Goal: Task Accomplishment & Management: Complete application form

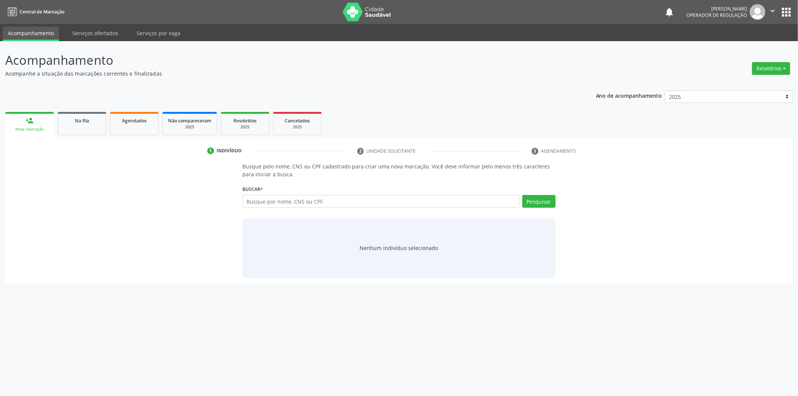
click at [447, 205] on input "text" at bounding box center [381, 201] width 277 height 13
type input "702901583812175"
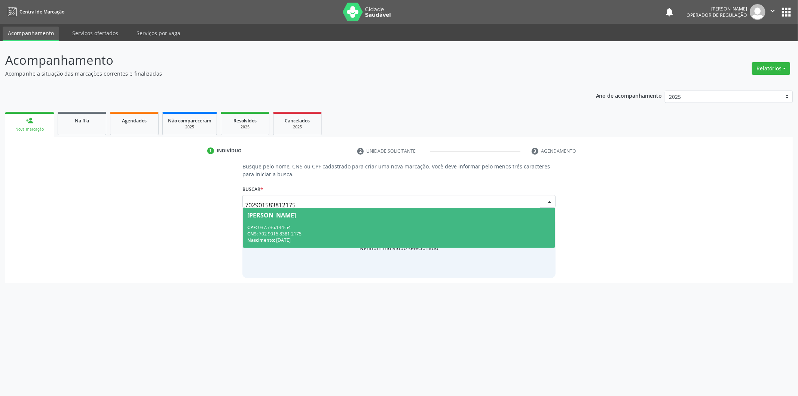
click at [369, 209] on span "Raimunda Alves Coelho Amorim CPF: 037.736.144-54 CNS: 702 9015 8381 2175 Nascim…" at bounding box center [399, 228] width 312 height 40
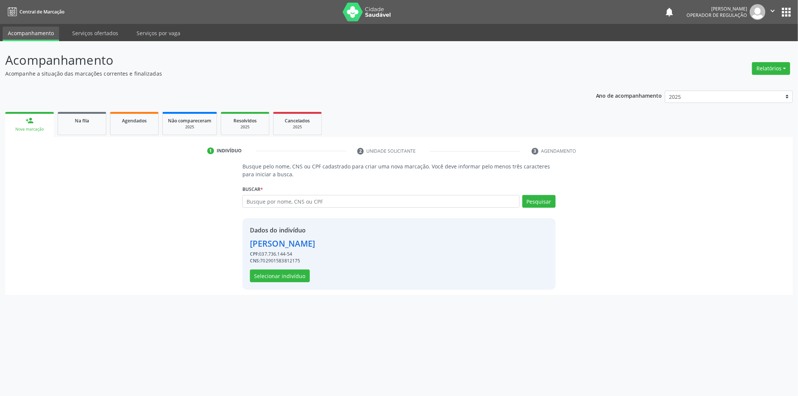
click at [290, 268] on div "Dados do indivíduo Raimunda Alves Coelho Amorim CPF: 037.736.144-54 CNS: 702901…" at bounding box center [282, 254] width 65 height 57
click at [290, 275] on button "Selecionar indivíduo" at bounding box center [280, 275] width 60 height 13
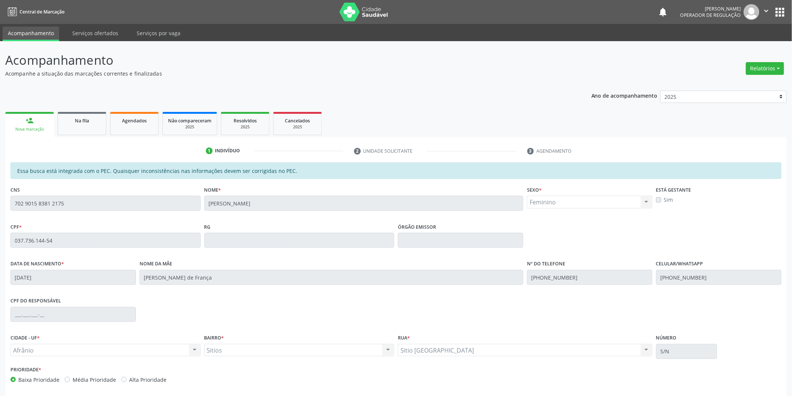
scroll to position [31, 0]
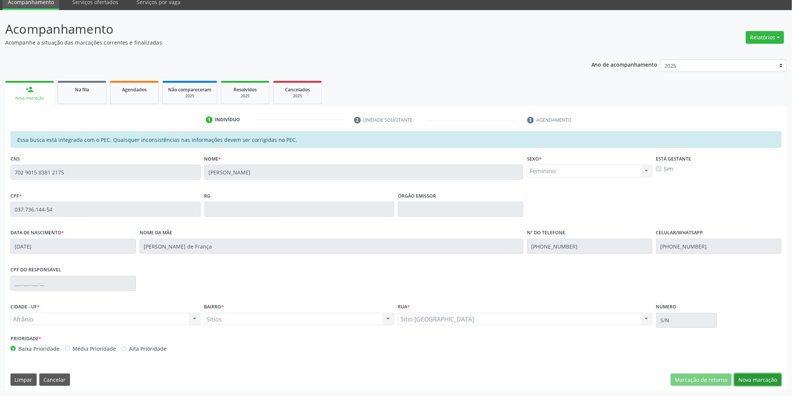
click at [758, 375] on button "Nova marcação" at bounding box center [757, 379] width 47 height 13
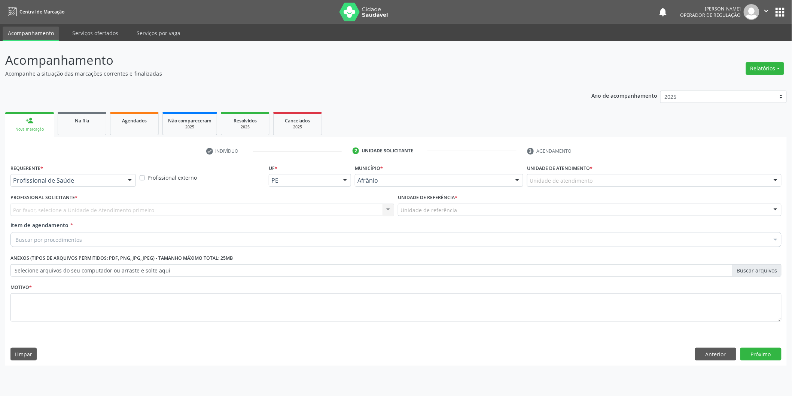
scroll to position [0, 0]
click at [694, 183] on div "Unidade de atendimento" at bounding box center [659, 180] width 257 height 13
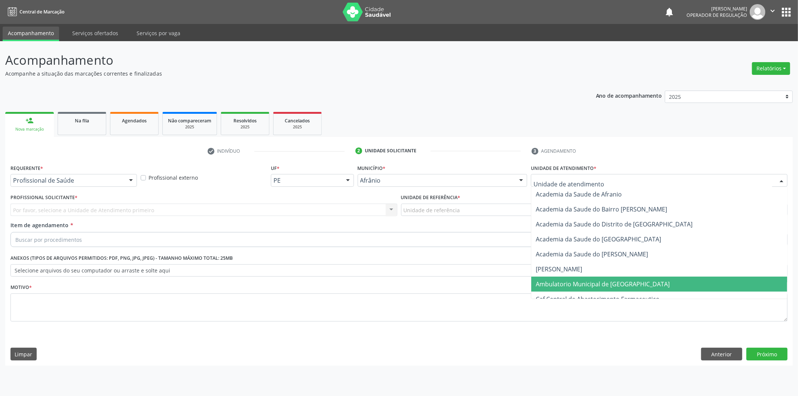
click at [689, 284] on span "Ambulatorio Municipal de [GEOGRAPHIC_DATA]" at bounding box center [659, 284] width 256 height 15
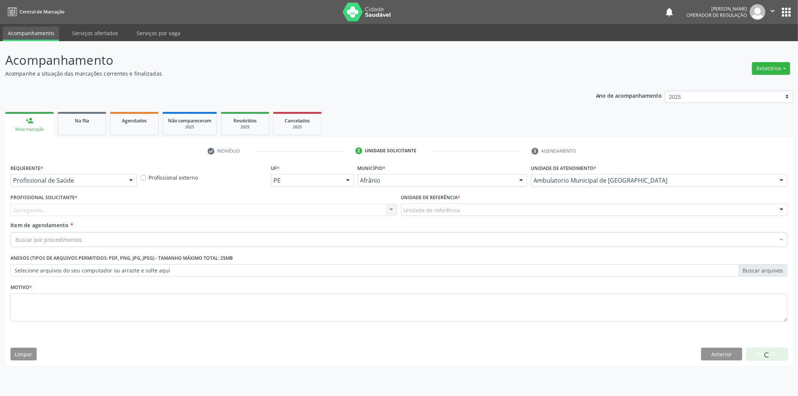
click at [206, 210] on div "Carregando... Nenhum resultado encontrado para: " " Não há nenhuma opção para s…" at bounding box center [203, 210] width 387 height 13
click at [207, 211] on div "Carregando... Nenhum resultado encontrado para: " " Não há nenhuma opção para s…" at bounding box center [203, 210] width 387 height 13
click at [207, 211] on div at bounding box center [203, 210] width 387 height 13
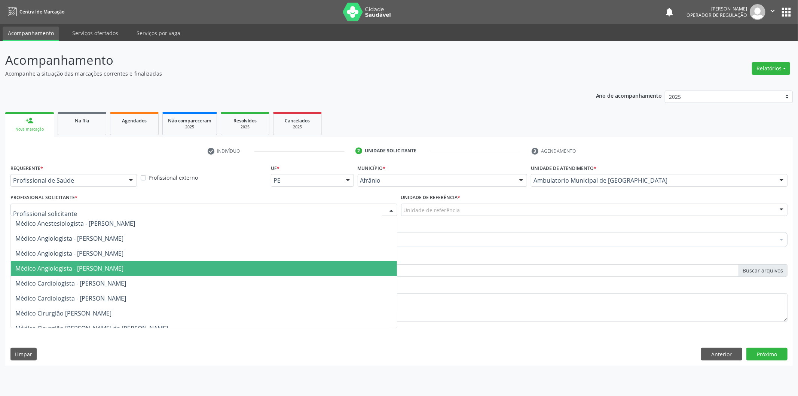
click at [219, 261] on span "Médico Angiologista - [PERSON_NAME]" at bounding box center [204, 268] width 386 height 15
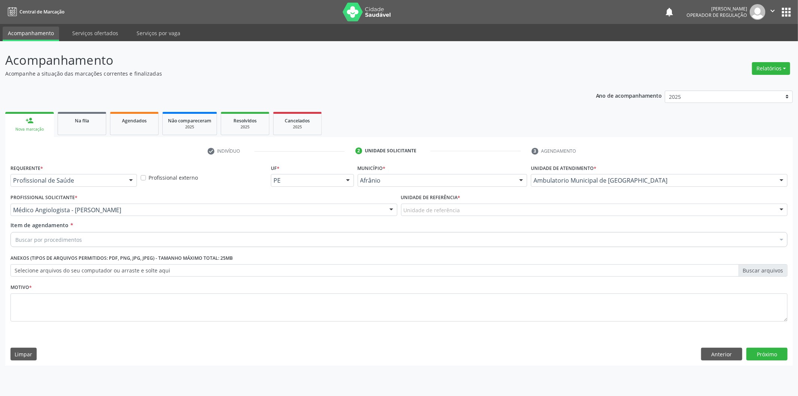
click at [435, 215] on div "Unidade de referência ESF de Extrema ESF de Barra das Melancias ESF [PERSON_NAM…" at bounding box center [594, 210] width 387 height 13
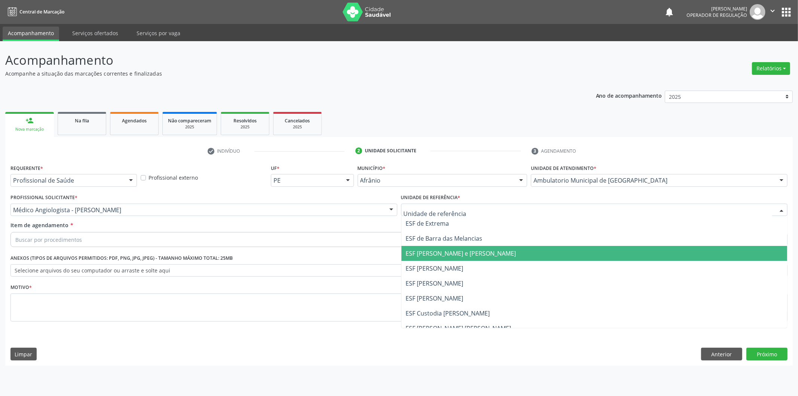
click at [436, 286] on span "ESF [PERSON_NAME]" at bounding box center [435, 283] width 58 height 8
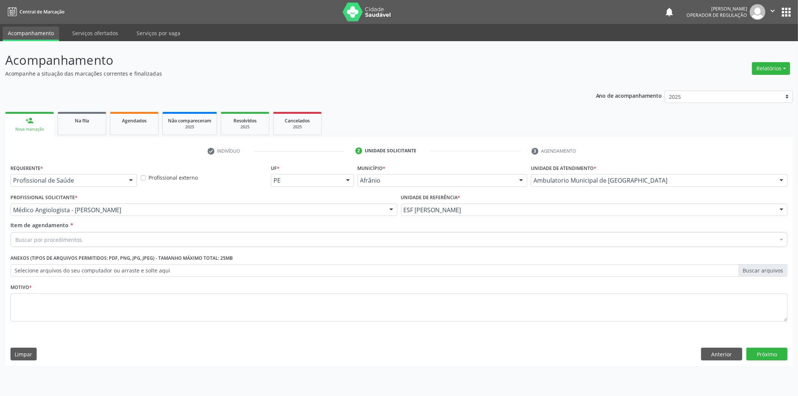
click at [433, 248] on div "Item de agendamento * Buscar por procedimentos Selecionar todos 0604320140 - Ab…" at bounding box center [399, 235] width 781 height 29
click at [102, 240] on div "Buscar por procedimentos" at bounding box center [398, 239] width 777 height 15
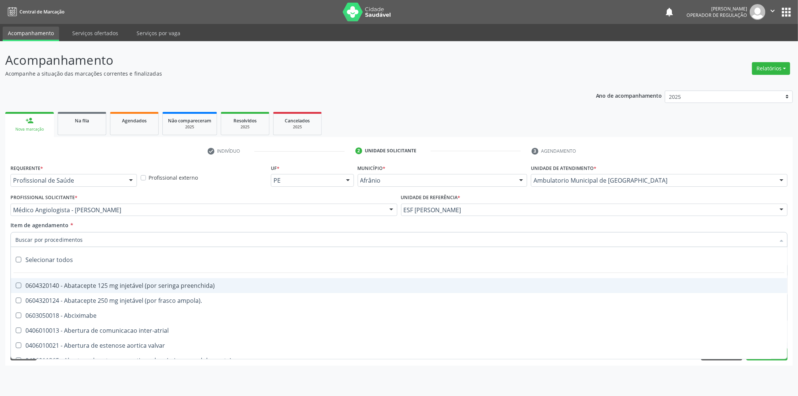
click at [154, 244] on input "Item de agendamento *" at bounding box center [395, 239] width 760 height 15
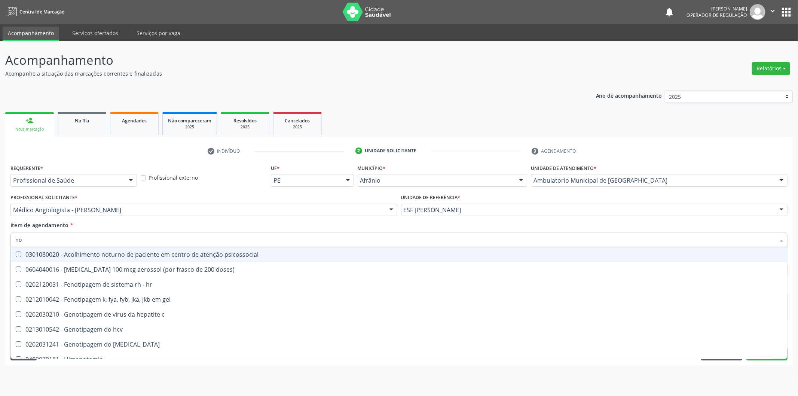
type input "n"
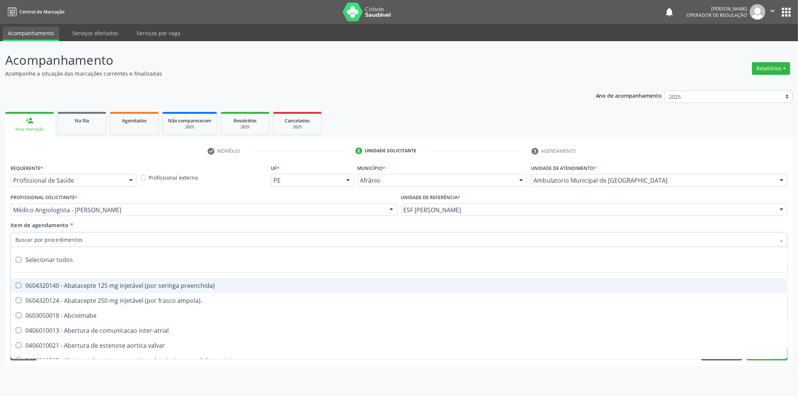
type input "o"
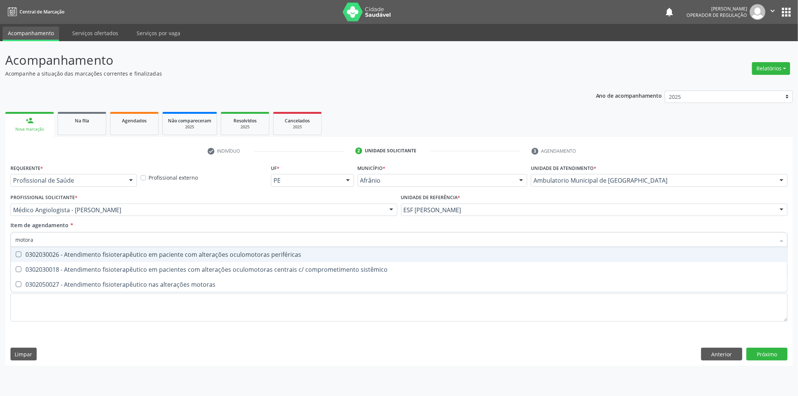
type input "motoras"
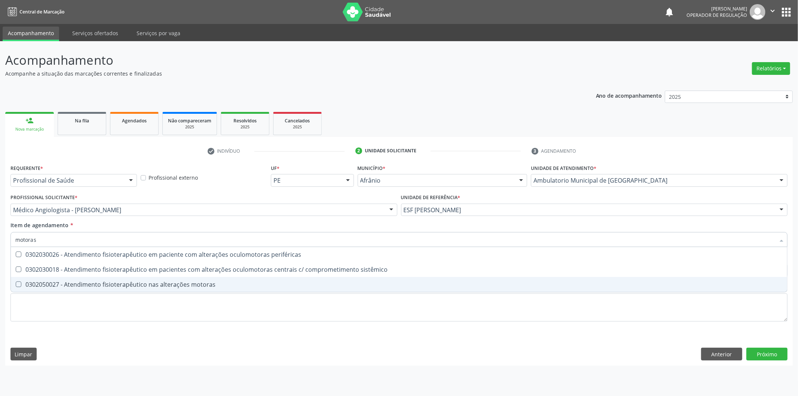
click at [193, 281] on div "0302050027 - Atendimento fisioterapêutico nas alterações motoras" at bounding box center [399, 284] width 768 height 6
checkbox motoras "true"
click at [188, 297] on div "Requerente * Profissional de Saúde Profissional de Saúde Paciente Nenhum result…" at bounding box center [398, 247] width 777 height 170
checkbox sistêmico "true"
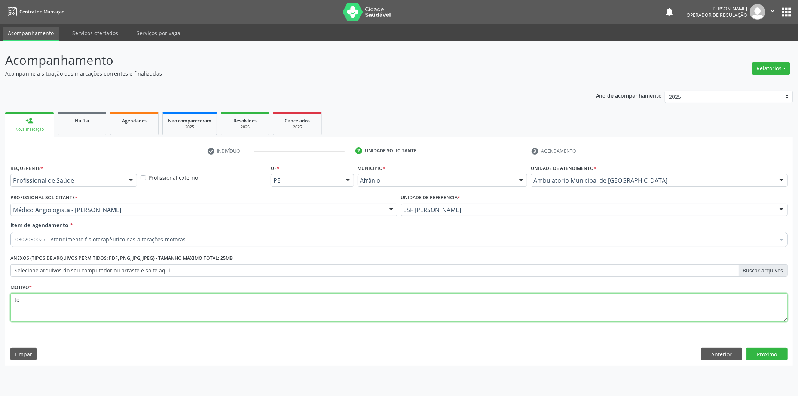
type textarea "t"
type textarea "TENDINOPATIA OMBRO DIREITO/ENTESOPA PÉ E"
click at [782, 359] on button "Próximo" at bounding box center [767, 354] width 41 height 13
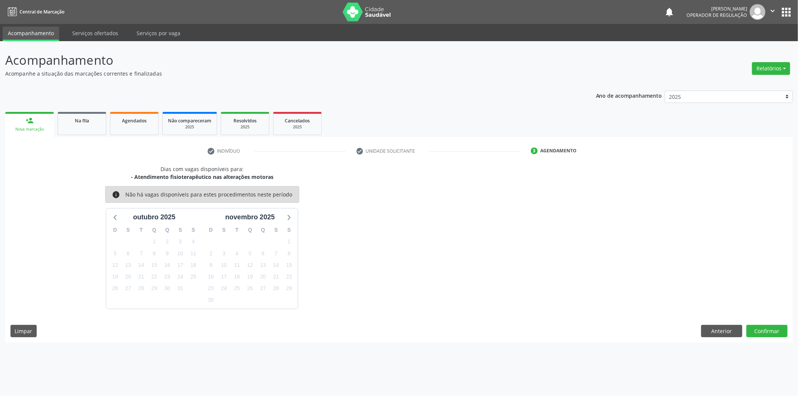
click at [769, 317] on div "Dias com vagas disponíveis para: - Atendimento fisioterapêutico nas alterações …" at bounding box center [399, 253] width 788 height 177
click at [769, 320] on div "Dias com vagas disponíveis para: - Atendimento fisioterapêutico nas alterações …" at bounding box center [399, 253] width 788 height 177
click at [769, 332] on button "Confirmar" at bounding box center [767, 331] width 41 height 13
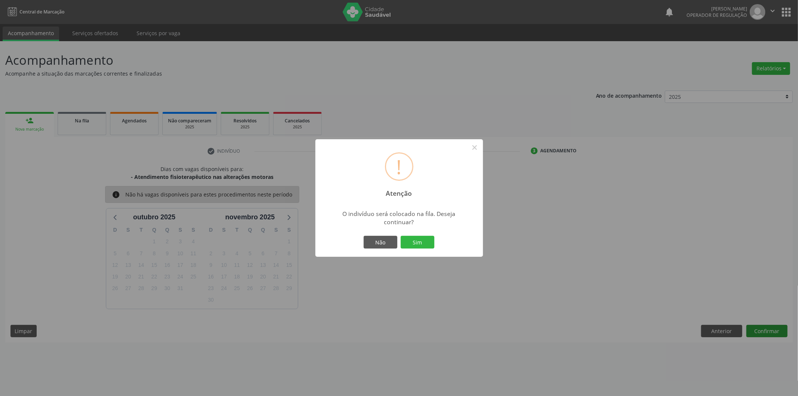
click at [401, 236] on button "Sim" at bounding box center [418, 242] width 34 height 13
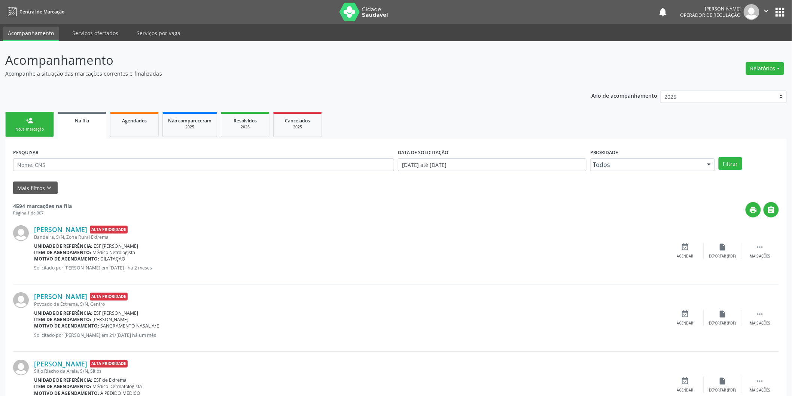
click at [31, 126] on div "Nova marcação" at bounding box center [29, 129] width 37 height 6
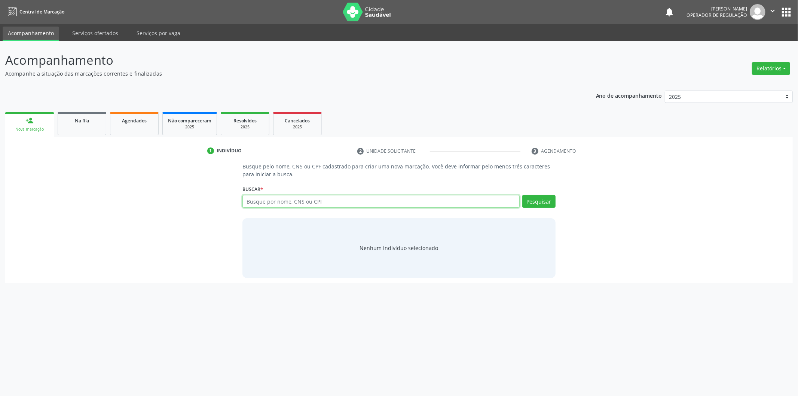
click at [272, 200] on input "text" at bounding box center [381, 201] width 277 height 13
type input "706701536201216"
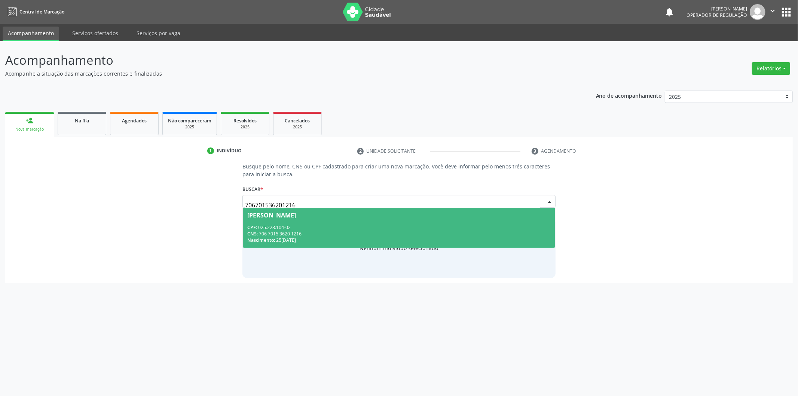
click at [333, 238] on div "Nascimento: 25/03/1965" at bounding box center [399, 240] width 304 height 6
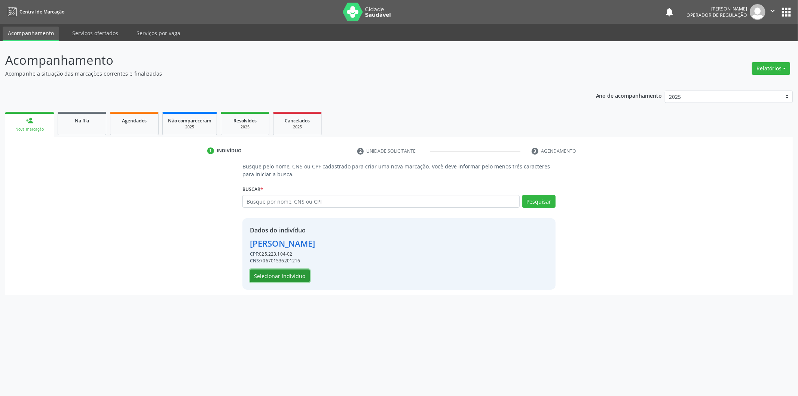
click at [284, 277] on button "Selecionar indivíduo" at bounding box center [280, 275] width 60 height 13
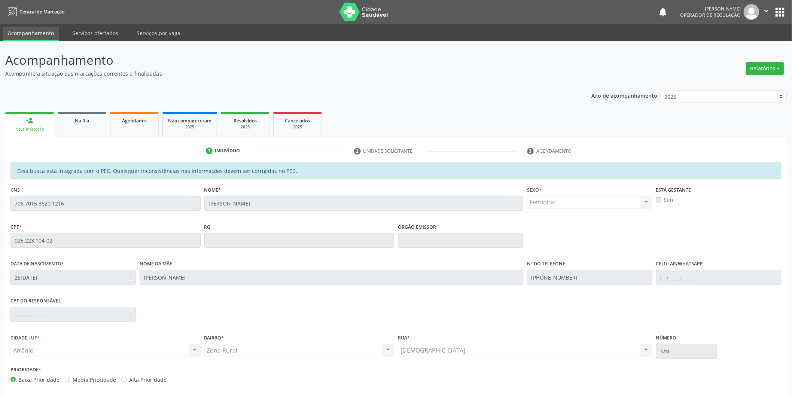
scroll to position [31, 0]
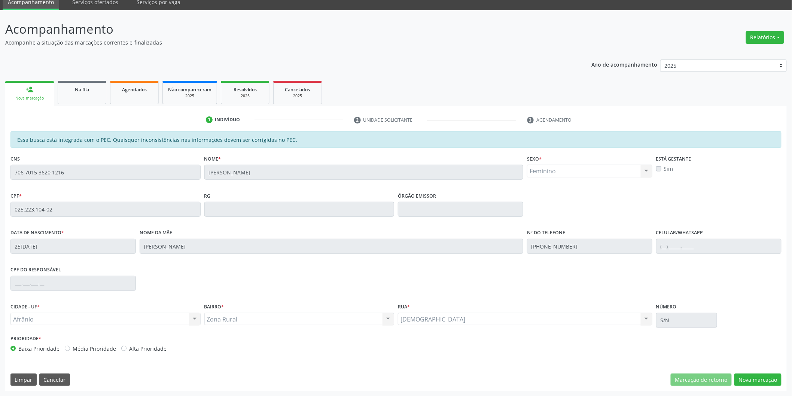
click at [761, 372] on div "Essa busca está integrada com o PEC. Quaisquer inconsistências nas informações …" at bounding box center [395, 261] width 781 height 260
click at [761, 379] on button "Nova marcação" at bounding box center [757, 379] width 47 height 13
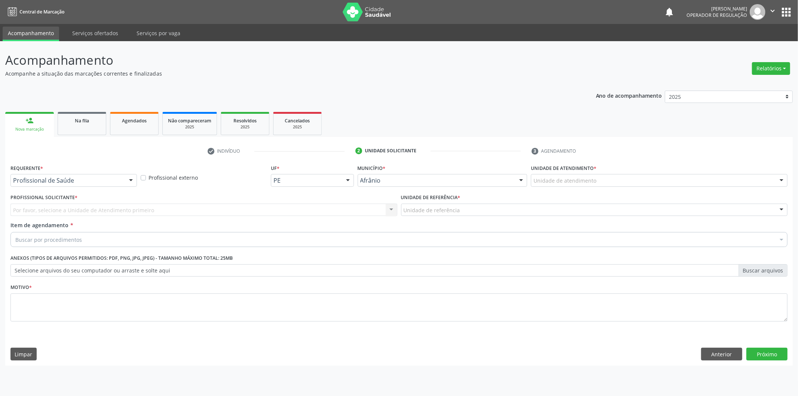
click at [716, 182] on div "Unidade de atendimento" at bounding box center [659, 180] width 257 height 13
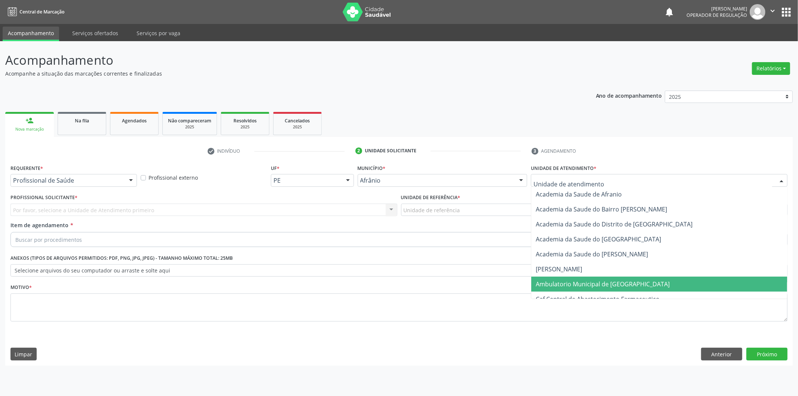
click at [644, 286] on span "Ambulatorio Municipal de [GEOGRAPHIC_DATA]" at bounding box center [659, 284] width 256 height 15
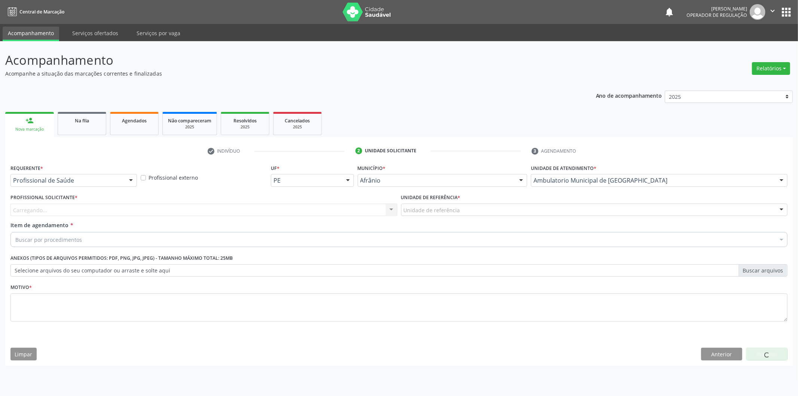
click at [278, 210] on div "Carregando... Nenhum resultado encontrado para: " " Não há nenhuma opção para s…" at bounding box center [203, 210] width 387 height 13
click at [272, 213] on div "Profissional solicitante Médico Anestesiologista - [PERSON_NAME] Angiologista -…" at bounding box center [203, 210] width 387 height 13
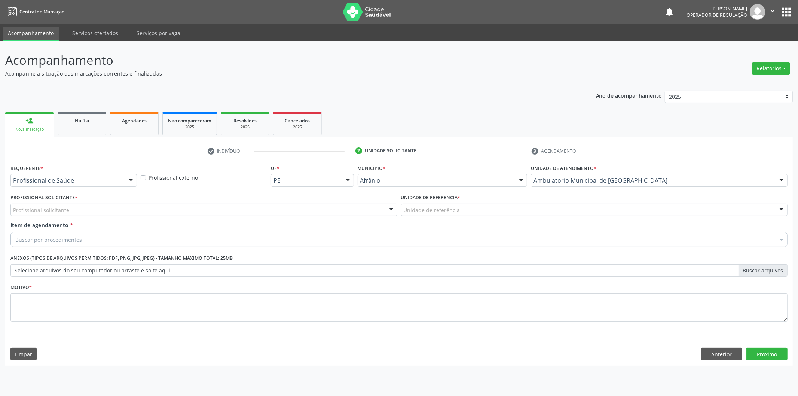
click at [283, 218] on div "Profissional Solicitante * Profissional solicitante Médico Anestesiologista - J…" at bounding box center [204, 206] width 391 height 29
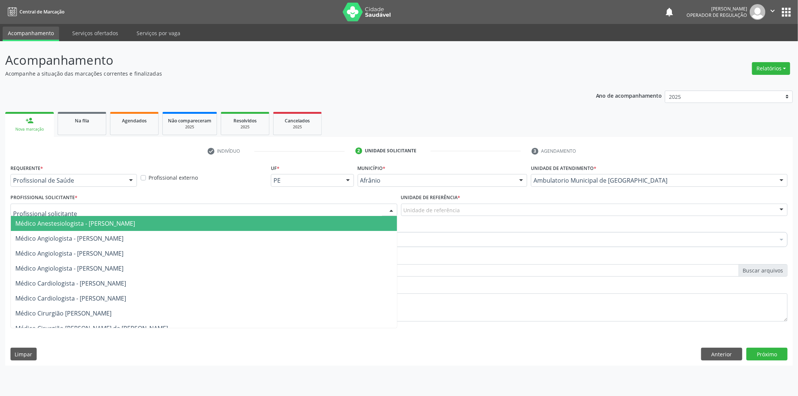
click at [291, 211] on div at bounding box center [203, 210] width 387 height 13
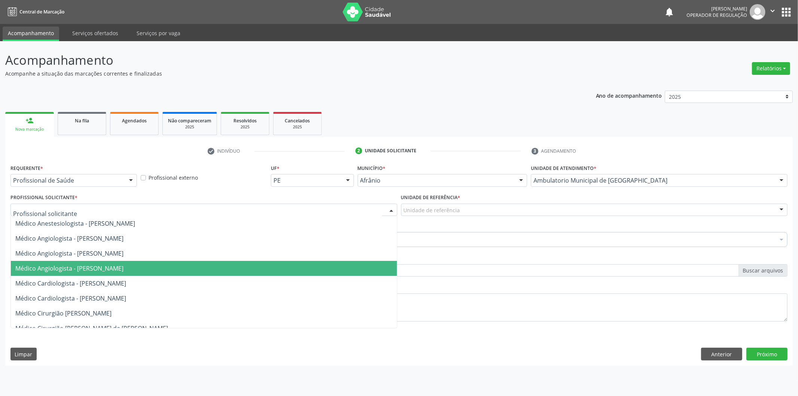
click at [283, 262] on span "Médico Angiologista - [PERSON_NAME]" at bounding box center [204, 268] width 386 height 15
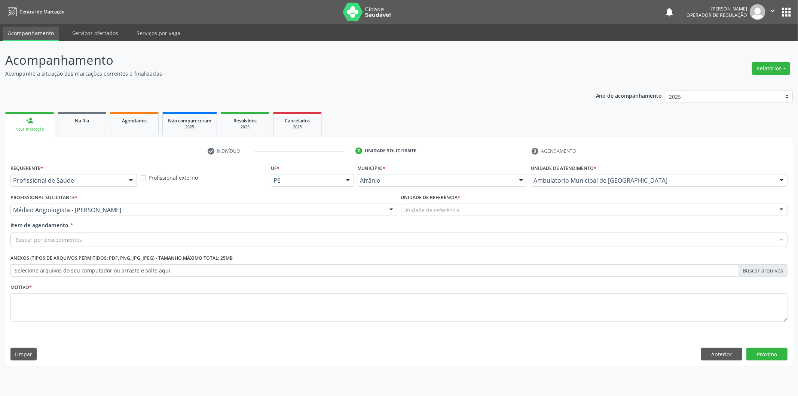
click at [473, 219] on div "Unidade de referência * Unidade de referência ESF de Extrema ESF de Barra das M…" at bounding box center [594, 206] width 391 height 29
click at [474, 196] on div "Unidade de referência * Unidade de referência ESF de Extrema ESF de Barra das M…" at bounding box center [594, 204] width 387 height 24
click at [475, 216] on div "Unidade de referência * Unidade de referência ESF de Extrema ESF de Barra das M…" at bounding box center [594, 206] width 391 height 29
click at [476, 207] on div "Unidade de referência" at bounding box center [594, 210] width 387 height 13
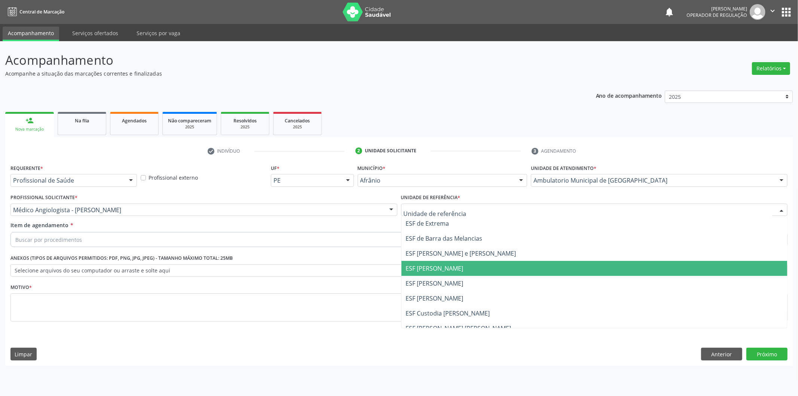
click at [473, 276] on span "ESF [PERSON_NAME]" at bounding box center [595, 283] width 386 height 15
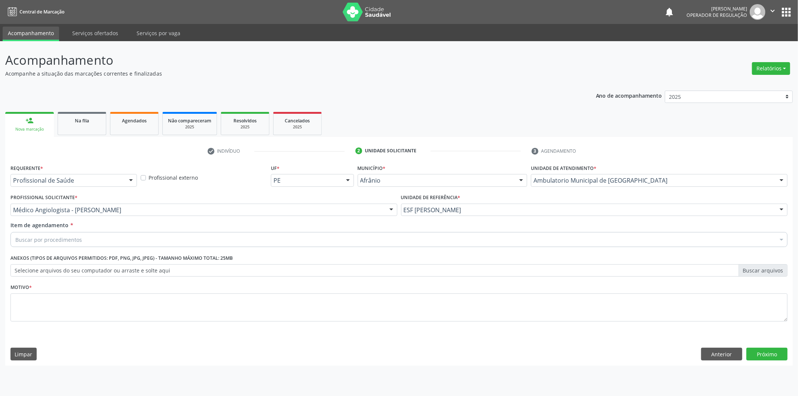
click at [366, 239] on div "Buscar por procedimentos" at bounding box center [398, 239] width 777 height 15
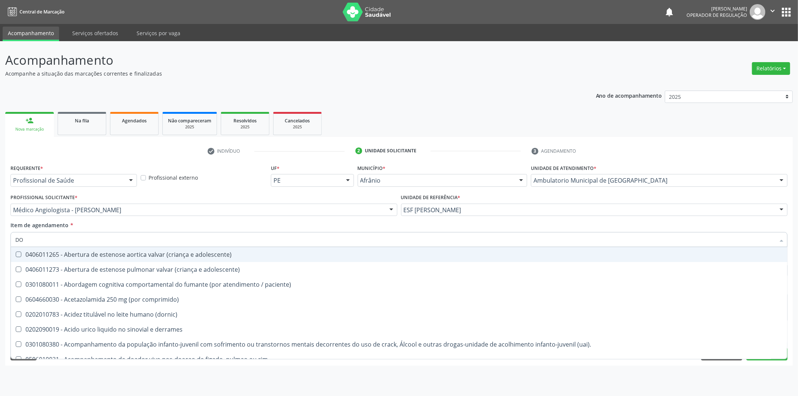
type input "D"
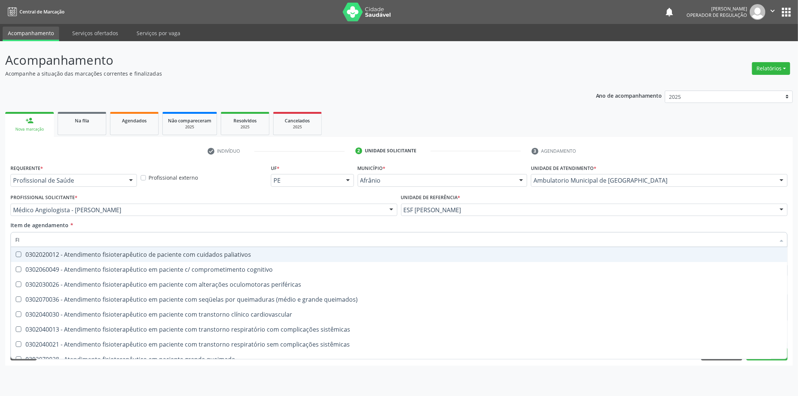
type input "F"
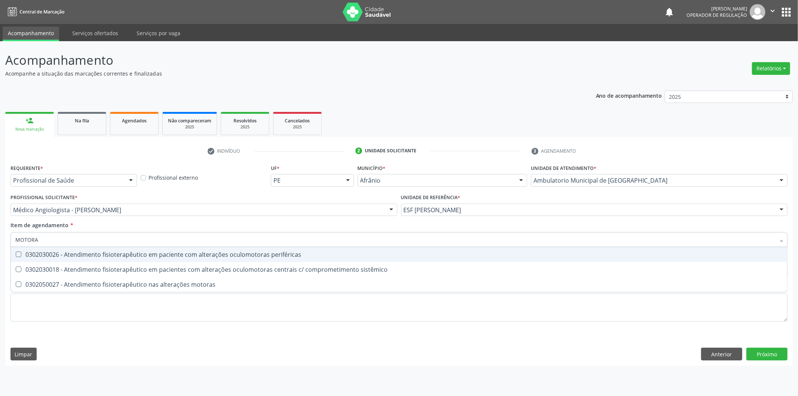
type input "MOTORAS"
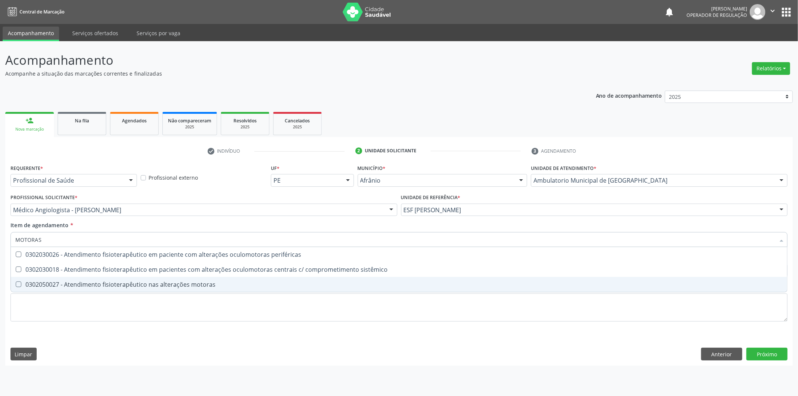
click at [330, 285] on div "0302050027 - Atendimento fisioterapêutico nas alterações motoras" at bounding box center [399, 284] width 768 height 6
checkbox motoras "true"
click at [327, 300] on div "Requerente * Profissional de Saúde Profissional de Saúde Paciente Nenhum result…" at bounding box center [398, 247] width 777 height 170
checkbox sistêmico "true"
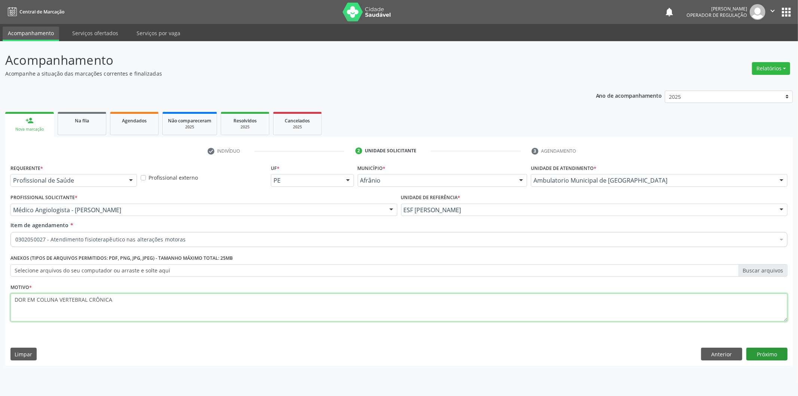
type textarea "DOR EM COLUNA VERTEBRAL CRÔNICA"
click at [761, 350] on button "Próximo" at bounding box center [767, 354] width 41 height 13
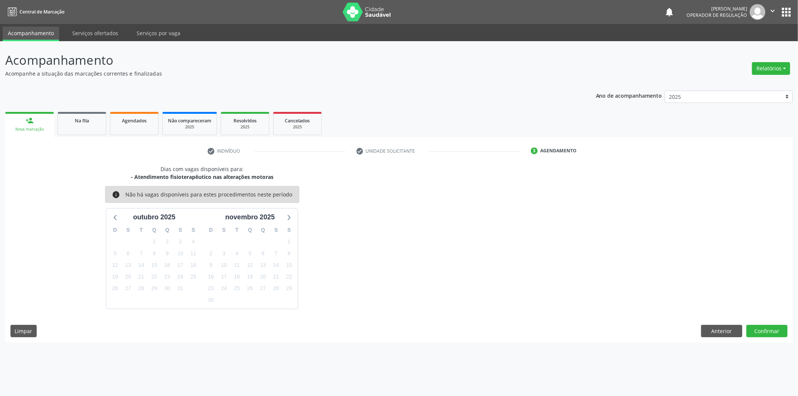
click at [777, 338] on div "Dias com vagas disponíveis para: - Atendimento fisioterapêutico nas alterações …" at bounding box center [399, 253] width 788 height 177
click at [782, 337] on button "Confirmar" at bounding box center [767, 331] width 41 height 13
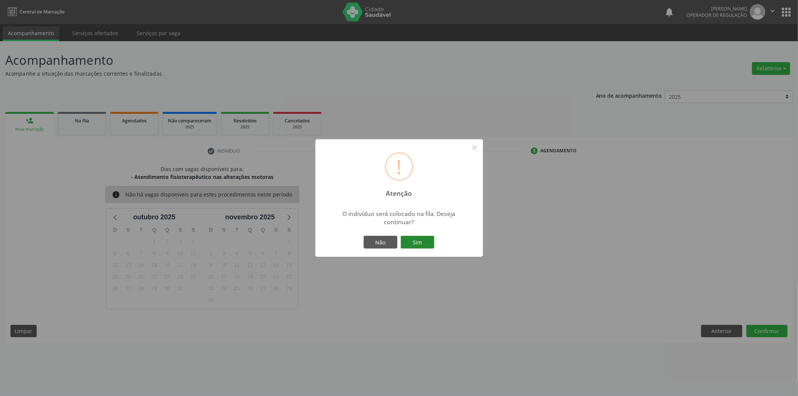
click at [421, 241] on button "Sim" at bounding box center [418, 242] width 34 height 13
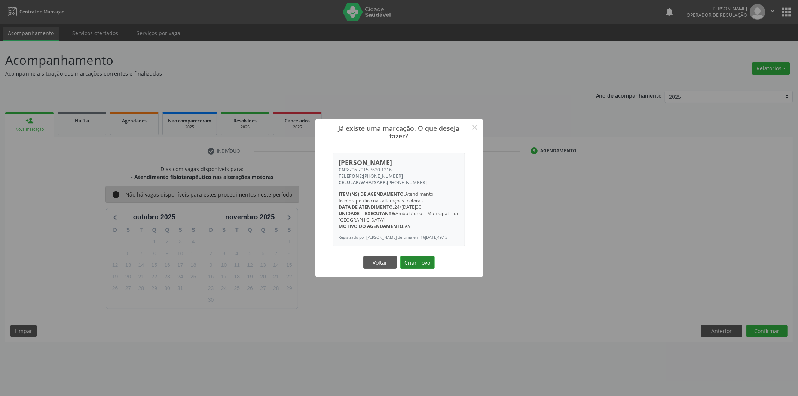
click at [425, 263] on button "Criar novo" at bounding box center [417, 262] width 34 height 13
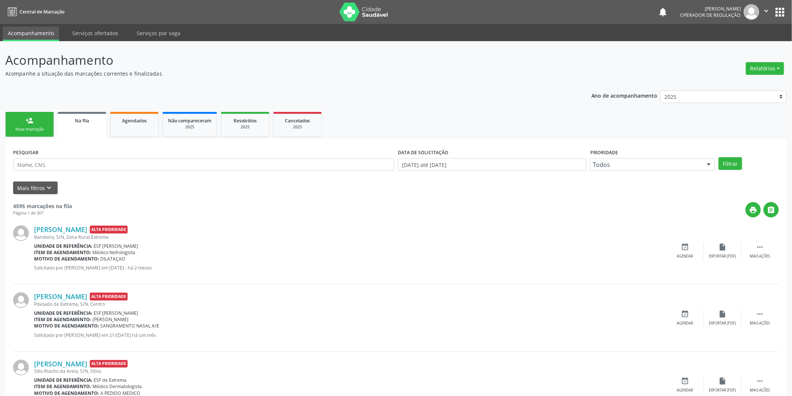
click at [34, 128] on div "Nova marcação" at bounding box center [29, 129] width 37 height 6
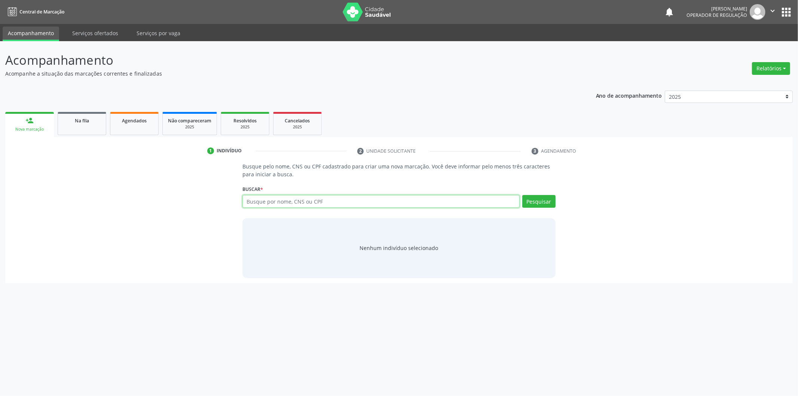
click at [354, 204] on input "text" at bounding box center [381, 201] width 277 height 13
type input "702905530172973"
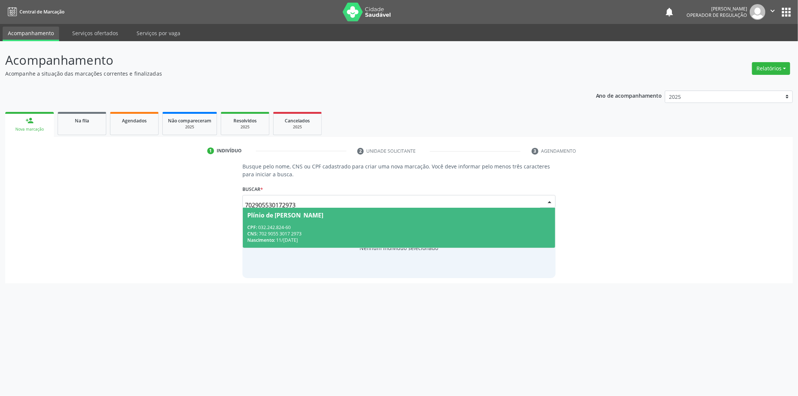
click at [376, 219] on span "Plínio de Santana Brito CPF: 032.242.824-60 CNS: 702 9055 3017 2973 Nascimento:…" at bounding box center [399, 228] width 312 height 40
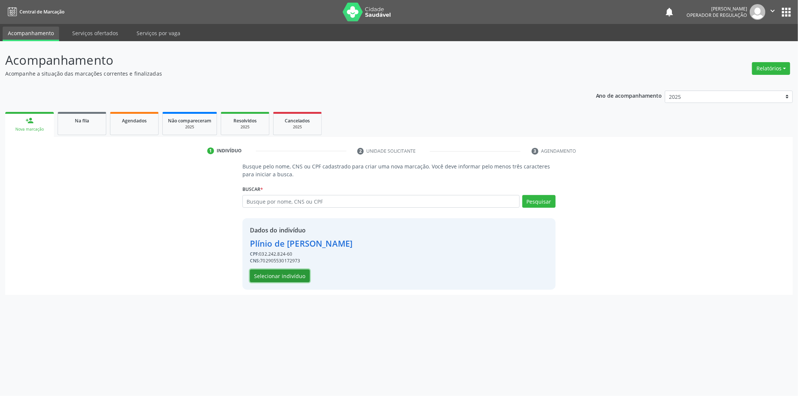
click at [285, 279] on button "Selecionar indivíduo" at bounding box center [280, 275] width 60 height 13
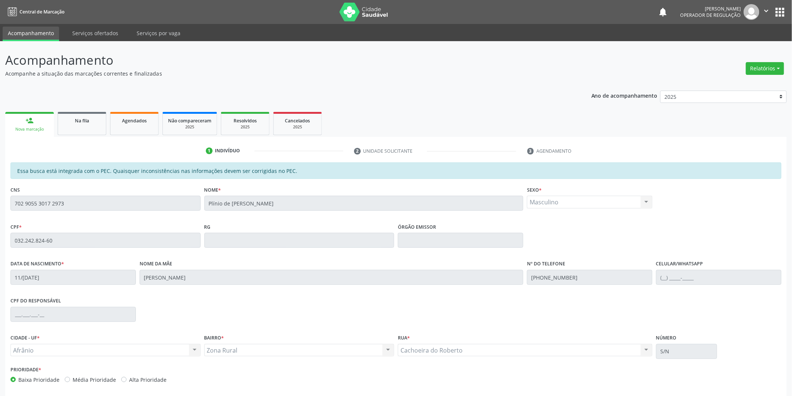
scroll to position [31, 0]
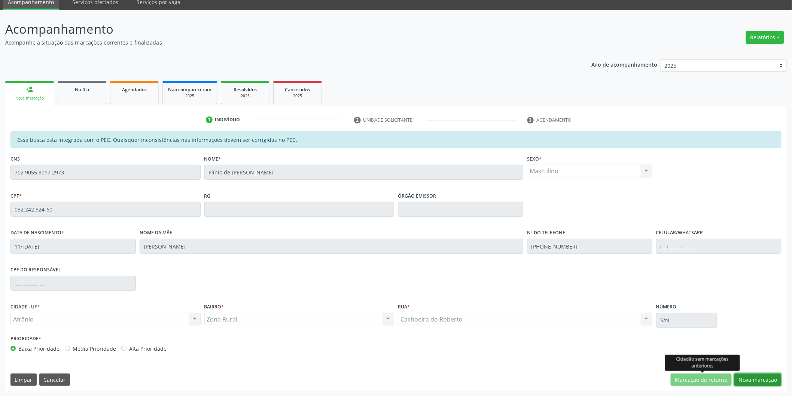
click at [751, 381] on button "Nova marcação" at bounding box center [757, 379] width 47 height 13
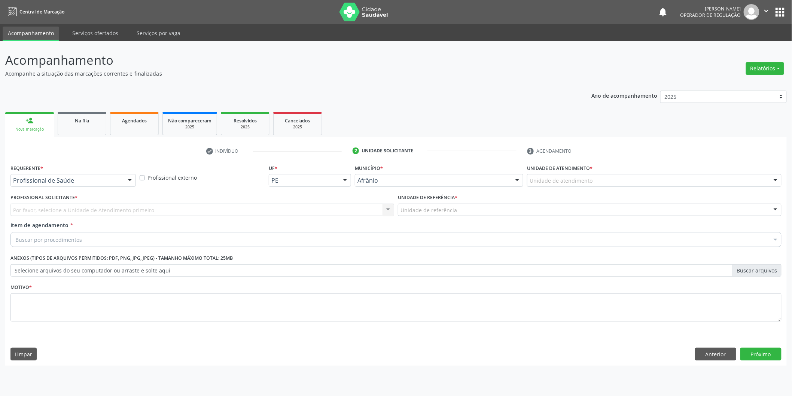
scroll to position [0, 0]
click at [725, 174] on div "Unidade de atendimento" at bounding box center [659, 180] width 257 height 13
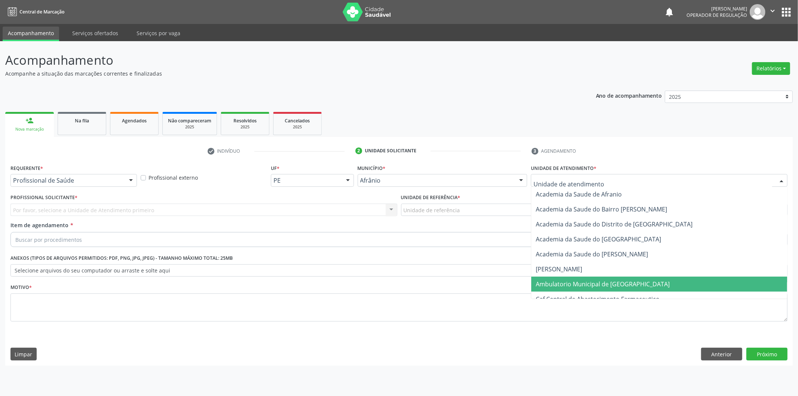
click at [594, 279] on span "Ambulatorio Municipal de [GEOGRAPHIC_DATA]" at bounding box center [659, 284] width 256 height 15
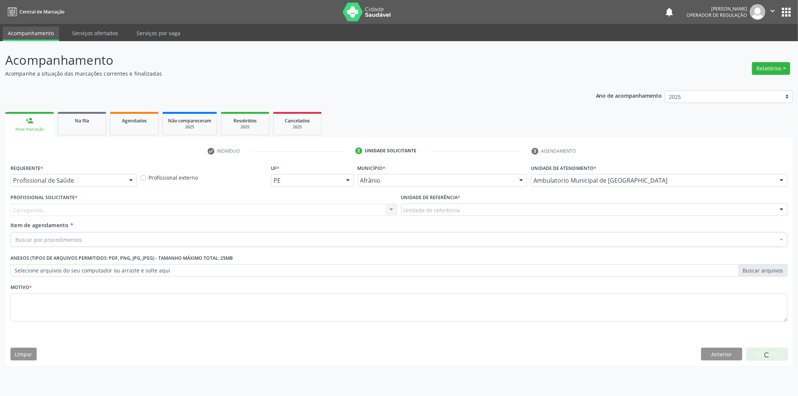
click at [326, 206] on div "Carregando... Nenhum resultado encontrado para: " " Não há nenhuma opção para s…" at bounding box center [203, 210] width 387 height 13
click at [326, 206] on div "Profissional solicitante" at bounding box center [203, 210] width 387 height 13
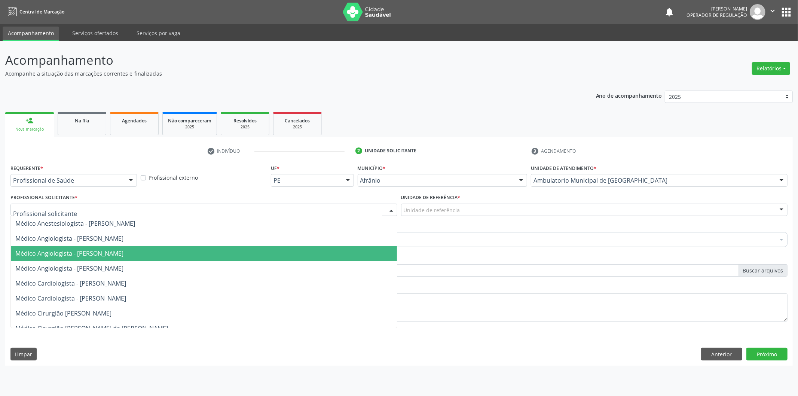
click at [307, 252] on span "Médico Angiologista - [PERSON_NAME]" at bounding box center [204, 253] width 386 height 15
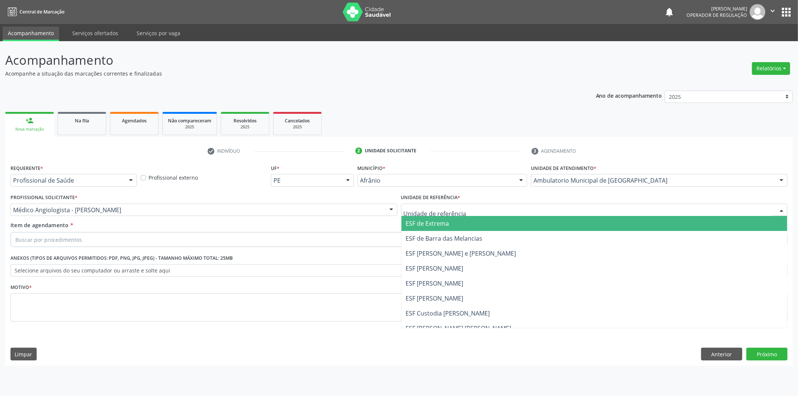
click at [466, 207] on div at bounding box center [594, 210] width 387 height 13
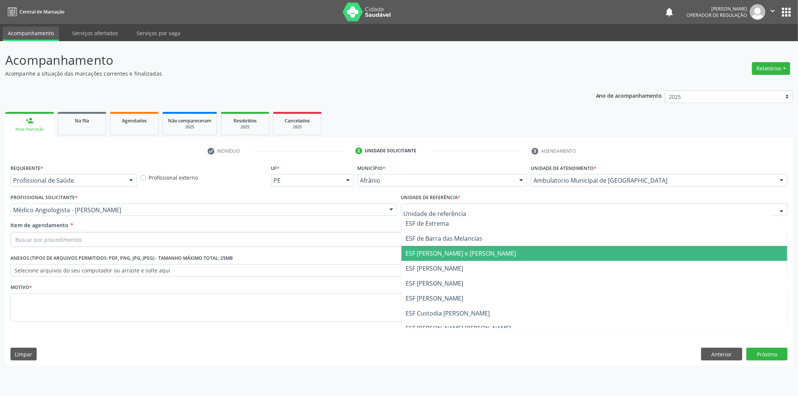
click at [458, 253] on span "ESF [PERSON_NAME] e [PERSON_NAME]" at bounding box center [461, 253] width 110 height 8
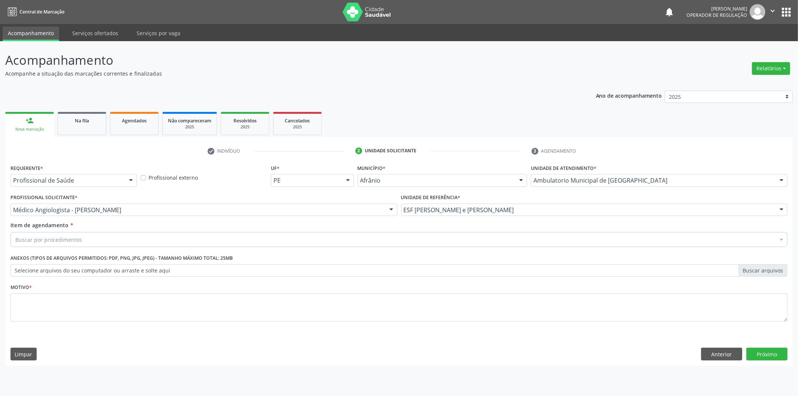
click at [464, 245] on div "Buscar por procedimentos" at bounding box center [398, 239] width 777 height 15
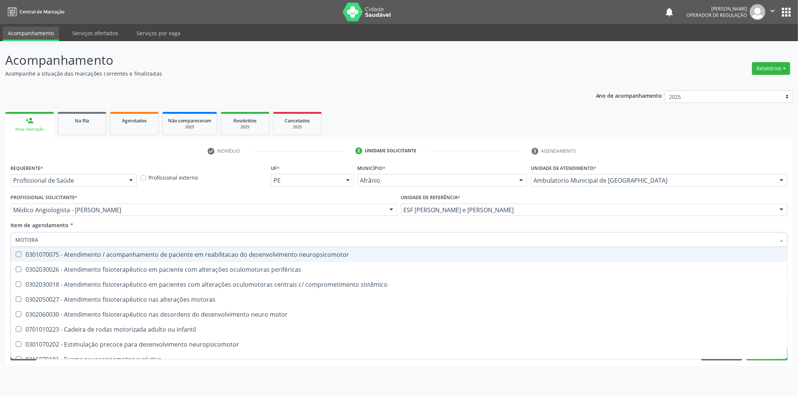
type input "MOTORAS"
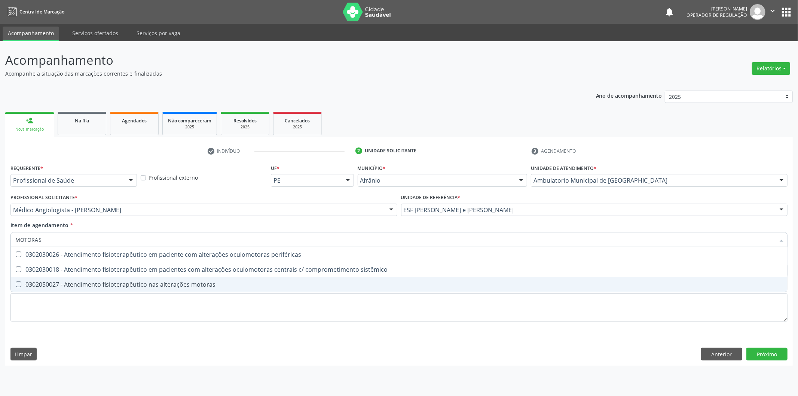
click at [300, 286] on div "0302050027 - Atendimento fisioterapêutico nas alterações motoras" at bounding box center [399, 284] width 768 height 6
checkbox motoras "true"
click at [289, 305] on div "Requerente * Profissional de Saúde Profissional de Saúde Paciente Nenhum result…" at bounding box center [398, 247] width 777 height 170
checkbox sistêmico "true"
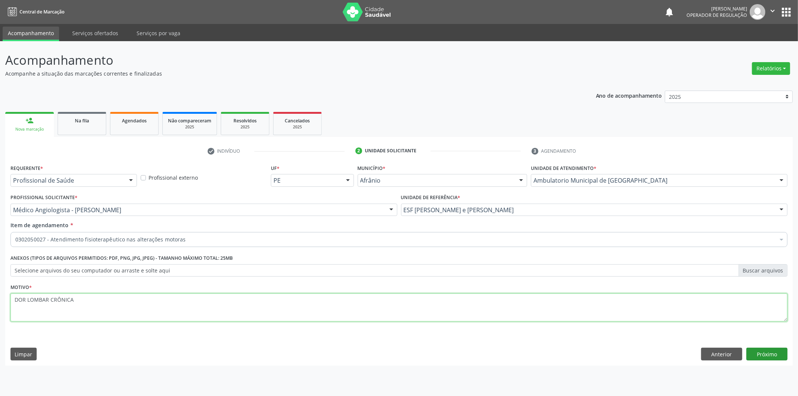
type textarea "DOR LOMBAR CRÔNICA"
click at [778, 356] on button "Próximo" at bounding box center [767, 354] width 41 height 13
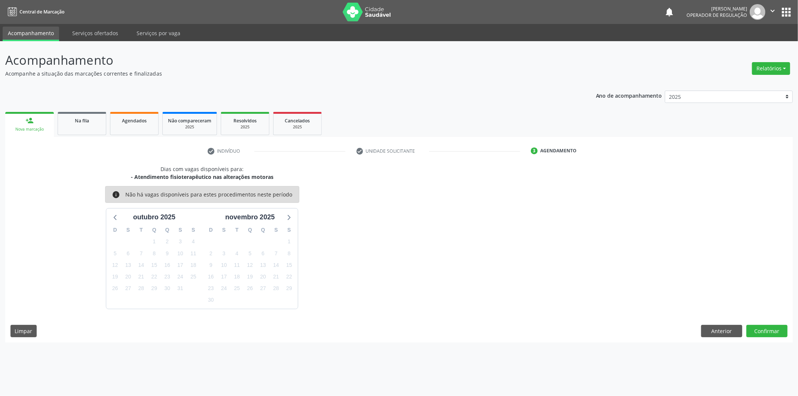
click at [769, 338] on div "Dias com vagas disponíveis para: - Atendimento fisioterapêutico nas alterações …" at bounding box center [399, 253] width 788 height 177
click at [788, 324] on div "Dias com vagas disponíveis para: - Atendimento fisioterapêutico nas alterações …" at bounding box center [399, 253] width 788 height 177
click at [784, 325] on button "Confirmar" at bounding box center [767, 331] width 41 height 13
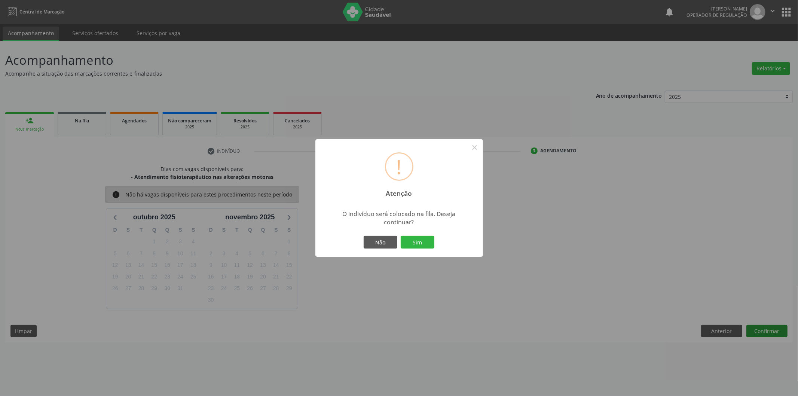
click at [401, 236] on button "Sim" at bounding box center [418, 242] width 34 height 13
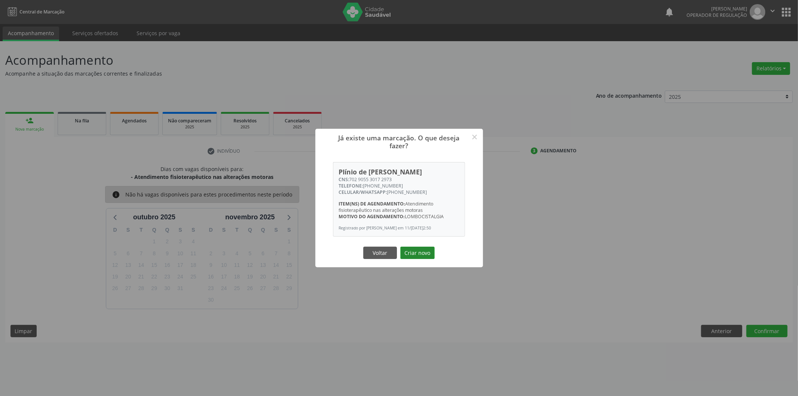
click at [429, 256] on button "Criar novo" at bounding box center [417, 253] width 34 height 13
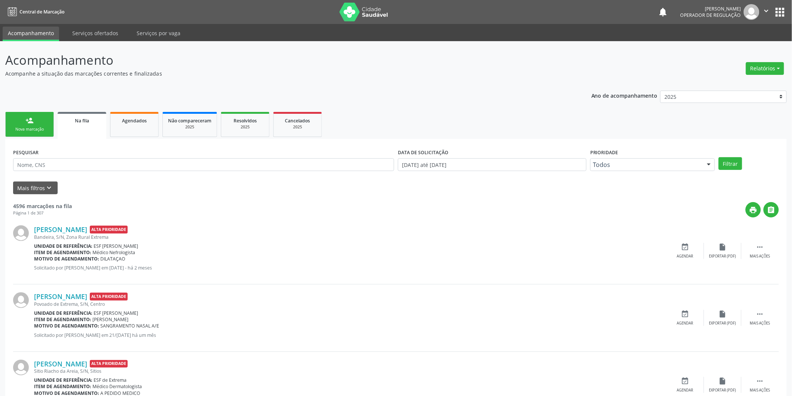
click at [12, 119] on link "person_add Nova marcação" at bounding box center [29, 124] width 49 height 25
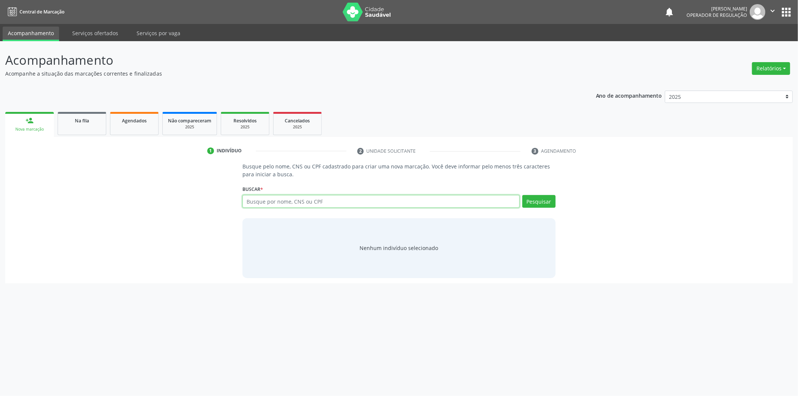
click at [300, 202] on input "text" at bounding box center [381, 201] width 277 height 13
type input "708206641290148"
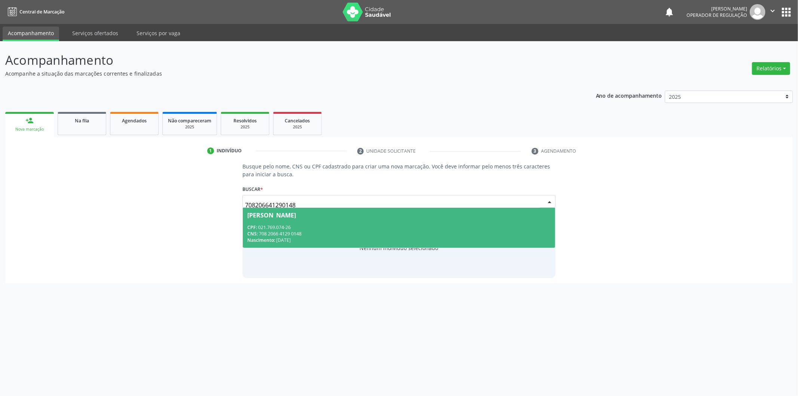
click at [261, 238] on span "Nascimento:" at bounding box center [261, 240] width 28 height 6
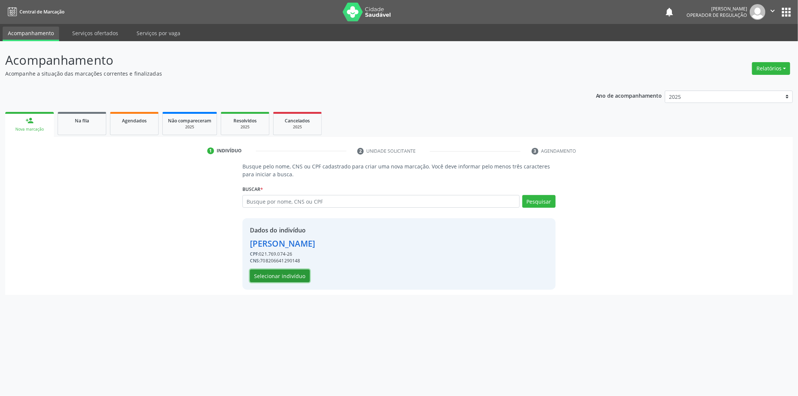
click at [284, 275] on button "Selecionar indivíduo" at bounding box center [280, 275] width 60 height 13
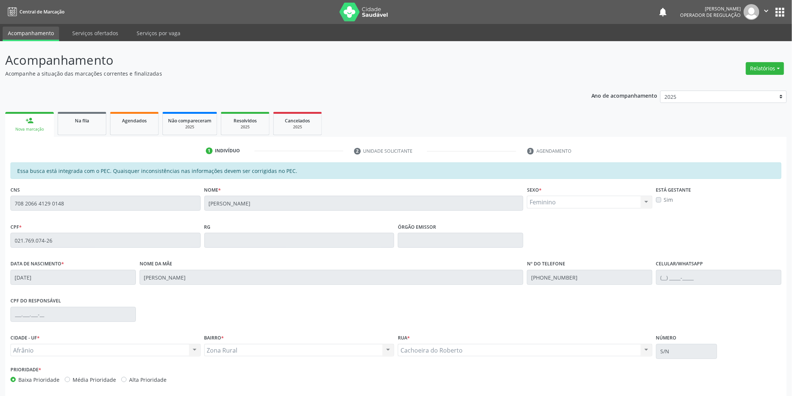
scroll to position [31, 0]
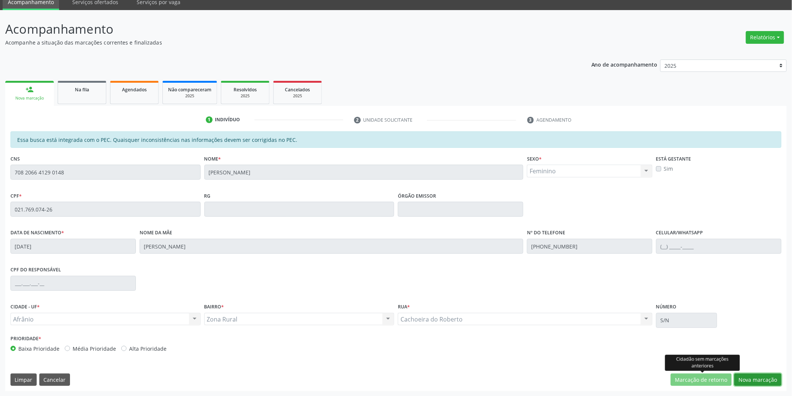
click at [749, 381] on button "Nova marcação" at bounding box center [757, 379] width 47 height 13
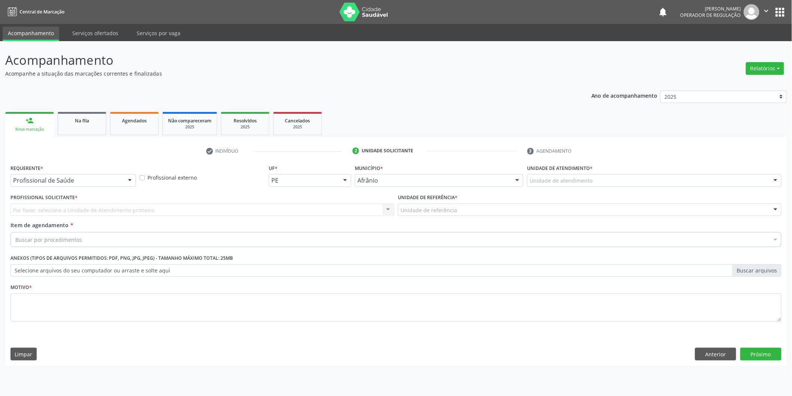
scroll to position [0, 0]
click at [639, 178] on div "Unidade de atendimento" at bounding box center [659, 180] width 257 height 13
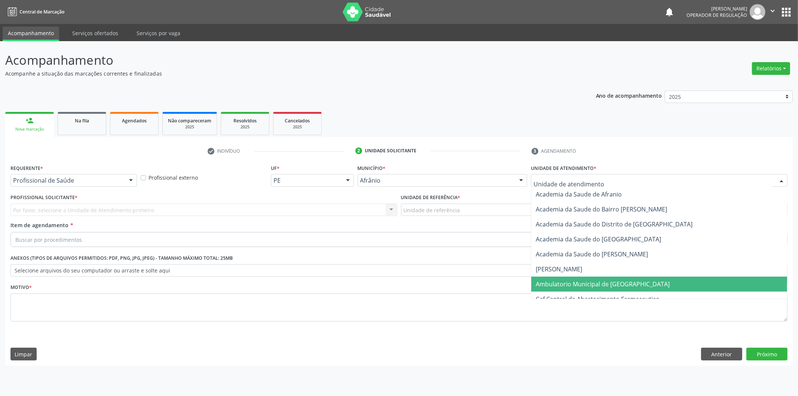
click at [615, 287] on span "Ambulatorio Municipal de [GEOGRAPHIC_DATA]" at bounding box center [659, 284] width 256 height 15
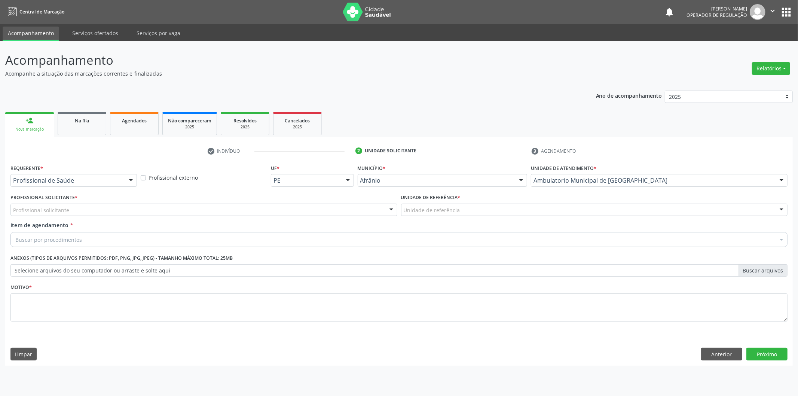
click at [300, 212] on div "Profissional solicitante Médico Anestesiologista - [PERSON_NAME] Angiologista -…" at bounding box center [203, 210] width 387 height 13
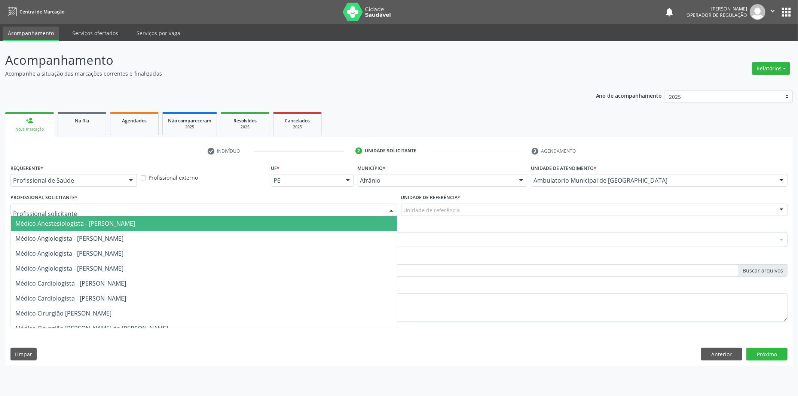
click at [300, 212] on div at bounding box center [203, 210] width 387 height 13
click at [296, 226] on span "Médico Anestesiologista - [PERSON_NAME]" at bounding box center [204, 223] width 386 height 15
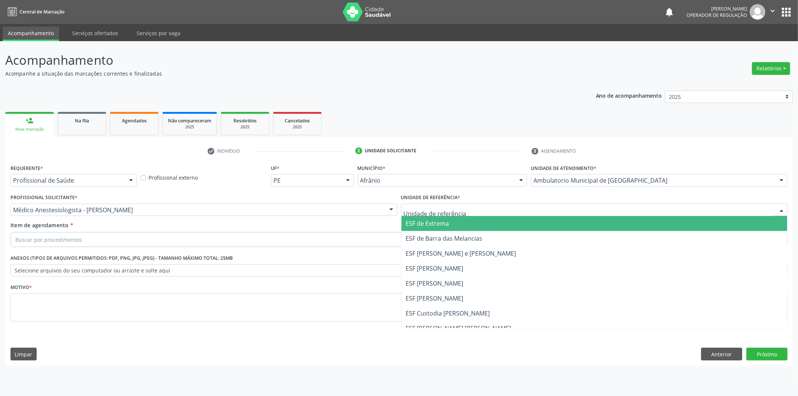
click at [451, 254] on span "ESF [PERSON_NAME] e [PERSON_NAME]" at bounding box center [461, 253] width 110 height 8
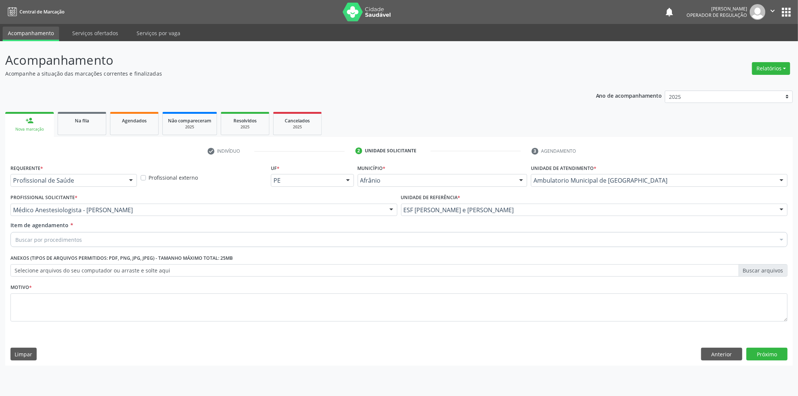
click at [451, 242] on div "Buscar por procedimentos" at bounding box center [398, 239] width 777 height 15
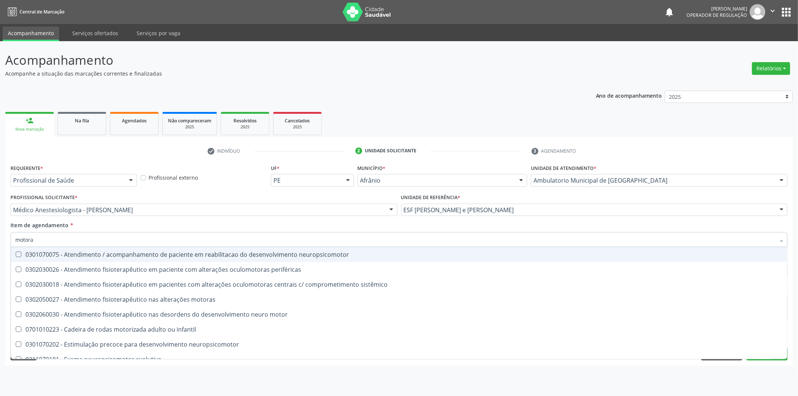
type input "motoras"
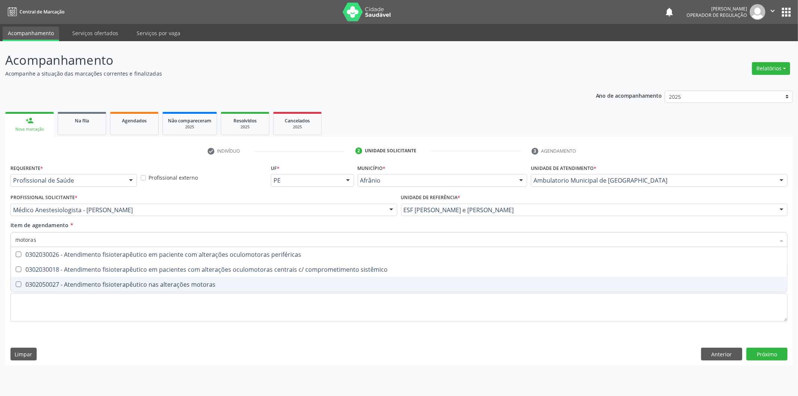
click at [337, 287] on span "0302050027 - Atendimento fisioterapêutico nas alterações motoras" at bounding box center [399, 284] width 777 height 15
checkbox motoras "true"
click at [333, 312] on div "Requerente * Profissional de Saúde Profissional de Saúde Paciente Nenhum result…" at bounding box center [398, 247] width 777 height 170
checkbox sistêmico "true"
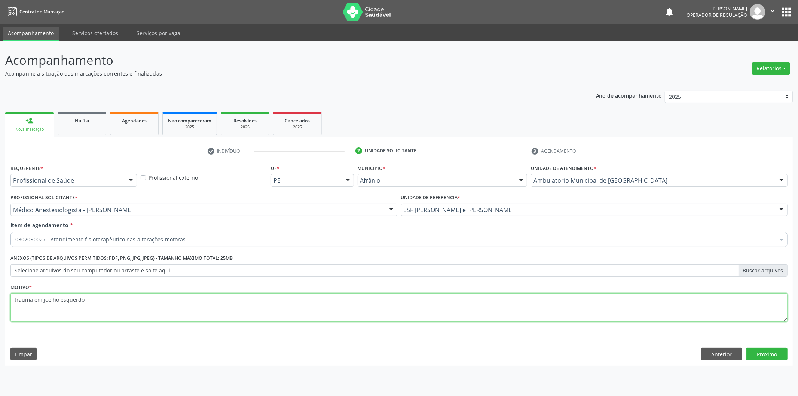
type textarea "trauma em joelho esquerdo"
click at [798, 347] on div "Acompanhamento Acompanhe a situação das marcações correntes e finalizadas Relat…" at bounding box center [399, 218] width 798 height 355
click at [753, 341] on div "Requerente * Profissional de Saúde Profissional de Saúde Paciente Nenhum result…" at bounding box center [399, 263] width 788 height 203
click at [757, 348] on button "Próximo" at bounding box center [767, 354] width 41 height 13
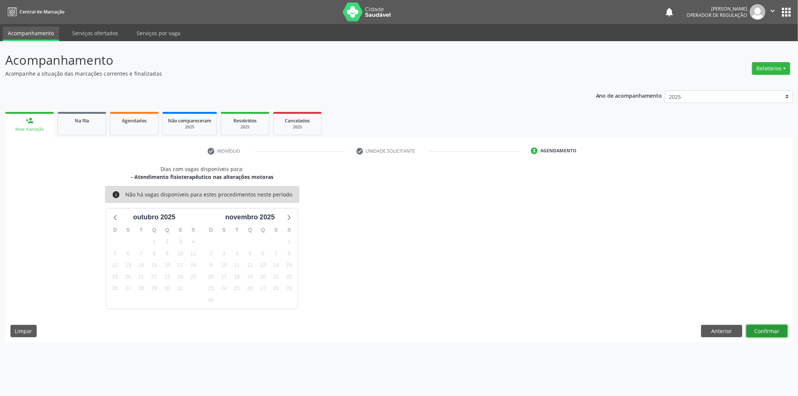
click at [763, 332] on button "Confirmar" at bounding box center [767, 331] width 41 height 13
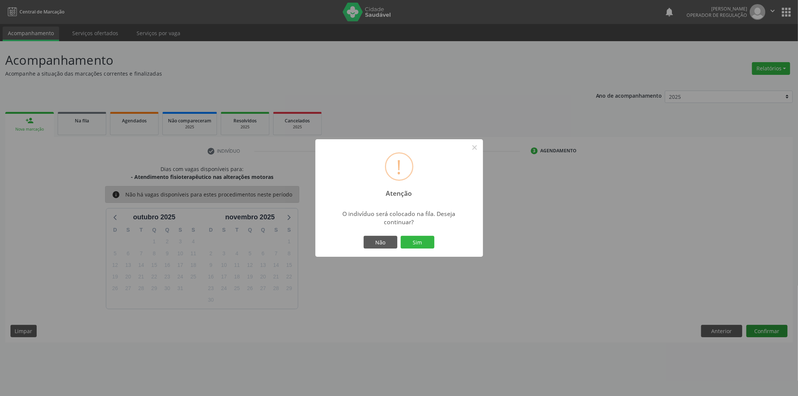
click at [401, 236] on button "Sim" at bounding box center [418, 242] width 34 height 13
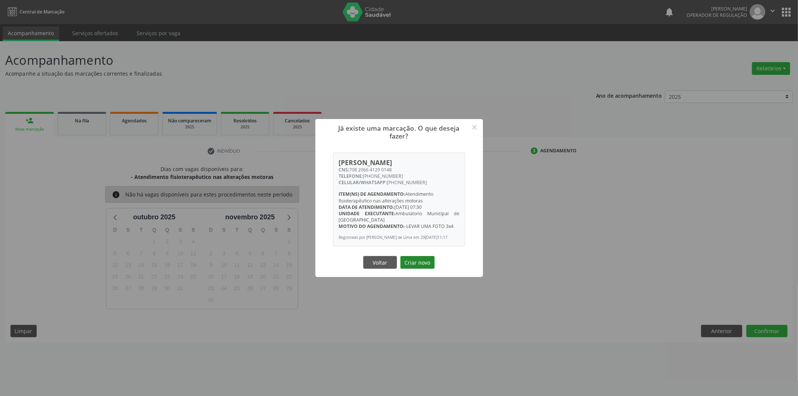
click at [423, 262] on button "Criar novo" at bounding box center [417, 262] width 34 height 13
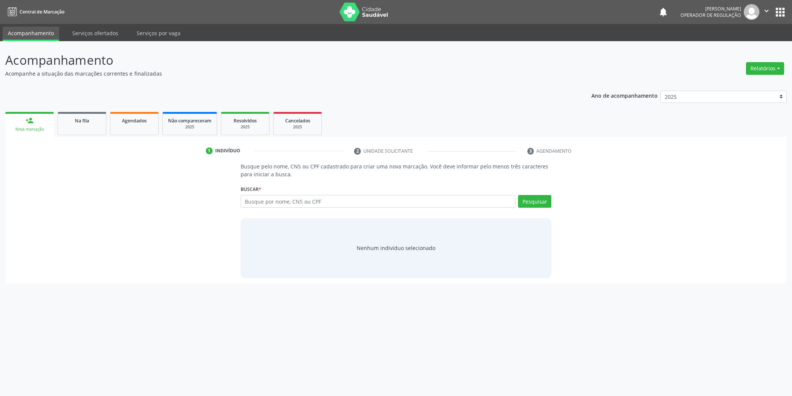
click at [40, 130] on div "Nova marcação" at bounding box center [29, 129] width 38 height 6
click at [379, 199] on input "text" at bounding box center [381, 201] width 277 height 13
type input "700005542353600"
click at [536, 206] on button "Pesquisar" at bounding box center [538, 201] width 33 height 13
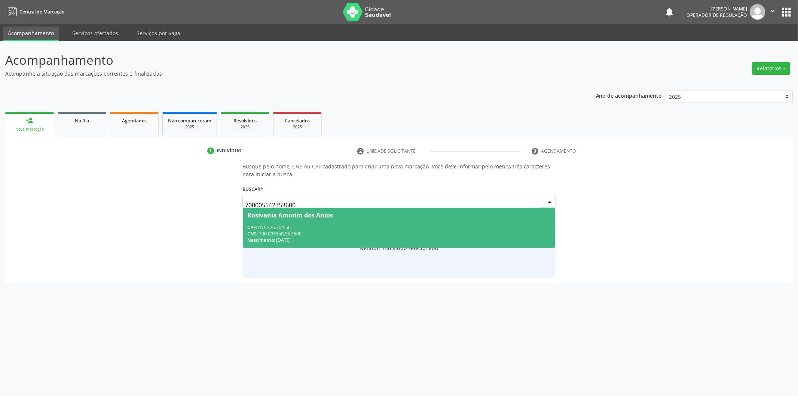
click at [472, 211] on span "Rosivania Amorim dos Anjos CPF: 051.376.704-56 CNS: 700 0055 4235 3600 Nascimen…" at bounding box center [399, 228] width 312 height 40
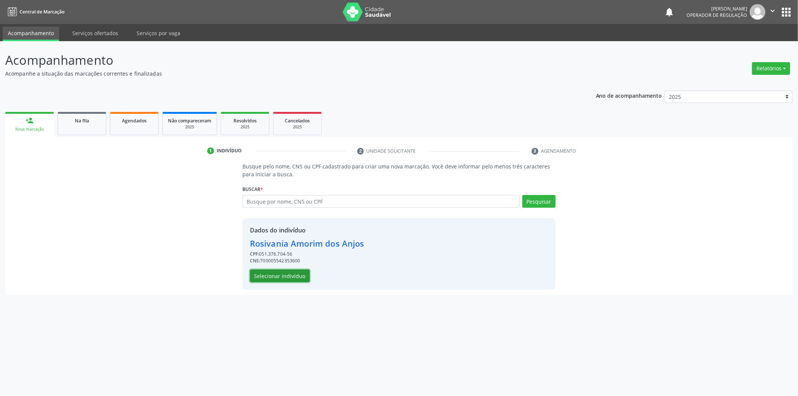
click at [306, 274] on button "Selecionar indivíduo" at bounding box center [280, 275] width 60 height 13
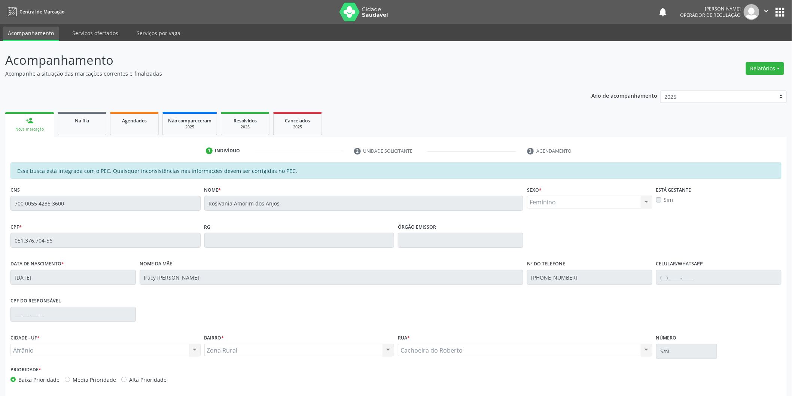
scroll to position [31, 0]
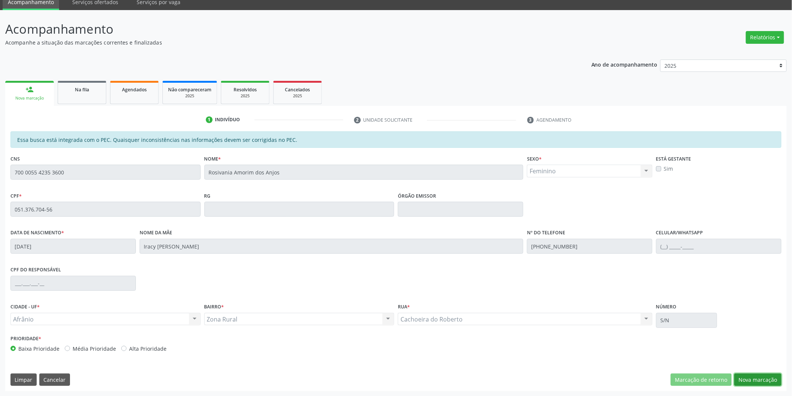
click at [747, 376] on button "Nova marcação" at bounding box center [757, 379] width 47 height 13
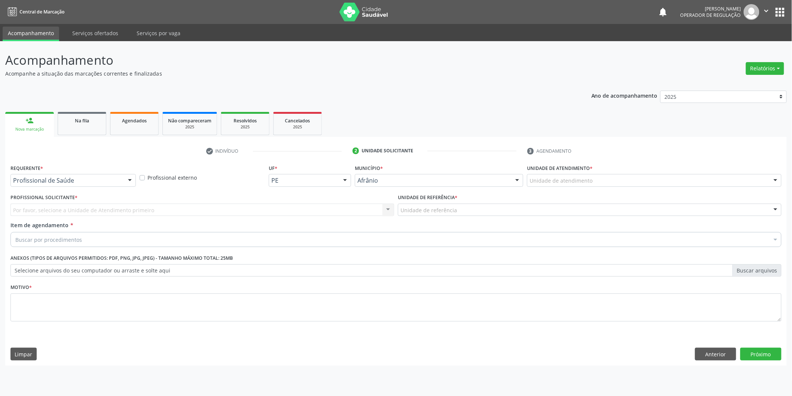
scroll to position [0, 0]
click at [597, 186] on div "Unidade de atendimento Academia da Saude de Afranio Academia da Saude do Bairro…" at bounding box center [659, 180] width 257 height 13
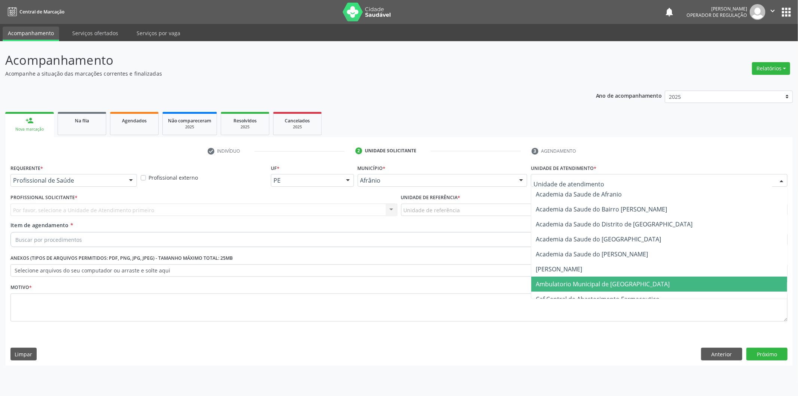
click at [583, 277] on span "Ambulatorio Municipal de [GEOGRAPHIC_DATA]" at bounding box center [659, 284] width 256 height 15
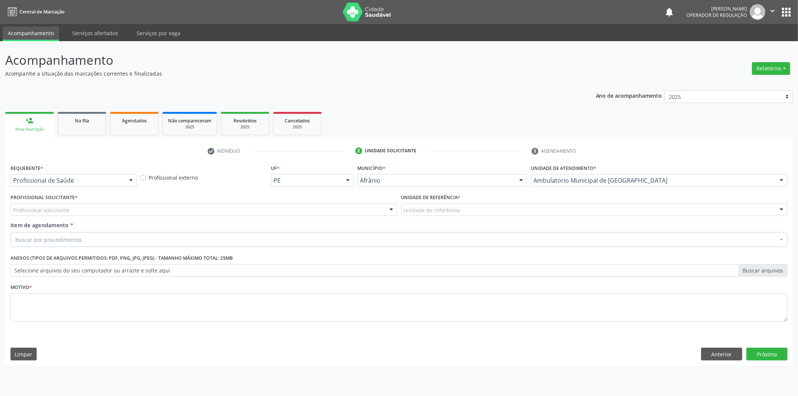
click at [196, 207] on div "Profissional solicitante" at bounding box center [203, 210] width 387 height 13
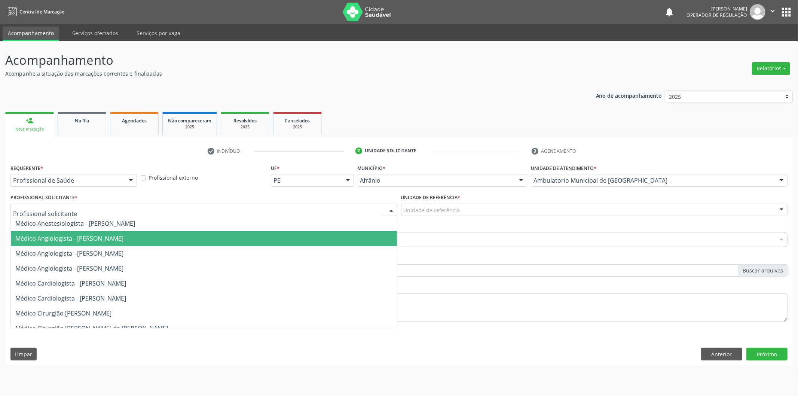
click at [207, 248] on span "Médico Angiologista - [PERSON_NAME]" at bounding box center [204, 253] width 386 height 15
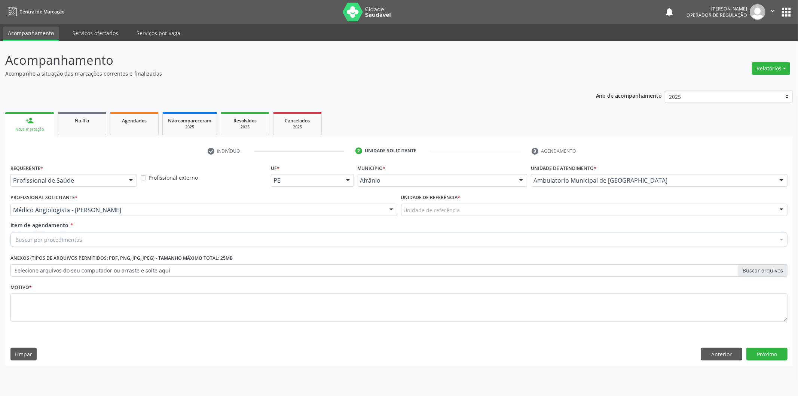
click at [518, 208] on div "Unidade de referência" at bounding box center [594, 210] width 387 height 13
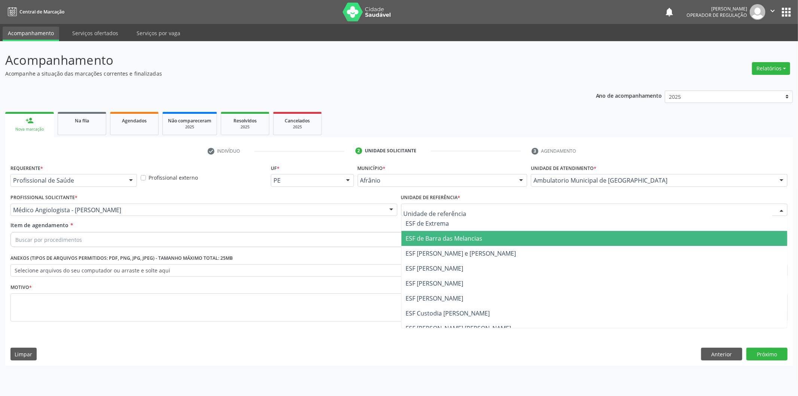
click at [511, 245] on span "ESF de Barra das Melancias" at bounding box center [595, 238] width 386 height 15
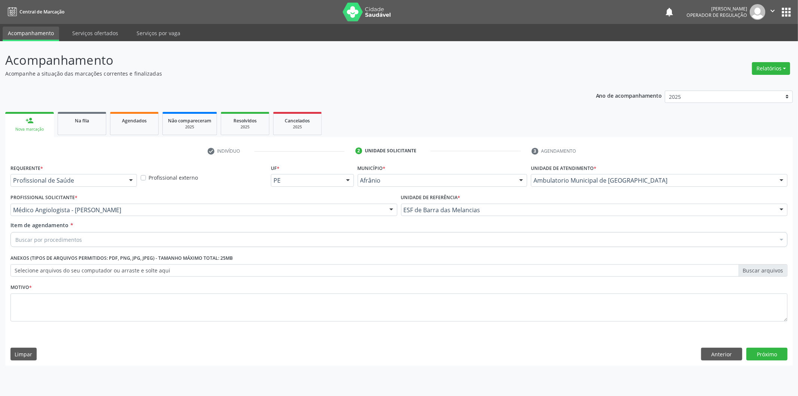
click at [484, 246] on div "Buscar por procedimentos" at bounding box center [398, 239] width 777 height 15
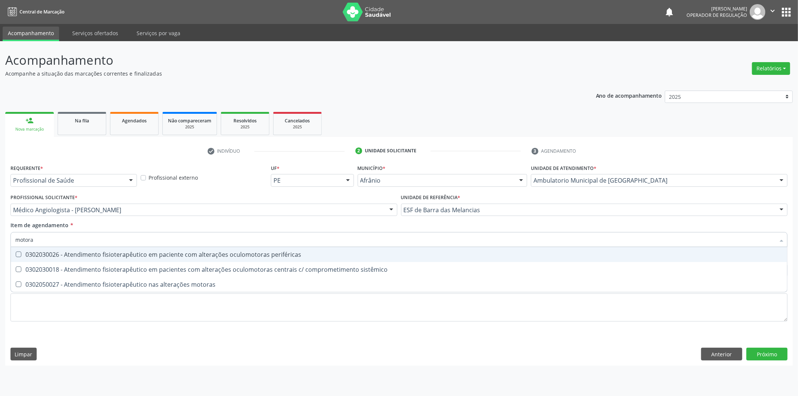
type input "motoras"
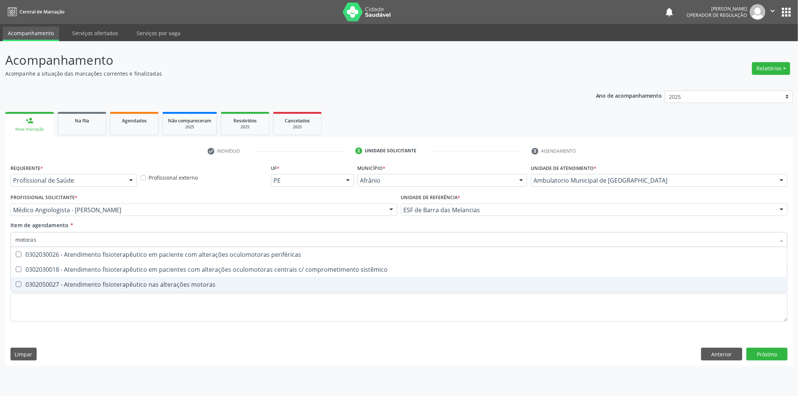
click at [285, 289] on span "0302050027 - Atendimento fisioterapêutico nas alterações motoras" at bounding box center [399, 284] width 777 height 15
checkbox motoras "true"
click at [286, 312] on div "Requerente * Profissional de Saúde Profissional de Saúde Paciente Nenhum result…" at bounding box center [398, 247] width 777 height 170
checkbox sistêmico "true"
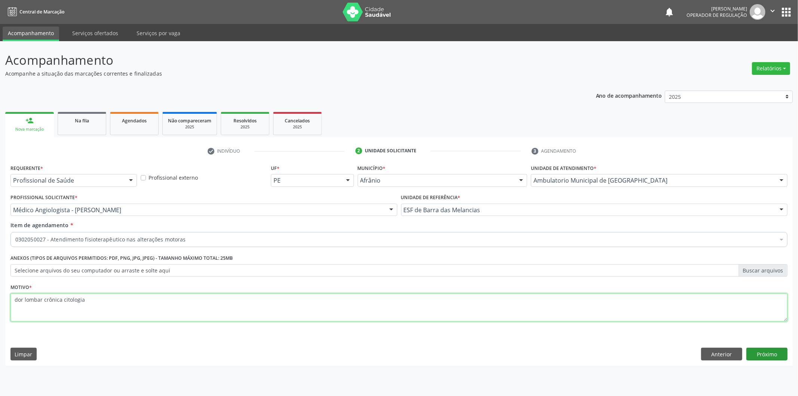
type textarea "dor lombar crônica citologia"
click at [779, 354] on button "Próximo" at bounding box center [767, 354] width 41 height 13
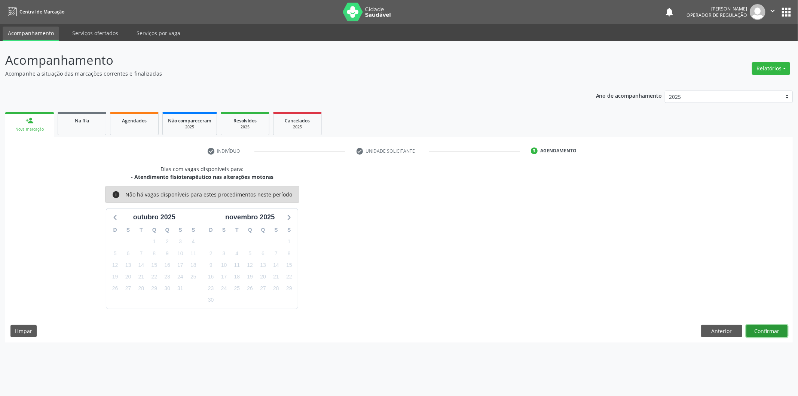
click at [765, 333] on button "Confirmar" at bounding box center [767, 331] width 41 height 13
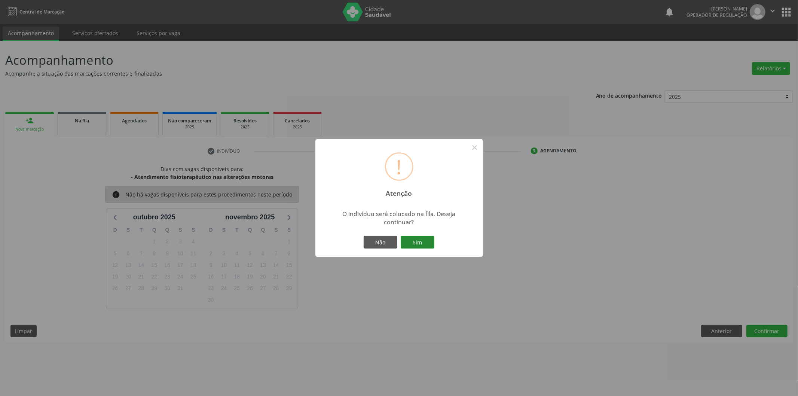
click at [430, 237] on button "Sim" at bounding box center [418, 242] width 34 height 13
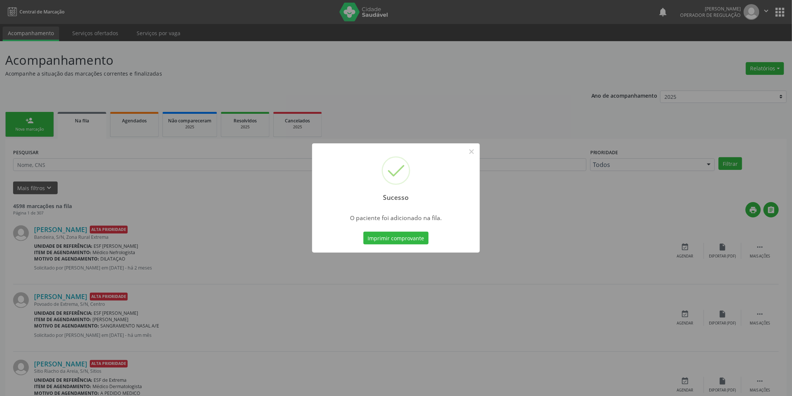
click at [248, 211] on div "Sucesso × O paciente foi adicionado na fila. Imprimir comprovante Cancel" at bounding box center [396, 198] width 792 height 396
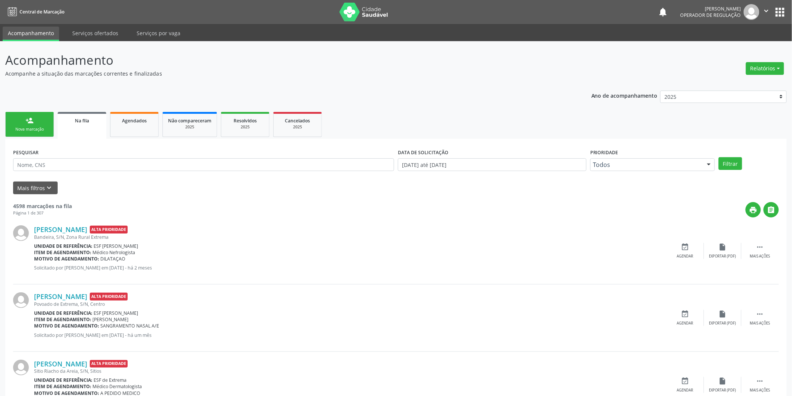
click at [16, 131] on div "Nova marcação" at bounding box center [29, 129] width 37 height 6
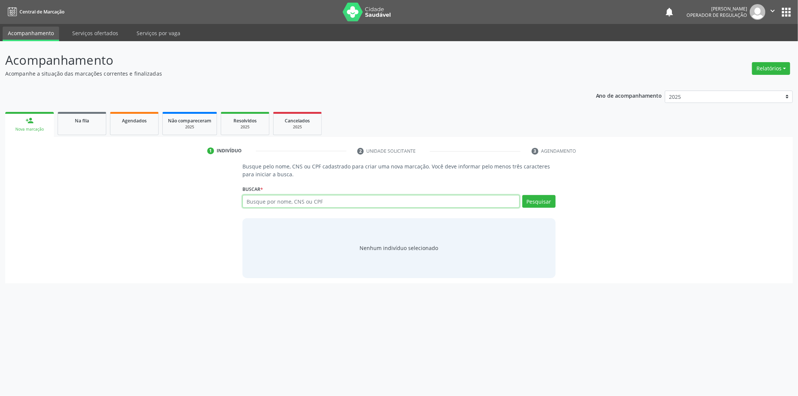
click at [341, 198] on input "text" at bounding box center [381, 201] width 277 height 13
type input "708405240111967"
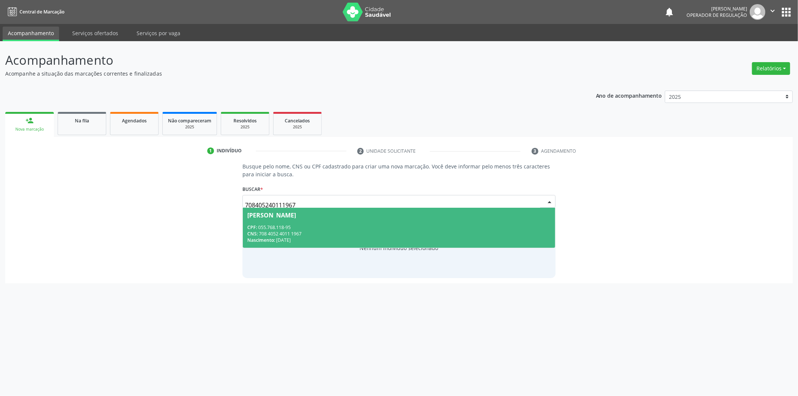
click at [283, 227] on div "CPF: 055.768.118-95" at bounding box center [399, 227] width 304 height 6
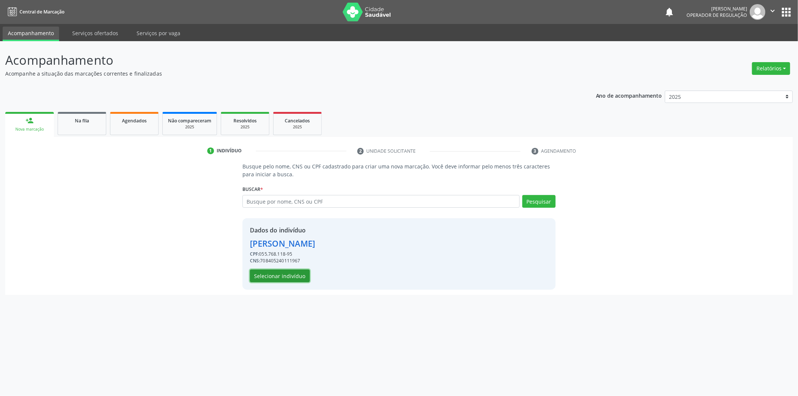
click at [290, 275] on button "Selecionar indivíduo" at bounding box center [280, 275] width 60 height 13
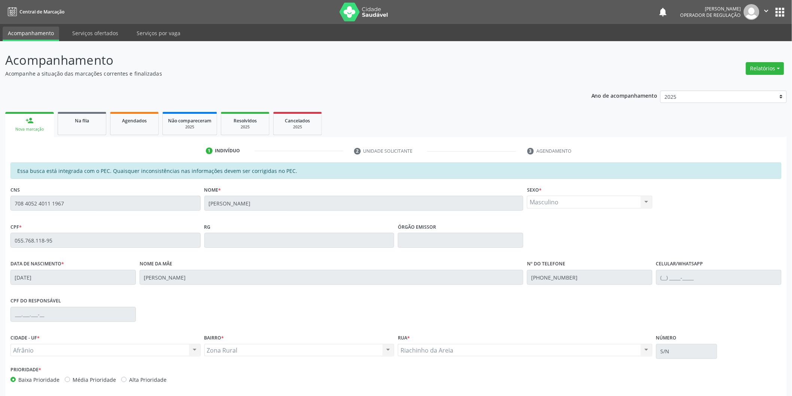
scroll to position [31, 0]
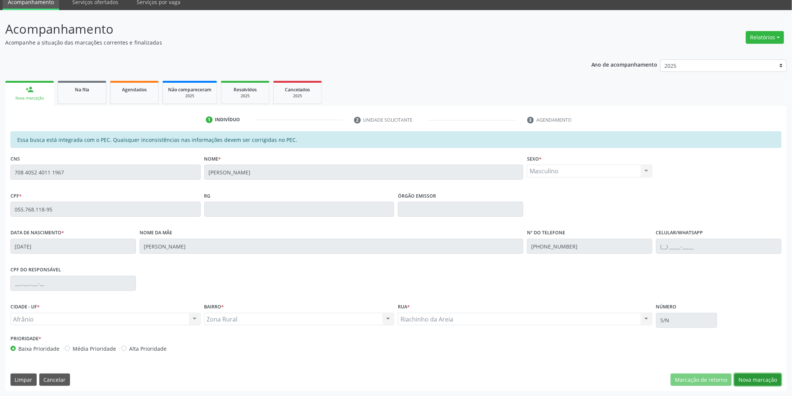
click at [744, 382] on button "Nova marcação" at bounding box center [757, 379] width 47 height 13
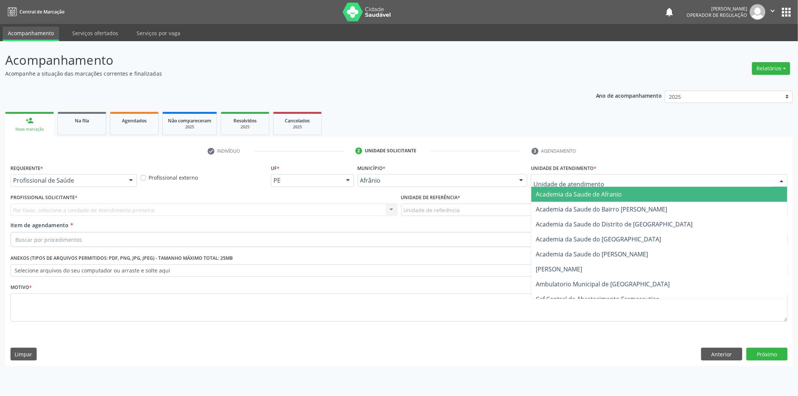
click at [667, 178] on div at bounding box center [659, 180] width 257 height 13
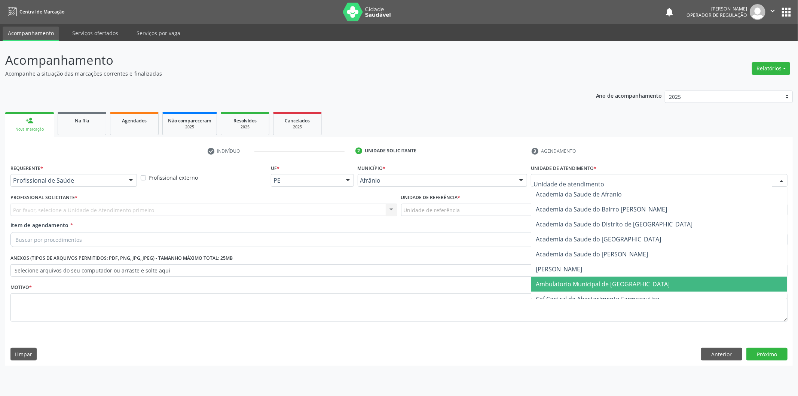
click at [612, 278] on span "Ambulatorio Municipal de [GEOGRAPHIC_DATA]" at bounding box center [659, 284] width 256 height 15
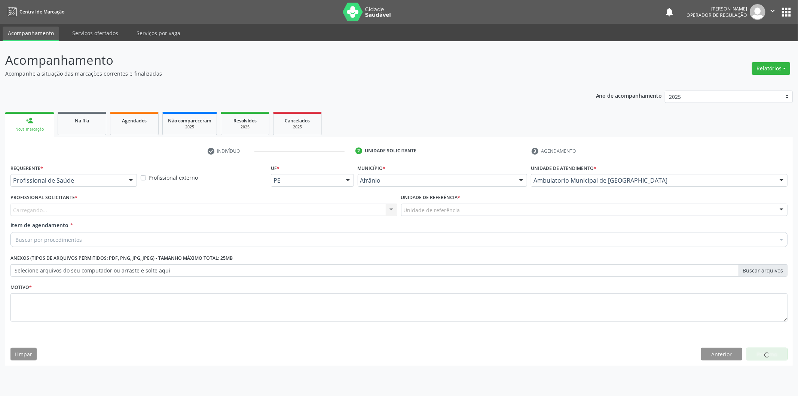
click at [373, 204] on div "Carregando... Nenhum resultado encontrado para: " " Não há nenhuma opção para s…" at bounding box center [203, 210] width 387 height 13
click at [369, 211] on div "Carregando... Nenhum resultado encontrado para: " " Não há nenhuma opção para s…" at bounding box center [203, 210] width 387 height 13
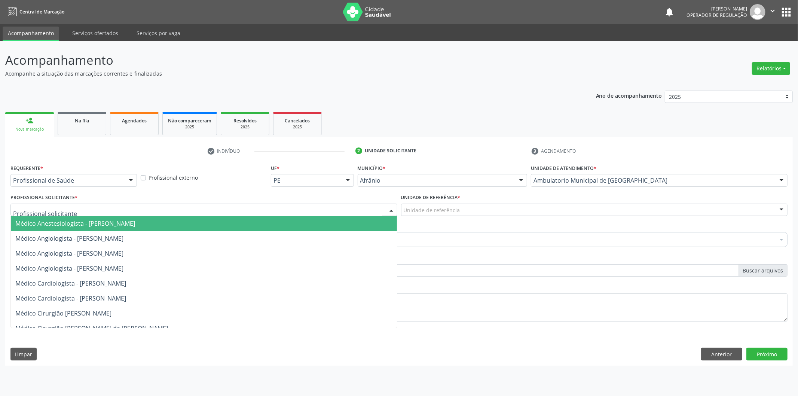
click at [369, 211] on div at bounding box center [203, 210] width 387 height 13
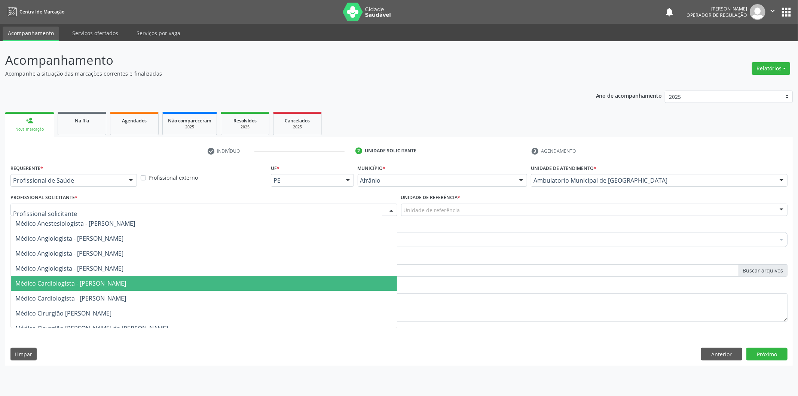
click at [323, 276] on span "Médico Cardiologista - [PERSON_NAME]" at bounding box center [204, 283] width 386 height 15
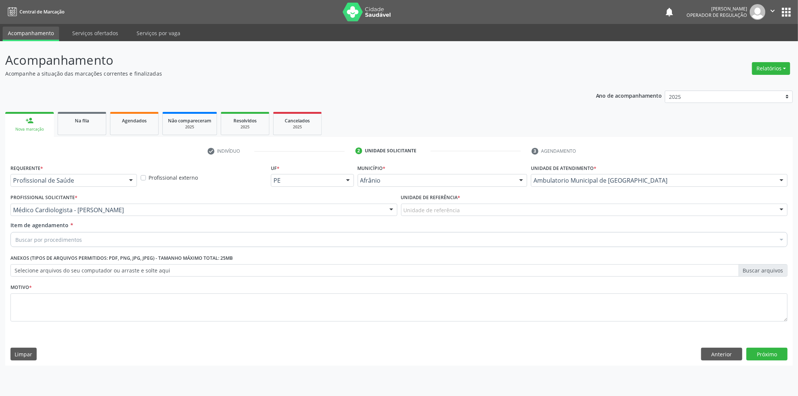
click at [514, 209] on div "Unidade de referência" at bounding box center [594, 210] width 387 height 13
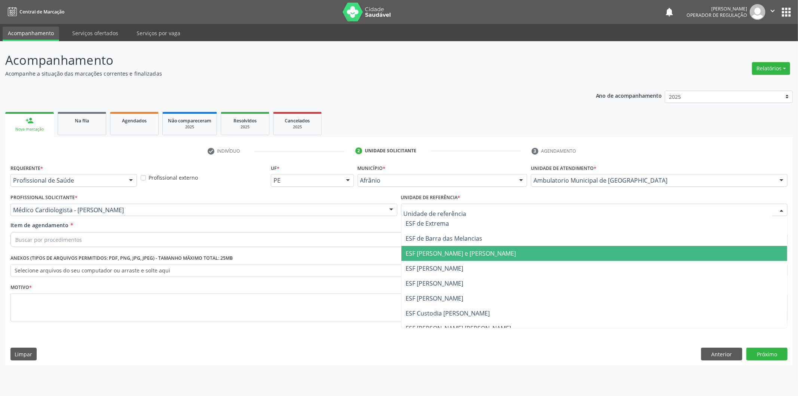
click at [503, 257] on span "ESF [PERSON_NAME] e [PERSON_NAME]" at bounding box center [595, 253] width 386 height 15
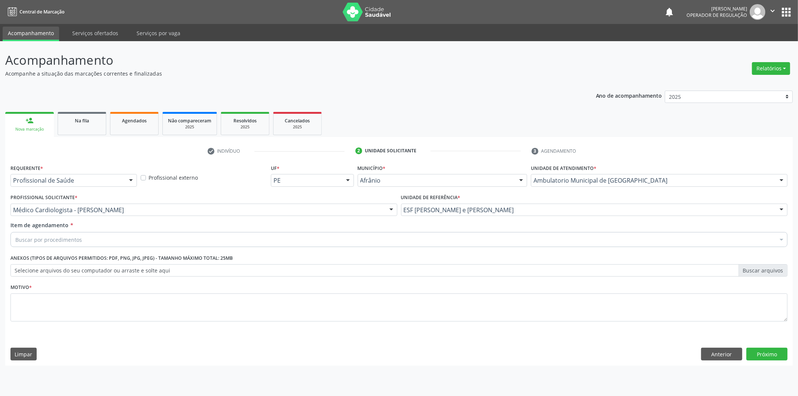
click at [440, 236] on div "Buscar por procedimentos" at bounding box center [398, 239] width 777 height 15
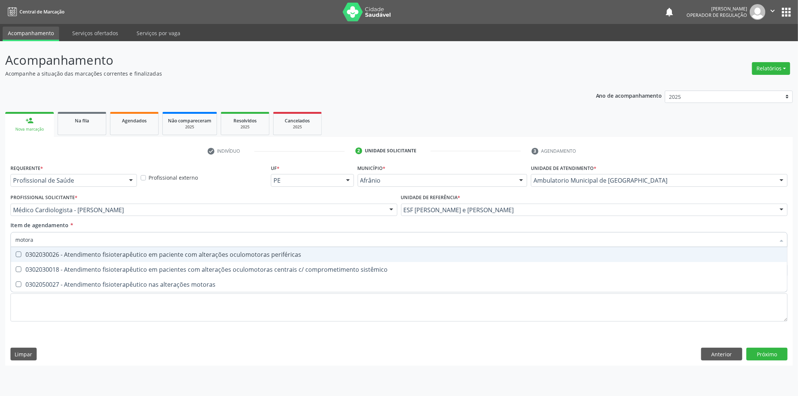
type input "motoras"
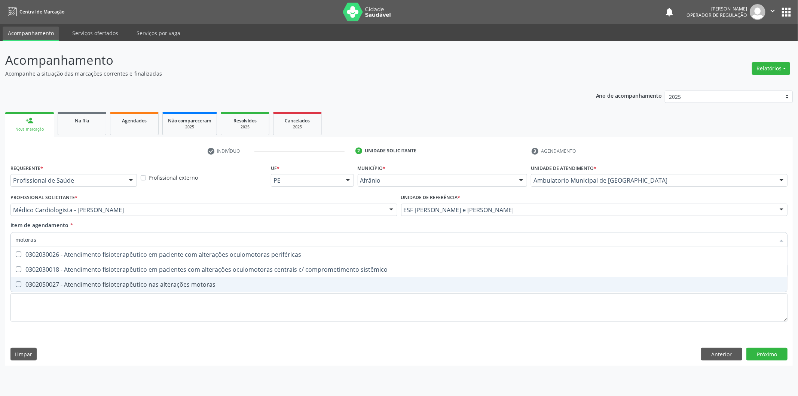
click at [242, 289] on span "0302050027 - Atendimento fisioterapêutico nas alterações motoras" at bounding box center [399, 284] width 777 height 15
checkbox motoras "true"
click at [234, 307] on div "Requerente * Profissional de Saúde Profissional de Saúde Paciente Nenhum result…" at bounding box center [398, 247] width 777 height 170
checkbox sistêmico "true"
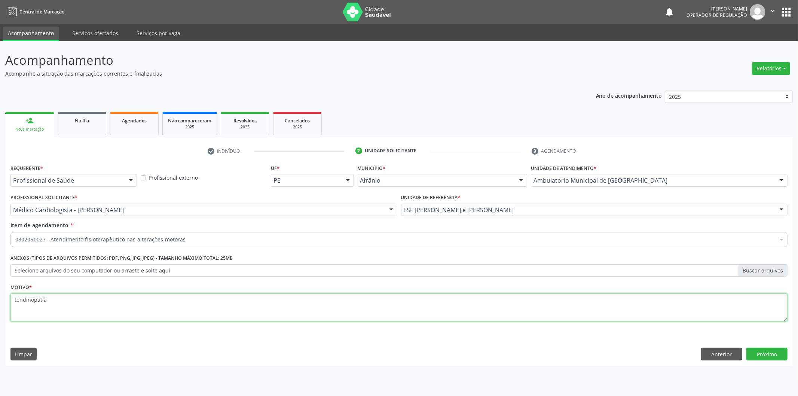
drag, startPoint x: 36, startPoint y: 296, endPoint x: 65, endPoint y: 314, distance: 33.9
click at [65, 314] on textarea "tendinopatia" at bounding box center [398, 307] width 777 height 28
drag, startPoint x: 131, startPoint y: 296, endPoint x: 0, endPoint y: 282, distance: 131.7
click at [0, 282] on div "Acompanhamento Acompanhe a situação das marcações correntes e finalizadas Relat…" at bounding box center [399, 218] width 798 height 355
type textarea "TENDINOPATIA DO MANGUITO ROTADOR BILATERAL"
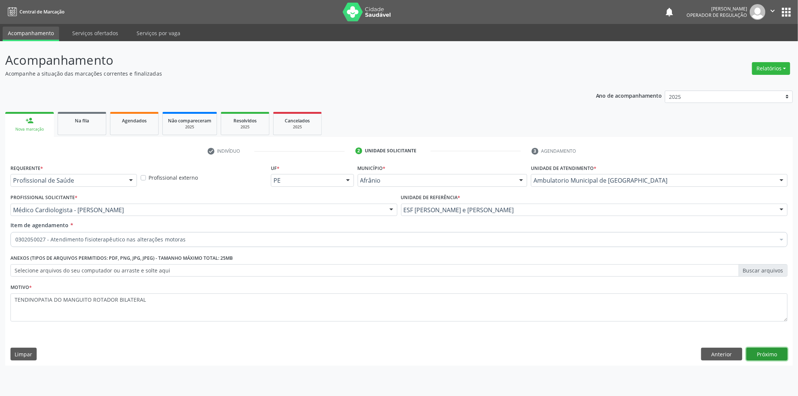
click at [779, 354] on button "Próximo" at bounding box center [767, 354] width 41 height 13
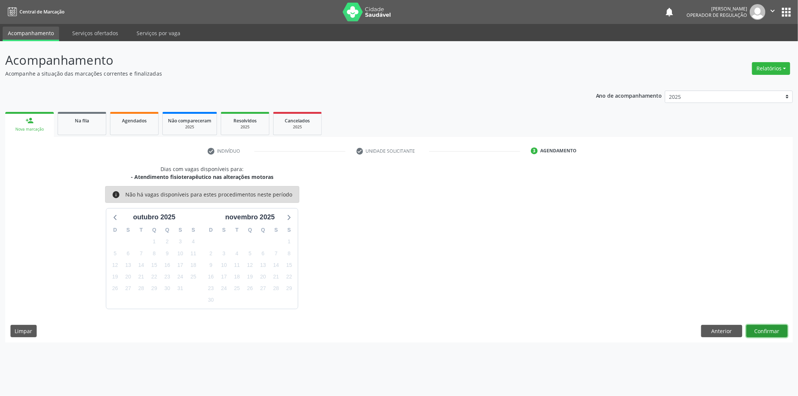
click at [766, 326] on button "Confirmar" at bounding box center [767, 331] width 41 height 13
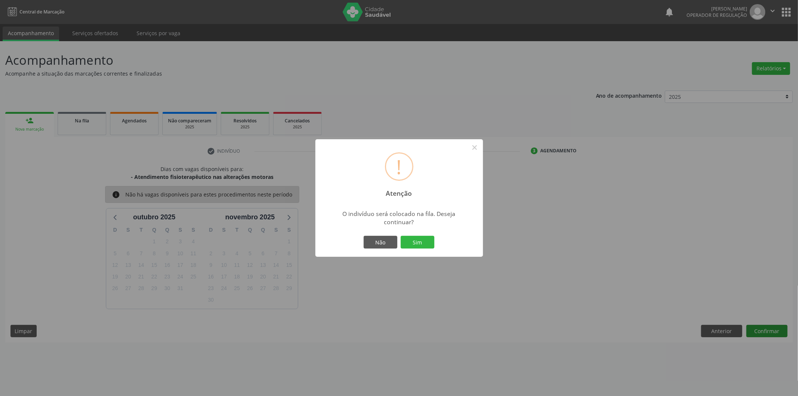
click at [401, 236] on button "Sim" at bounding box center [418, 242] width 34 height 13
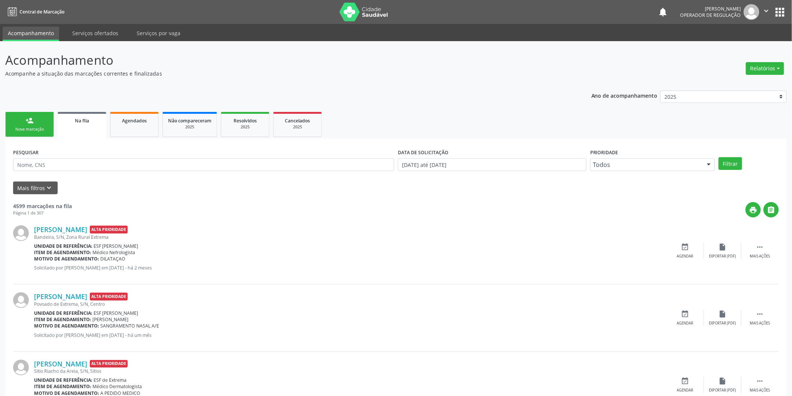
click at [19, 113] on link "person_add Nova marcação" at bounding box center [29, 124] width 49 height 25
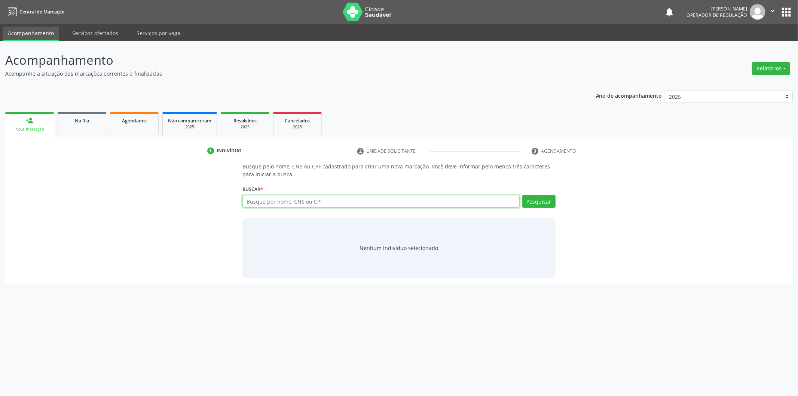
click at [287, 199] on input "text" at bounding box center [381, 201] width 277 height 13
type input "70485572619647"
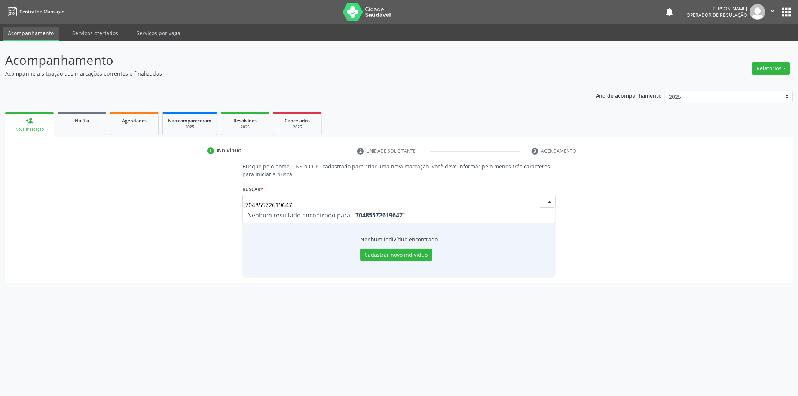
drag, startPoint x: 418, startPoint y: 204, endPoint x: 13, endPoint y: 143, distance: 408.7
click at [13, 143] on div "1 Indivíduo 2 Unidade solicitante 3 Agendamento Busque pelo nome, CNS ou CPF ca…" at bounding box center [399, 210] width 788 height 146
type input "704805572619647"
drag, startPoint x: 454, startPoint y: 200, endPoint x: 118, endPoint y: 182, distance: 336.9
click at [118, 182] on div "Busque pelo nome, CNS ou CPF cadastrado para criar uma nova marcação. Você deve…" at bounding box center [398, 219] width 777 height 115
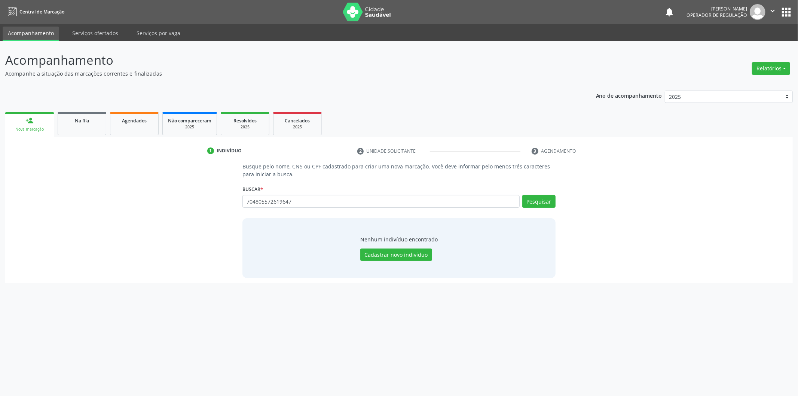
type input "704805572619647"
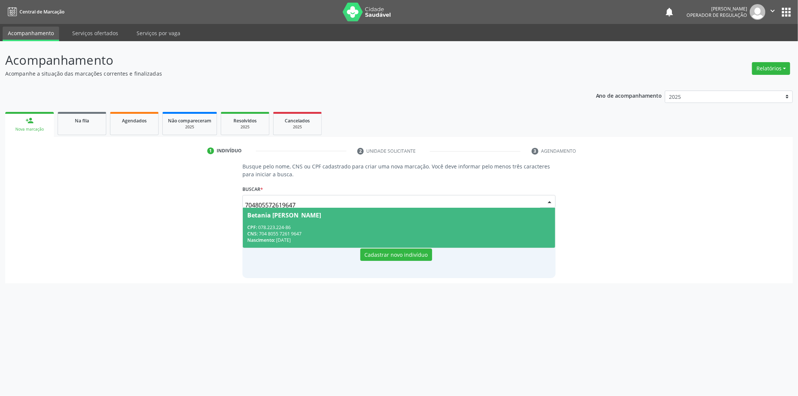
click at [310, 237] on div "Nascimento: [DATE]" at bounding box center [399, 240] width 304 height 6
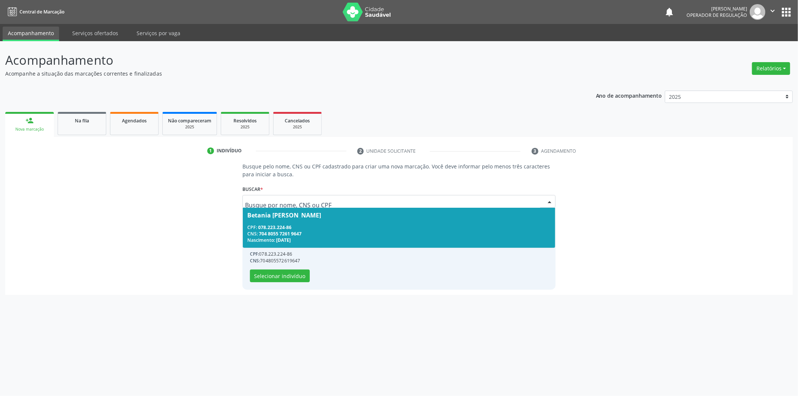
click at [336, 238] on div "Nascimento: [DATE]" at bounding box center [399, 240] width 304 height 6
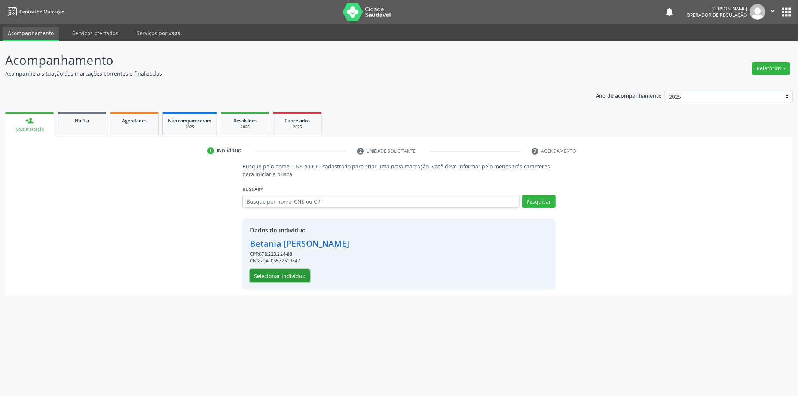
click at [286, 275] on button "Selecionar indivíduo" at bounding box center [280, 275] width 60 height 13
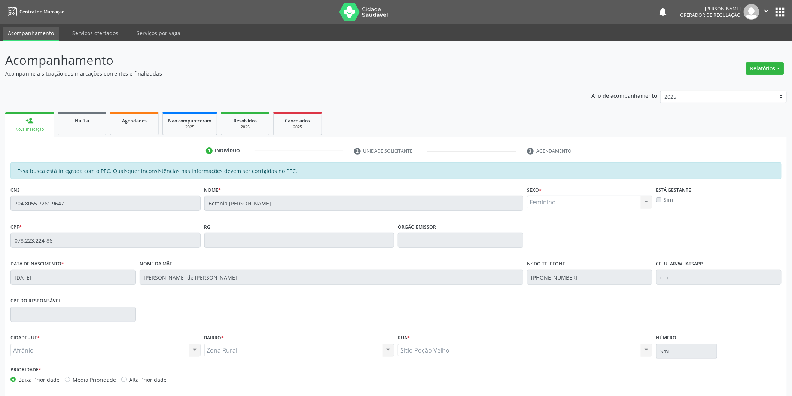
scroll to position [31, 0]
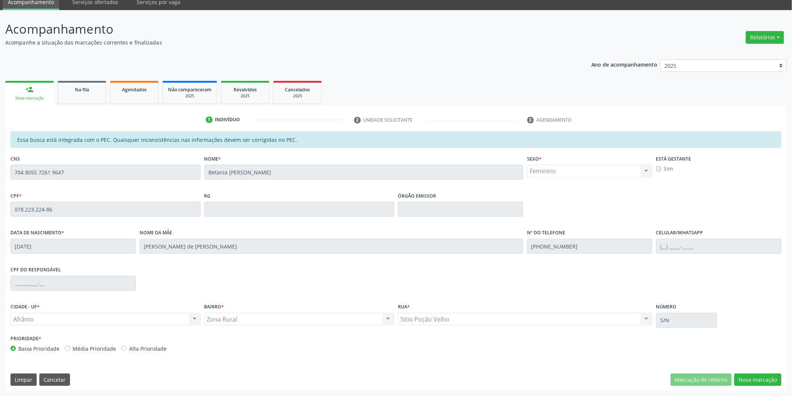
click at [753, 386] on div "Essa busca está integrada com o PEC. Quaisquer inconsistências nas informações …" at bounding box center [395, 261] width 781 height 260
click at [769, 375] on button "Nova marcação" at bounding box center [757, 379] width 47 height 13
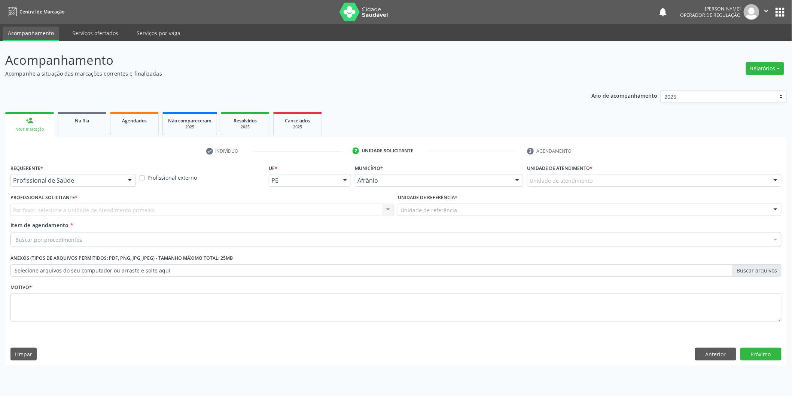
scroll to position [0, 0]
click at [676, 175] on div "Unidade de atendimento" at bounding box center [659, 180] width 257 height 13
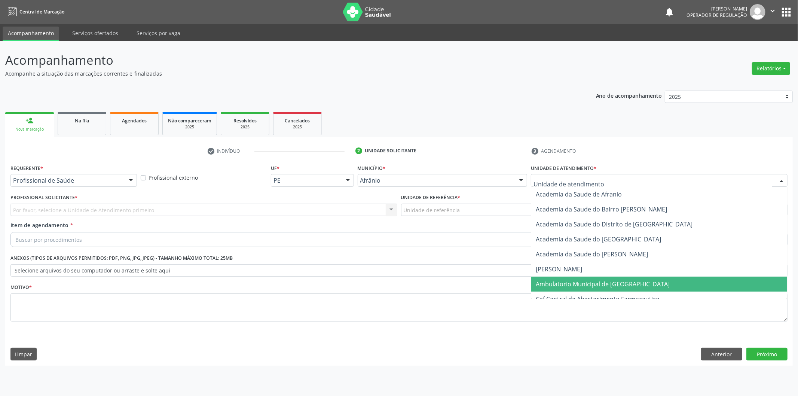
click at [616, 289] on span "Ambulatorio Municipal de [GEOGRAPHIC_DATA]" at bounding box center [659, 284] width 256 height 15
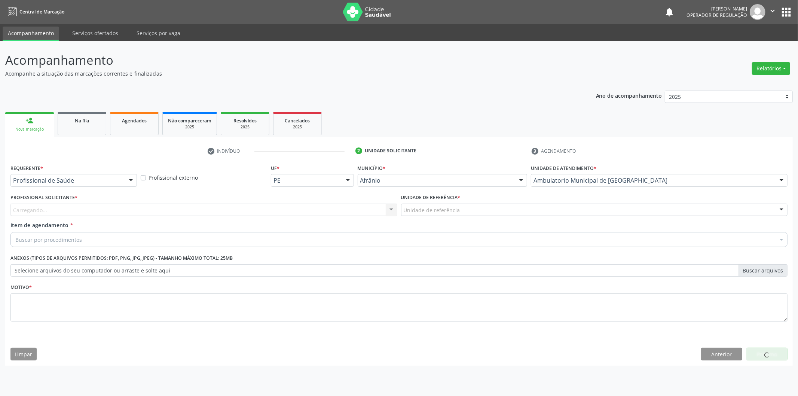
click at [296, 210] on div "Carregando... Nenhum resultado encontrado para: " " Não há nenhuma opção para s…" at bounding box center [203, 210] width 387 height 13
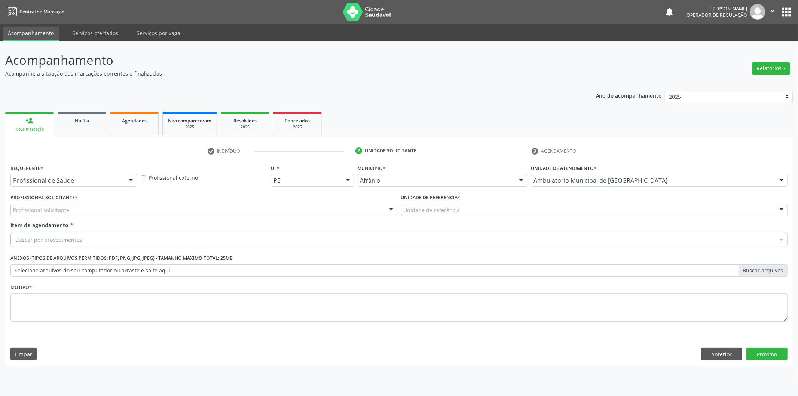
click at [296, 210] on div "Profissional solicitante" at bounding box center [203, 210] width 387 height 13
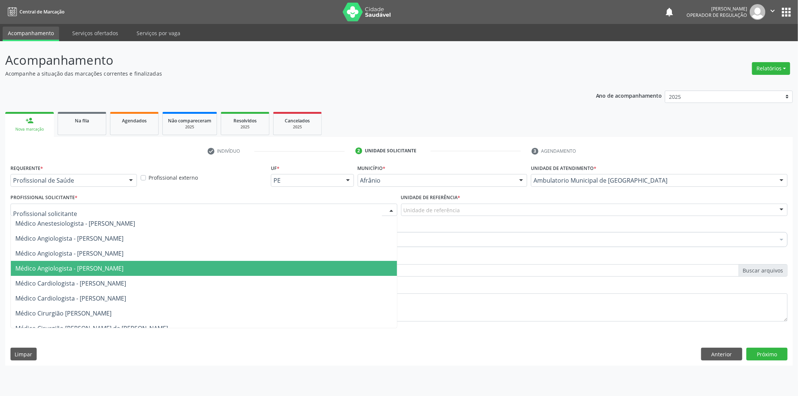
click at [281, 263] on span "Médico Angiologista - [PERSON_NAME]" at bounding box center [204, 268] width 386 height 15
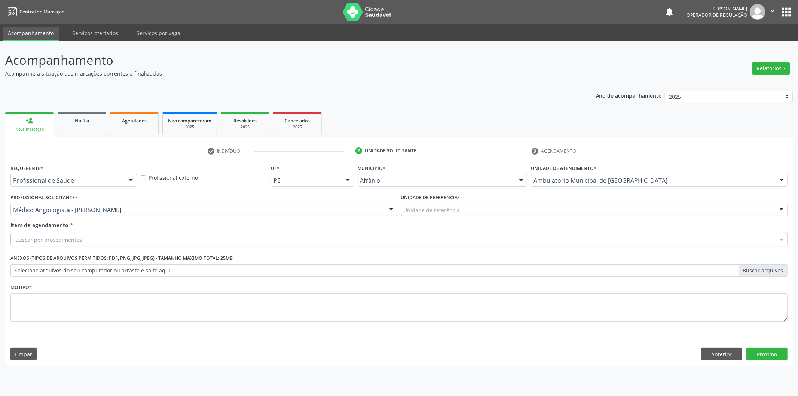
click at [431, 216] on div "Unidade de referência * Unidade de referência ESF de Extrema ESF de Barra das M…" at bounding box center [594, 206] width 391 height 29
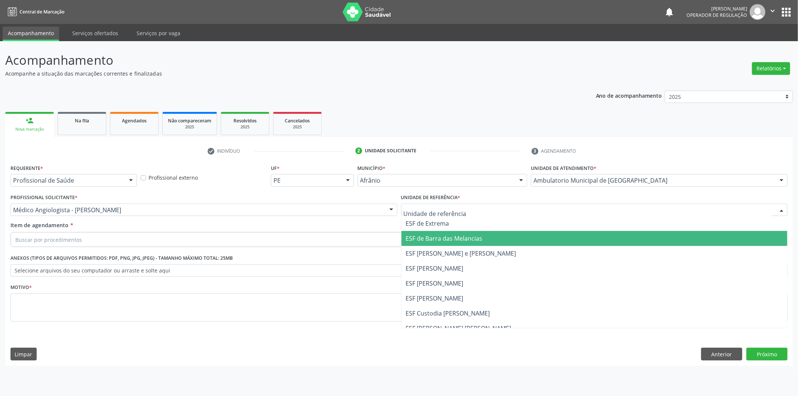
click at [457, 246] on span "ESF [PERSON_NAME] e [PERSON_NAME]" at bounding box center [595, 253] width 386 height 15
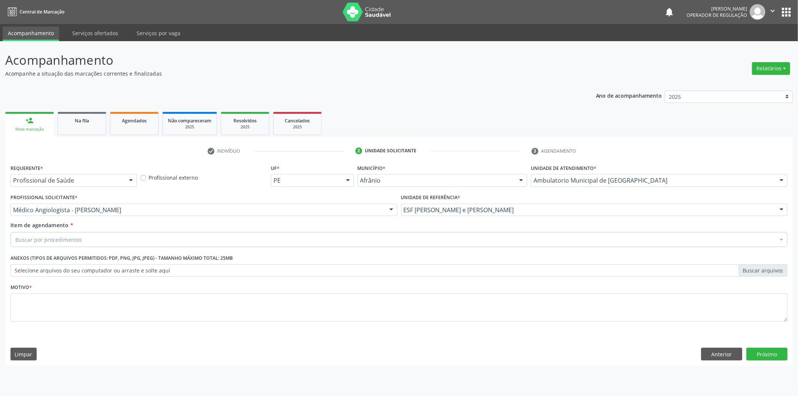
click at [459, 238] on div "Buscar por procedimentos" at bounding box center [398, 239] width 777 height 15
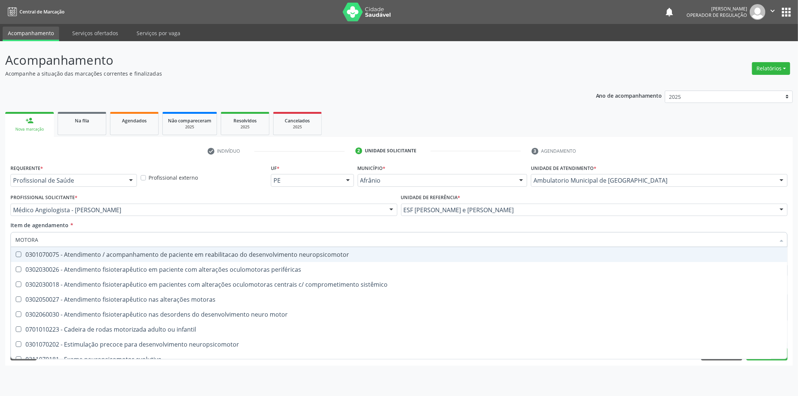
type input "MOTORAS"
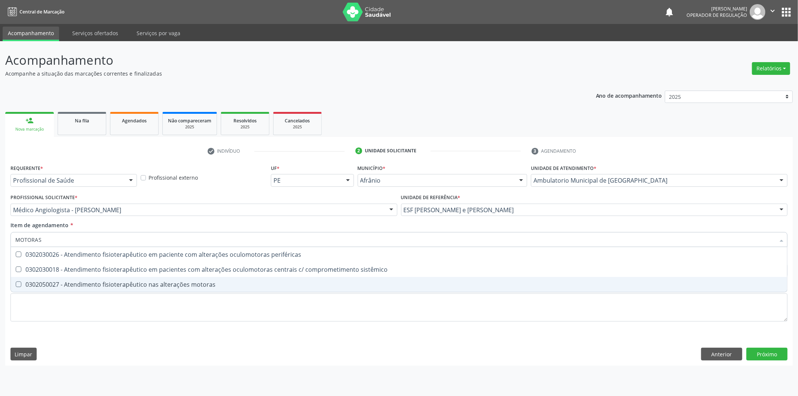
click at [226, 283] on div "0302050027 - Atendimento fisioterapêutico nas alterações motoras" at bounding box center [399, 284] width 768 height 6
checkbox motoras "true"
click at [226, 307] on div "Requerente * Profissional de Saúde Profissional de Saúde Paciente Nenhum result…" at bounding box center [398, 247] width 777 height 170
checkbox sistêmico "true"
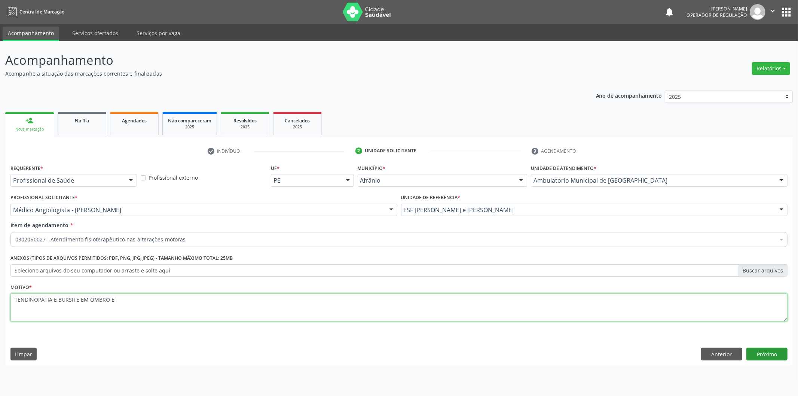
type textarea "TENDINOPATIA E BURSITE EM OMBRO E"
click at [773, 360] on button "Próximo" at bounding box center [767, 354] width 41 height 13
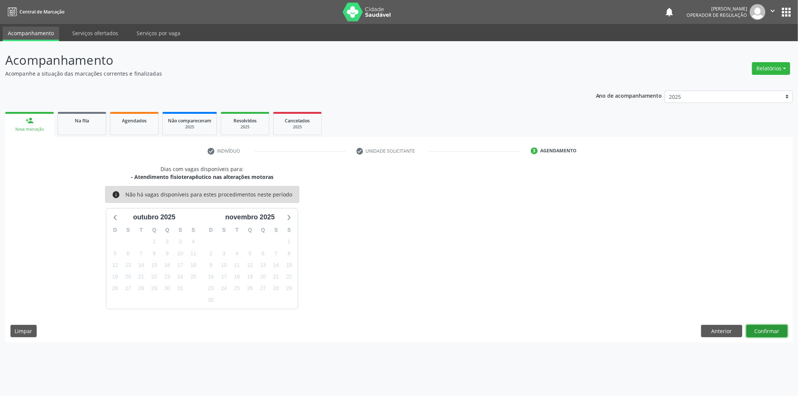
click at [760, 328] on button "Confirmar" at bounding box center [767, 331] width 41 height 13
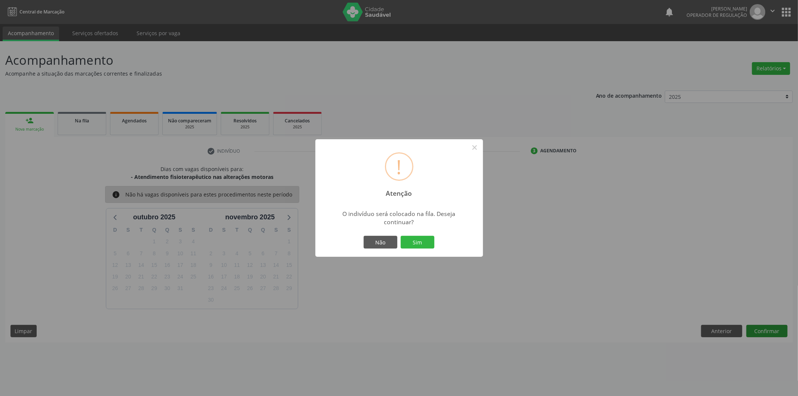
click at [401, 236] on button "Sim" at bounding box center [418, 242] width 34 height 13
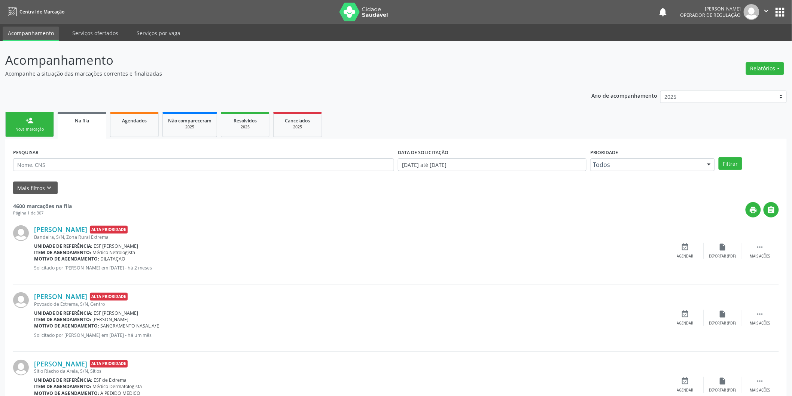
click at [43, 126] on div "Nova marcação" at bounding box center [29, 129] width 37 height 6
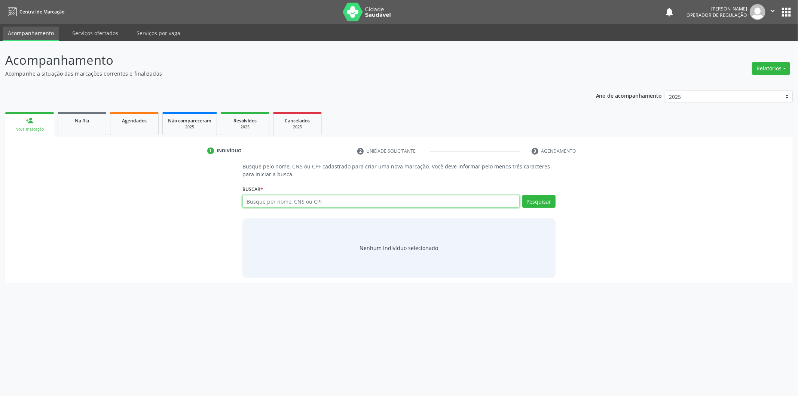
click at [288, 201] on input "text" at bounding box center [381, 201] width 277 height 13
type input "709201276774938"
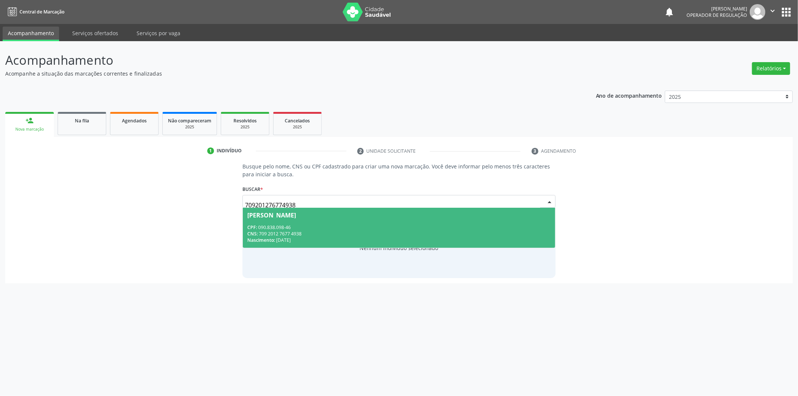
click at [298, 231] on div "CNS: 709 2012 7677 4938" at bounding box center [399, 234] width 304 height 6
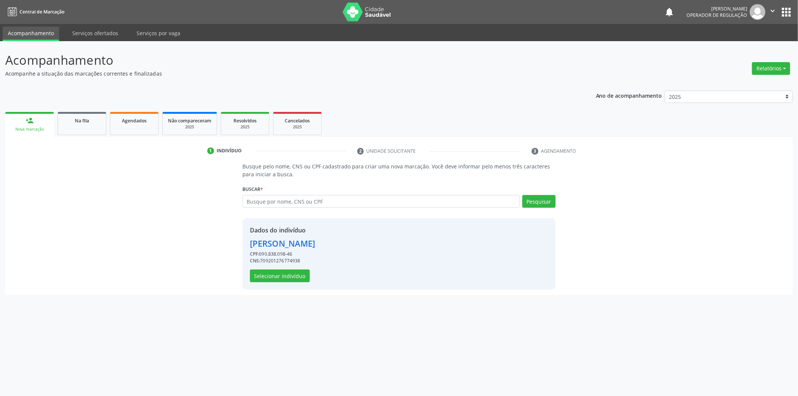
click at [271, 268] on div "Dados do indivíduo [PERSON_NAME] CPF: 090.838.098-46 CNS: 709201276774938 Selec…" at bounding box center [282, 254] width 65 height 57
click at [286, 269] on button "Selecionar indivíduo" at bounding box center [280, 275] width 60 height 13
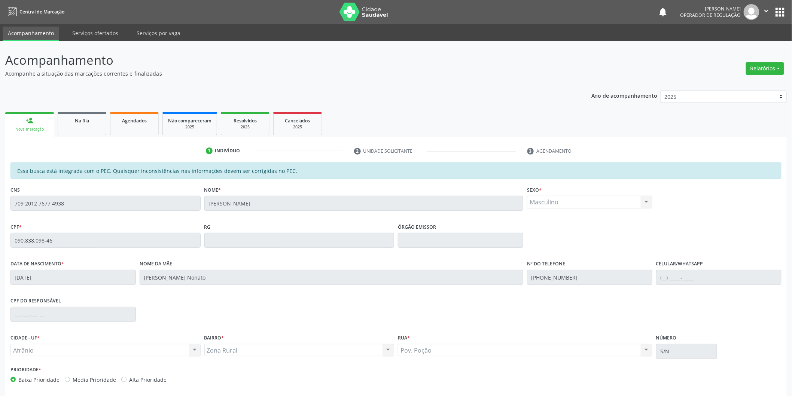
scroll to position [31, 0]
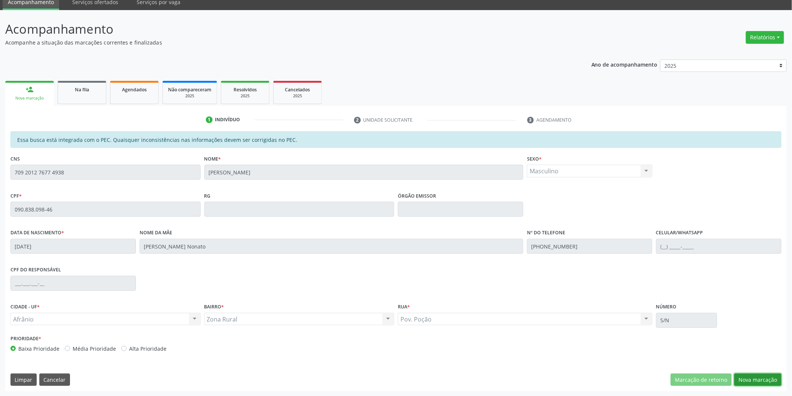
click at [755, 380] on button "Nova marcação" at bounding box center [757, 379] width 47 height 13
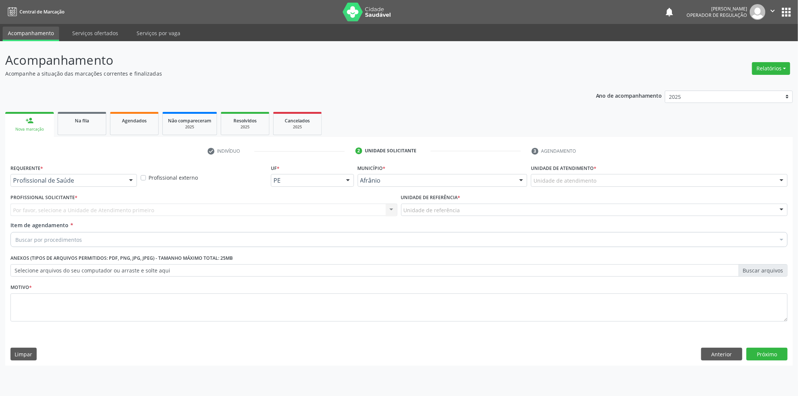
click at [662, 181] on div "Unidade de atendimento" at bounding box center [659, 180] width 257 height 13
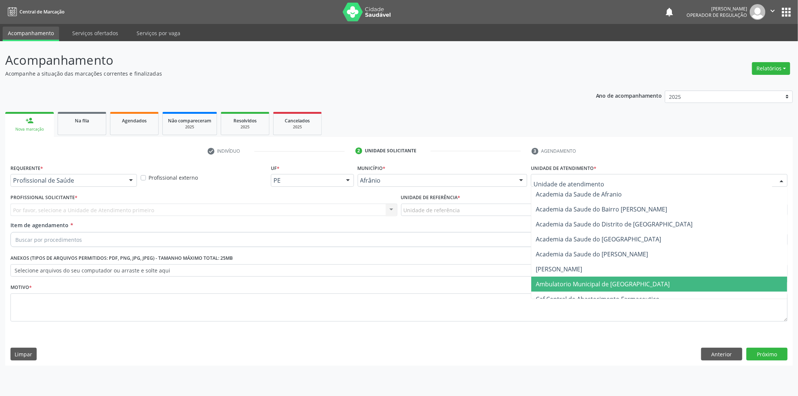
click at [649, 286] on span "Ambulatorio Municipal de [GEOGRAPHIC_DATA]" at bounding box center [659, 284] width 256 height 15
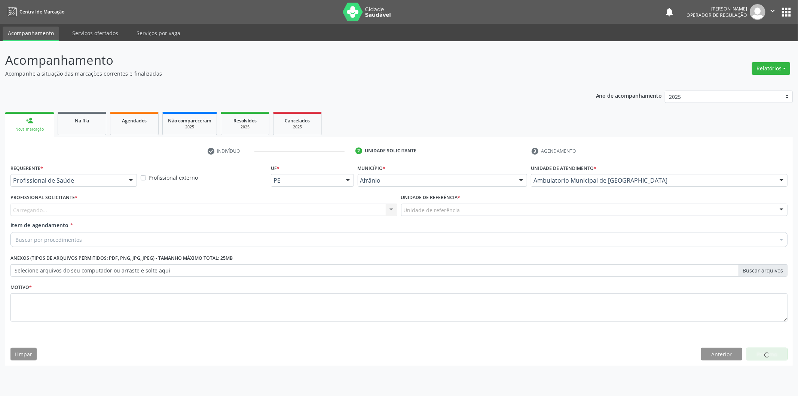
click at [205, 215] on div "Carregando... Nenhum resultado encontrado para: " " Não há nenhuma opção para s…" at bounding box center [203, 210] width 387 height 13
click at [204, 225] on div "Item de agendamento * Buscar por procedimentos Selecionar todos 0604320140 - Ab…" at bounding box center [398, 233] width 777 height 24
click at [203, 237] on div "Buscar por procedimentos" at bounding box center [398, 239] width 777 height 15
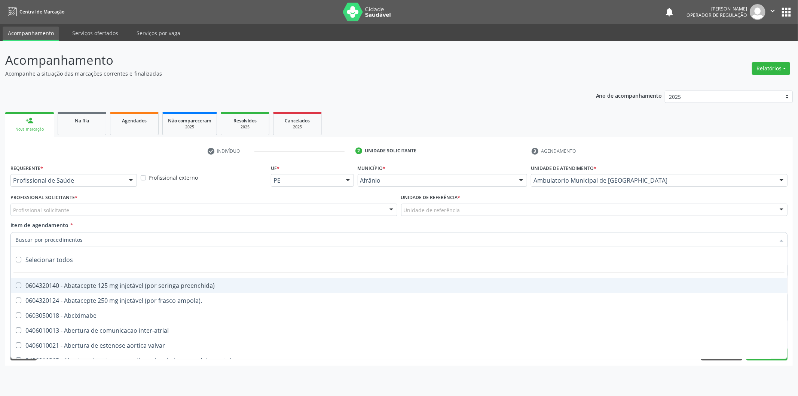
click at [204, 238] on input "Item de agendamento *" at bounding box center [395, 239] width 760 height 15
click at [229, 208] on div "Profissional solicitante" at bounding box center [203, 210] width 387 height 13
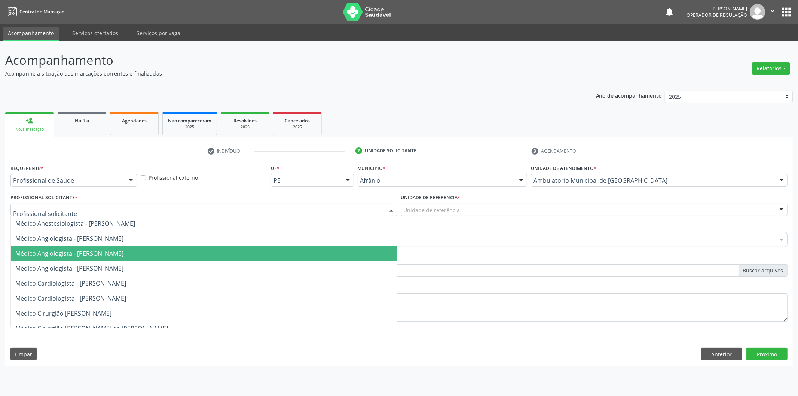
click at [231, 251] on span "Médico Angiologista - [PERSON_NAME]" at bounding box center [204, 253] width 386 height 15
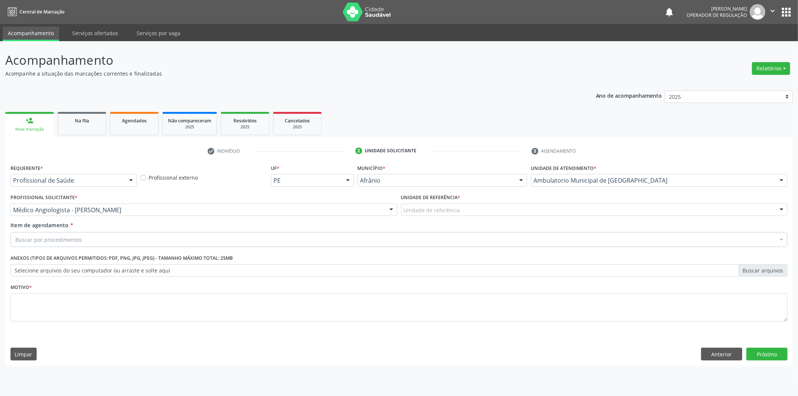
click at [455, 216] on div "Unidade de referência * Unidade de referência ESF de Extrema ESF de Barra das M…" at bounding box center [594, 206] width 391 height 29
click at [467, 212] on div "Unidade de referência" at bounding box center [594, 210] width 387 height 13
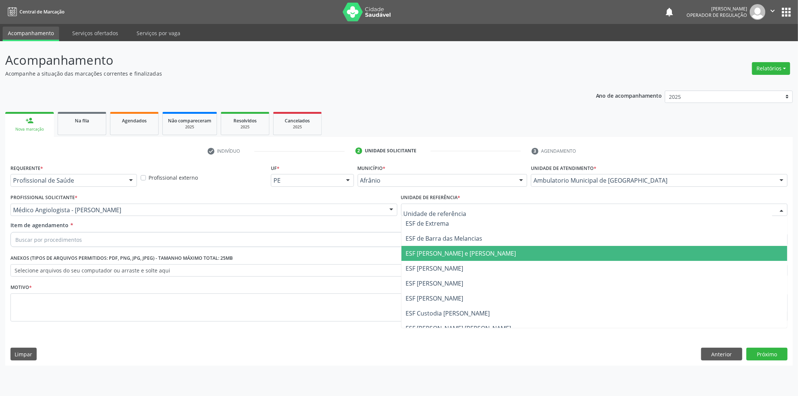
click at [463, 259] on span "ESF [PERSON_NAME] e [PERSON_NAME]" at bounding box center [595, 253] width 386 height 15
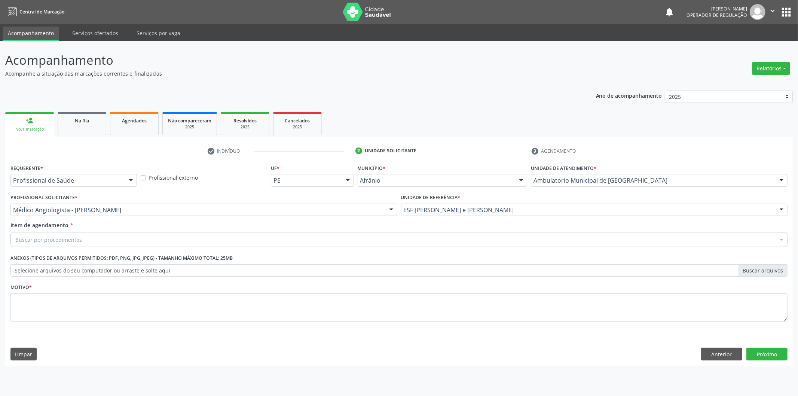
click at [83, 245] on div "Buscar por procedimentos" at bounding box center [398, 239] width 777 height 15
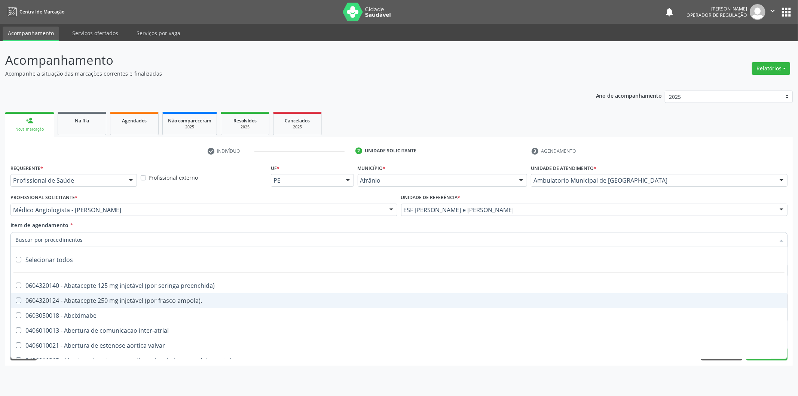
click at [124, 304] on span "0604320124 - Abatacepte 250 mg injetável (por frasco ampola)." at bounding box center [399, 300] width 777 height 15
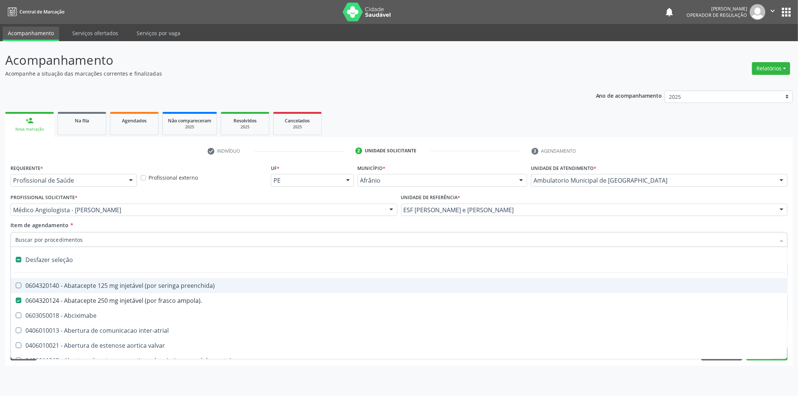
click at [138, 265] on div "Desfazer seleção" at bounding box center [399, 259] width 777 height 15
checkbox ampola\)\ "false"
click at [206, 233] on input "Item de agendamento *" at bounding box center [395, 239] width 760 height 15
type input "M"
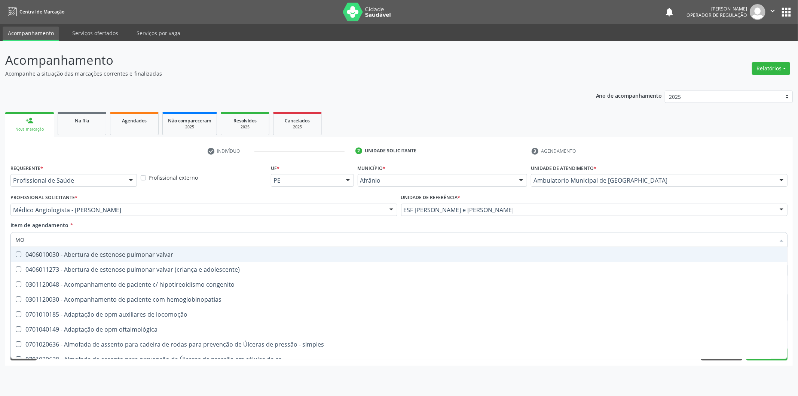
type input "M"
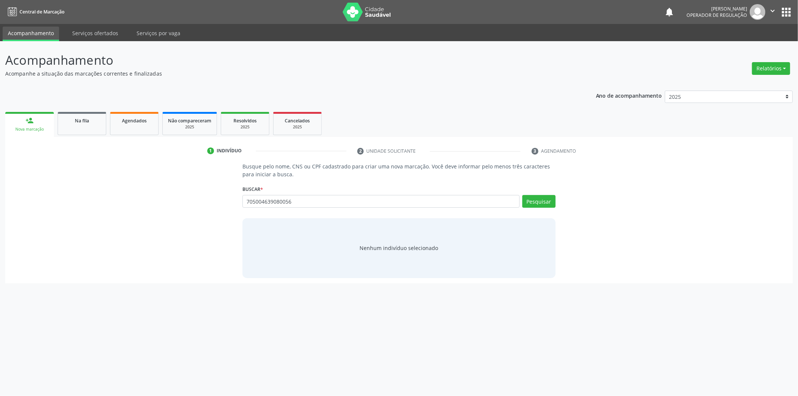
type input "705004639080056"
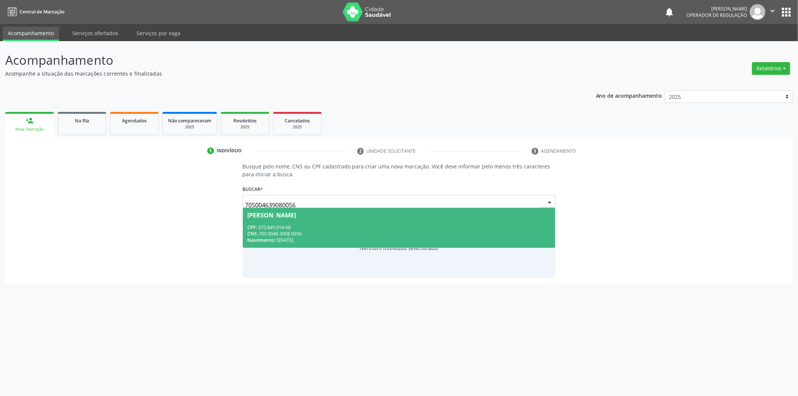
click at [346, 243] on div "Nascimento: 05/02/1942" at bounding box center [399, 240] width 304 height 6
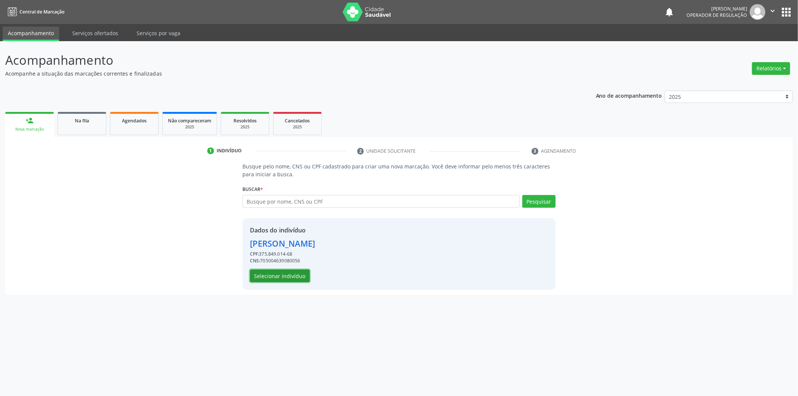
click at [266, 271] on button "Selecionar indivíduo" at bounding box center [280, 275] width 60 height 13
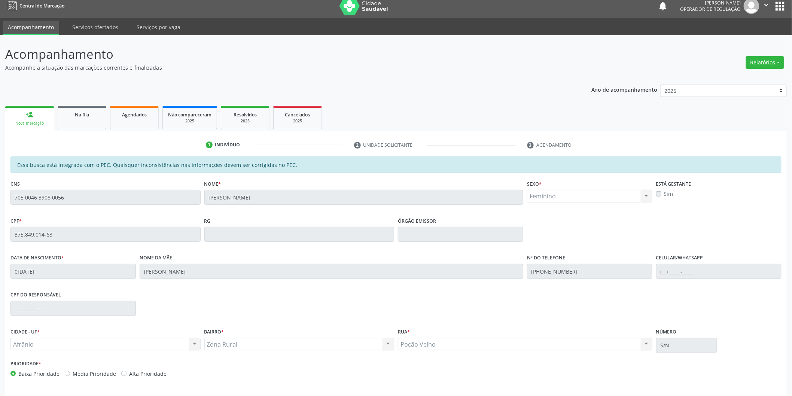
scroll to position [31, 0]
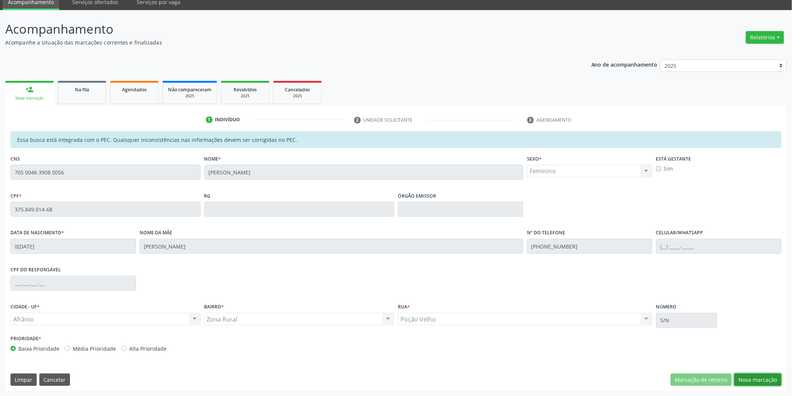
click at [747, 376] on button "Nova marcação" at bounding box center [757, 379] width 47 height 13
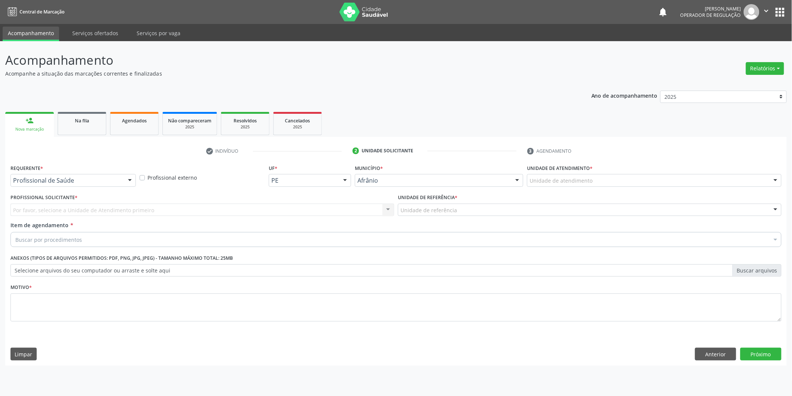
scroll to position [0, 0]
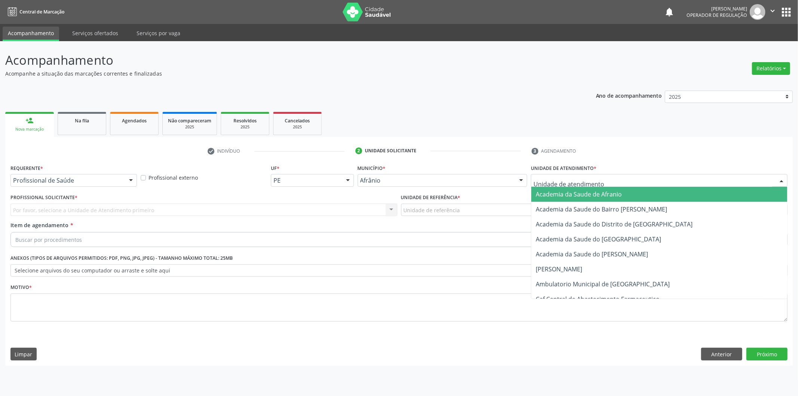
click at [650, 174] on div at bounding box center [659, 180] width 257 height 13
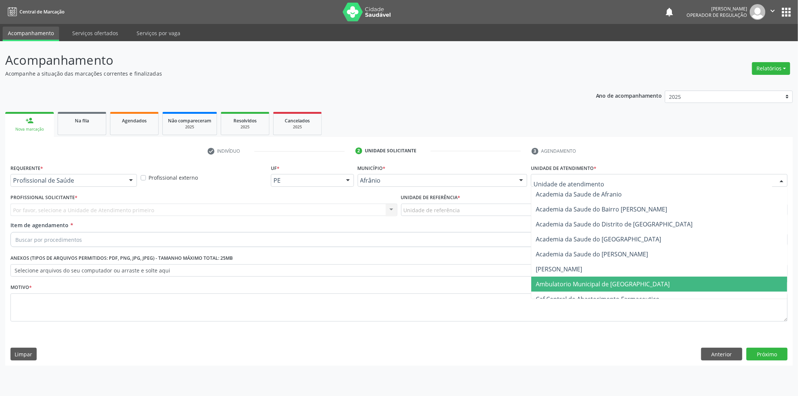
click at [602, 280] on span "Ambulatorio Municipal de [GEOGRAPHIC_DATA]" at bounding box center [603, 284] width 134 height 8
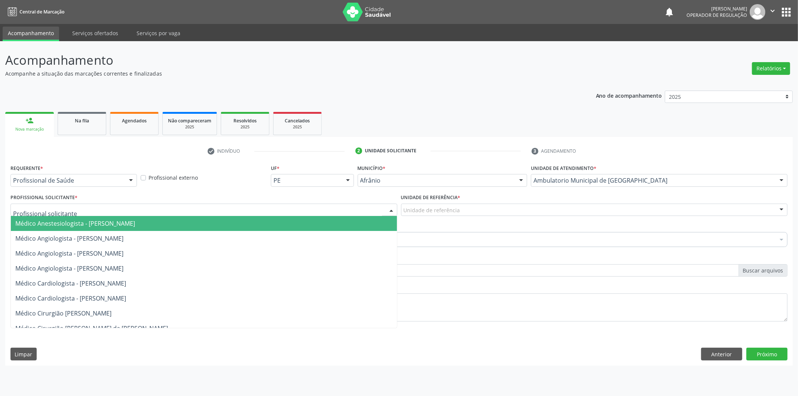
click at [228, 208] on div at bounding box center [203, 210] width 387 height 13
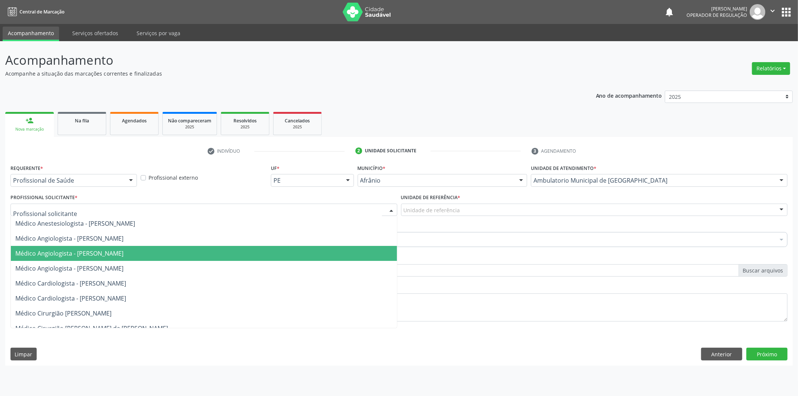
drag, startPoint x: 237, startPoint y: 250, endPoint x: 418, endPoint y: 235, distance: 181.8
click at [238, 250] on span "Médico Angiologista - [PERSON_NAME]" at bounding box center [204, 253] width 386 height 15
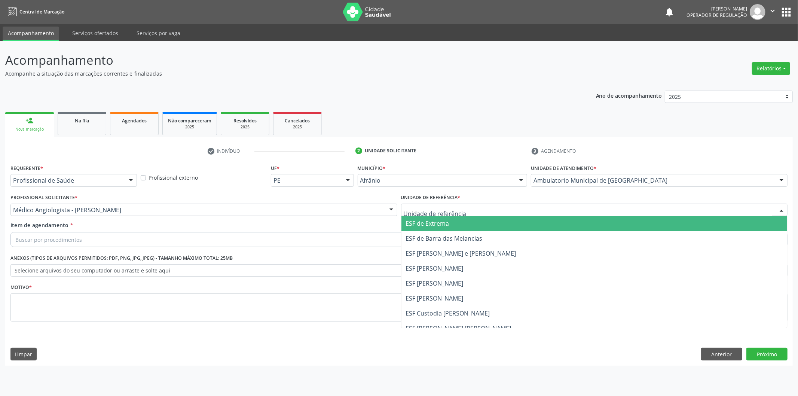
click at [457, 253] on span "ESF [PERSON_NAME] e [PERSON_NAME]" at bounding box center [461, 253] width 110 height 8
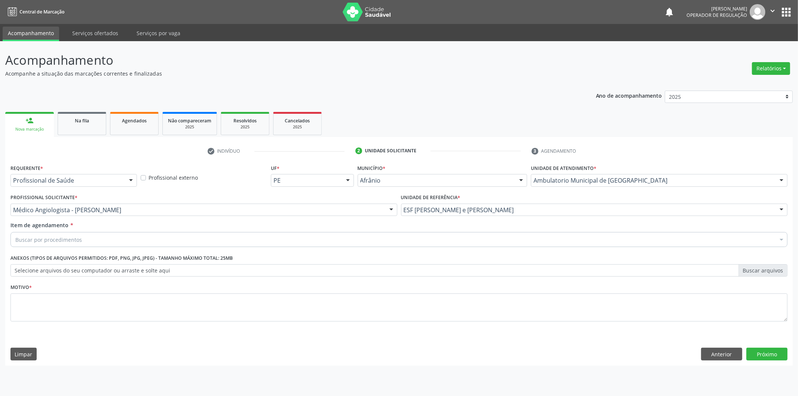
click at [453, 244] on div "Buscar por procedimentos" at bounding box center [398, 239] width 777 height 15
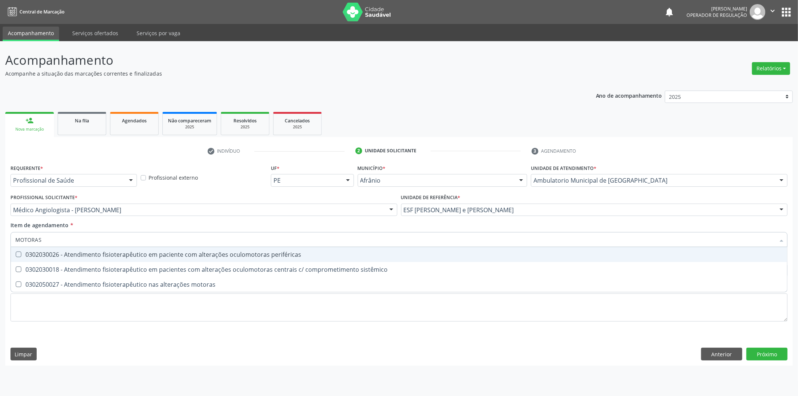
type input "MOTORAS"
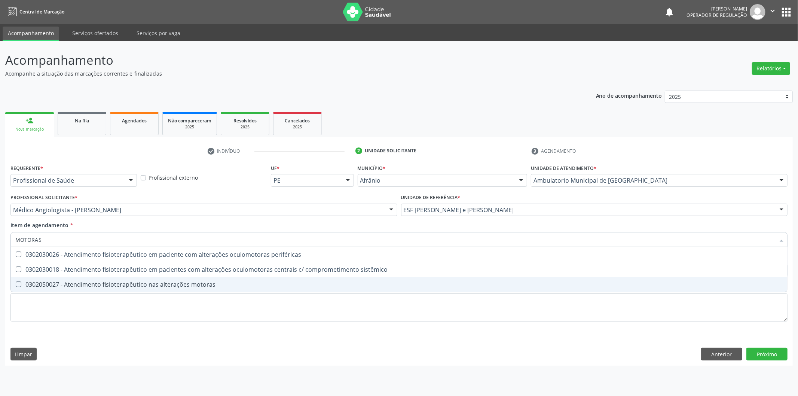
click at [219, 286] on div "0302050027 - Atendimento fisioterapêutico nas alterações motoras" at bounding box center [399, 284] width 768 height 6
checkbox motoras "true"
click at [213, 293] on div "Requerente * Profissional de Saúde Profissional de Saúde Paciente Nenhum result…" at bounding box center [398, 247] width 777 height 170
checkbox sistêmico "true"
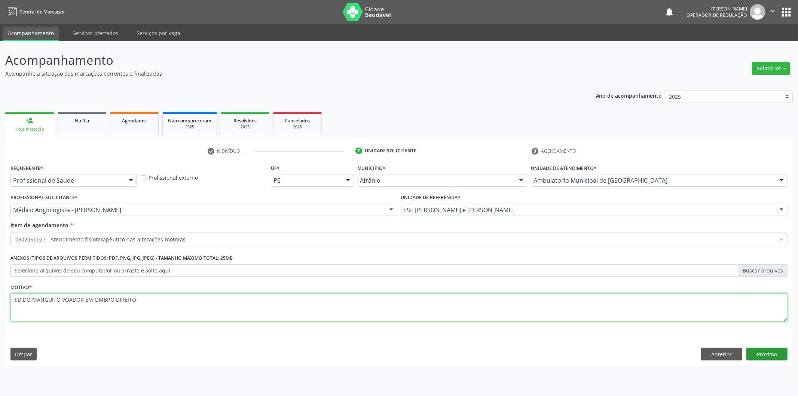
type textarea "SD DO MANGUITO VOADOR EM OMBRO DIREITO"
click at [778, 348] on button "Próximo" at bounding box center [767, 354] width 41 height 13
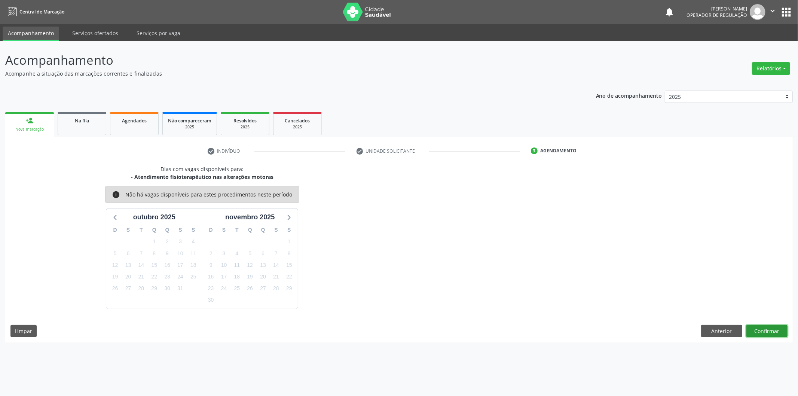
click at [784, 329] on button "Confirmar" at bounding box center [767, 331] width 41 height 13
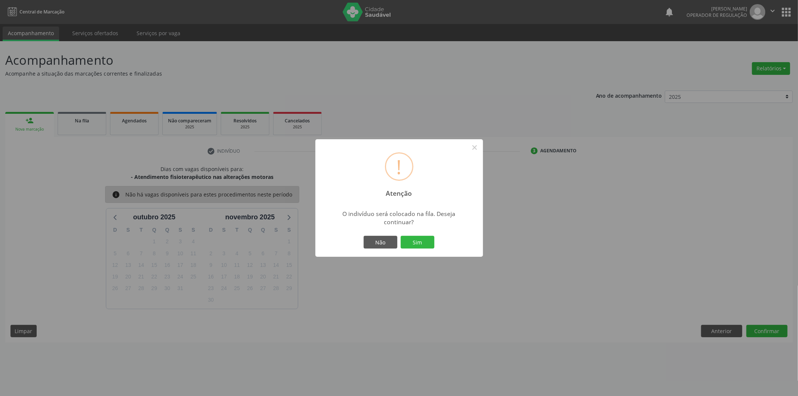
click at [401, 236] on button "Sim" at bounding box center [418, 242] width 34 height 13
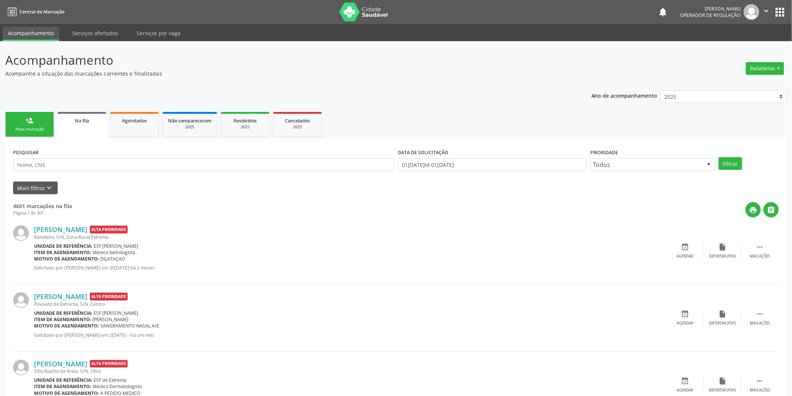
click at [33, 115] on link "person_add Nova marcação" at bounding box center [29, 124] width 49 height 25
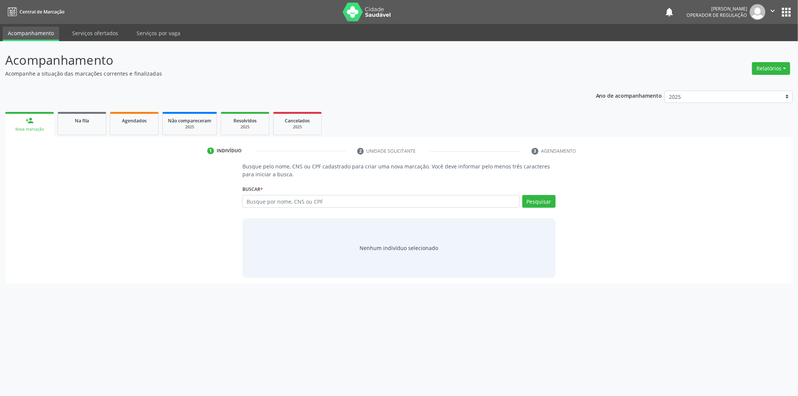
click at [312, 194] on div "Buscar * Busque por nome, CNS ou CPF Nenhum resultado encontrado para: " " Digi…" at bounding box center [399, 197] width 313 height 29
click at [298, 210] on div "Busque por nome, CNS ou CPF Nenhum resultado encontrado para: " " Digite nome, …" at bounding box center [399, 204] width 313 height 18
click at [304, 198] on input "text" at bounding box center [381, 201] width 277 height 13
type input "709201276774938"
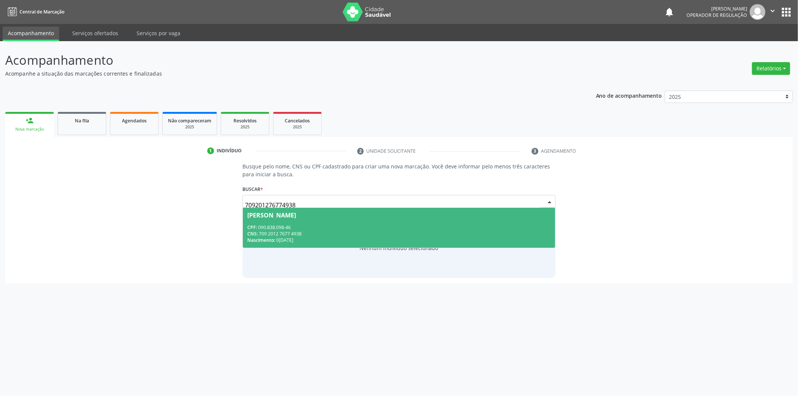
click at [329, 224] on div "CPF: 090.838.098-46" at bounding box center [399, 227] width 304 height 6
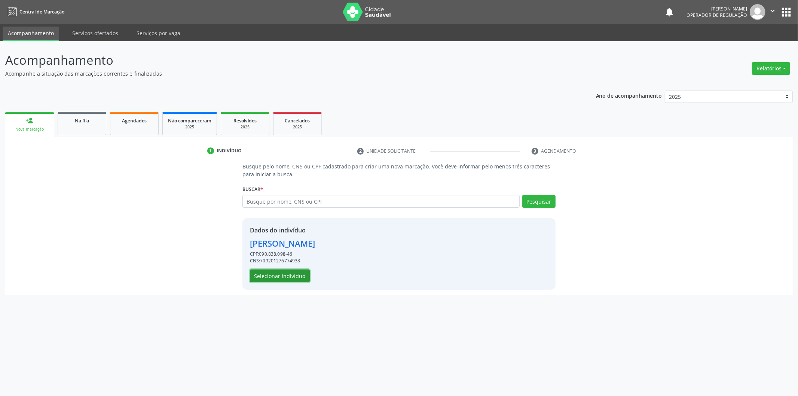
click at [306, 274] on button "Selecionar indivíduo" at bounding box center [280, 275] width 60 height 13
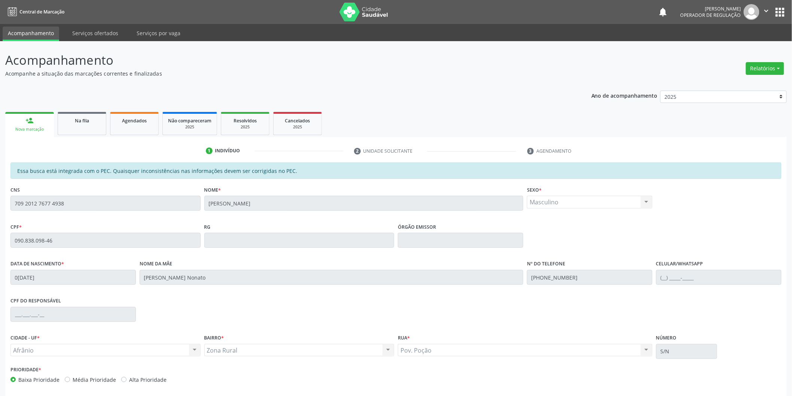
scroll to position [31, 0]
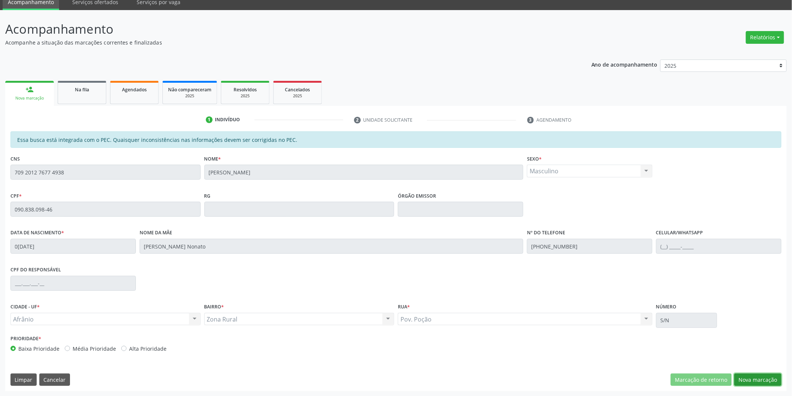
drag, startPoint x: 769, startPoint y: 376, endPoint x: 758, endPoint y: 330, distance: 47.0
click at [768, 376] on button "Nova marcação" at bounding box center [757, 379] width 47 height 13
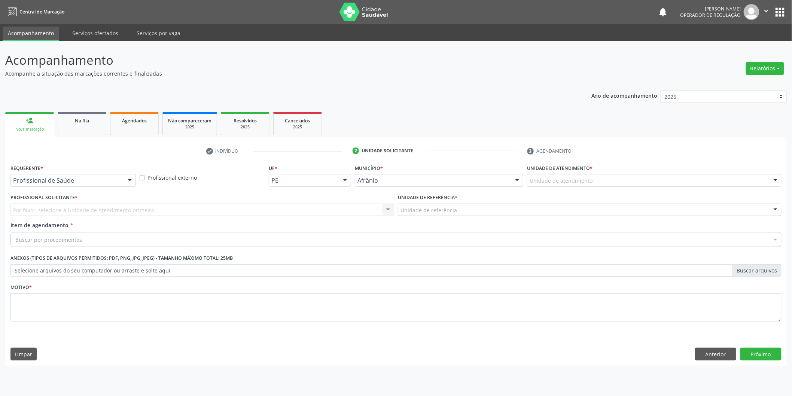
scroll to position [0, 0]
click at [671, 175] on div "Unidade de atendimento" at bounding box center [659, 180] width 257 height 13
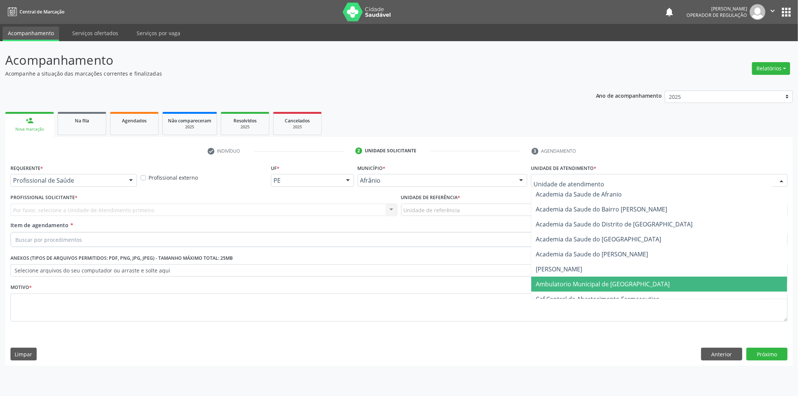
click at [586, 279] on span "Ambulatorio Municipal de [GEOGRAPHIC_DATA]" at bounding box center [659, 284] width 256 height 15
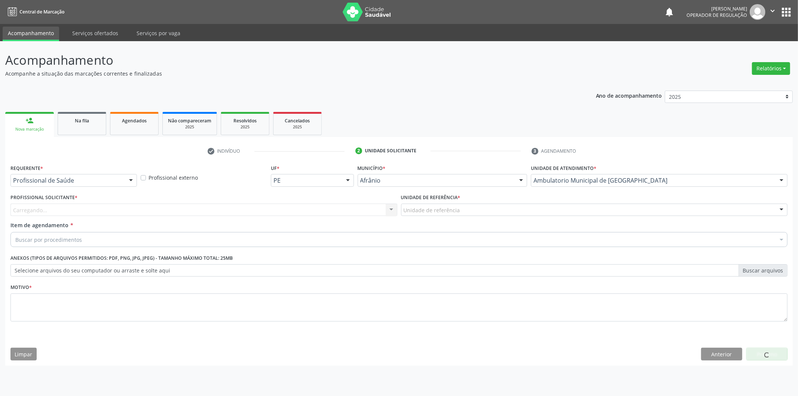
click at [236, 211] on div "Carregando... Nenhum resultado encontrado para: " " Não há nenhuma opção para s…" at bounding box center [203, 210] width 387 height 13
click at [236, 211] on div "Profissional solicitante Médico Anestesiologista - [PERSON_NAME] Angiologista -…" at bounding box center [203, 210] width 387 height 13
click at [236, 211] on div "Profissional solicitante" at bounding box center [203, 210] width 387 height 13
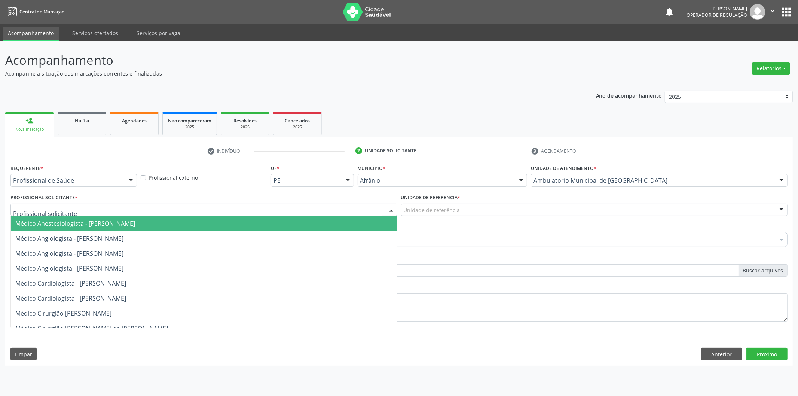
click at [204, 282] on span "Médico Cardiologista - [PERSON_NAME]" at bounding box center [204, 283] width 386 height 15
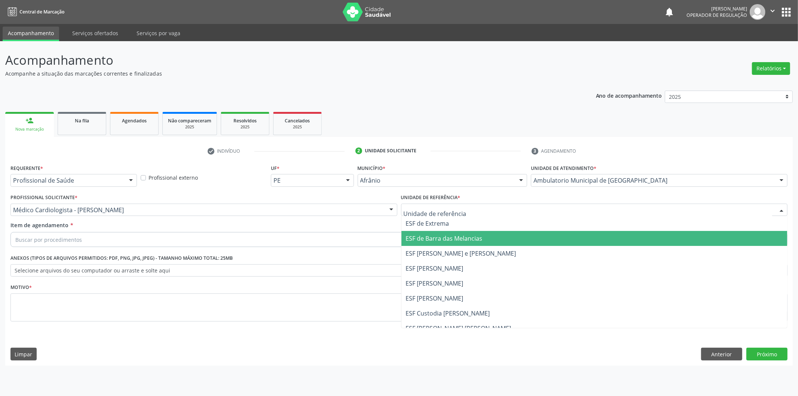
click at [464, 254] on span "ESF [PERSON_NAME] e [PERSON_NAME]" at bounding box center [461, 253] width 110 height 8
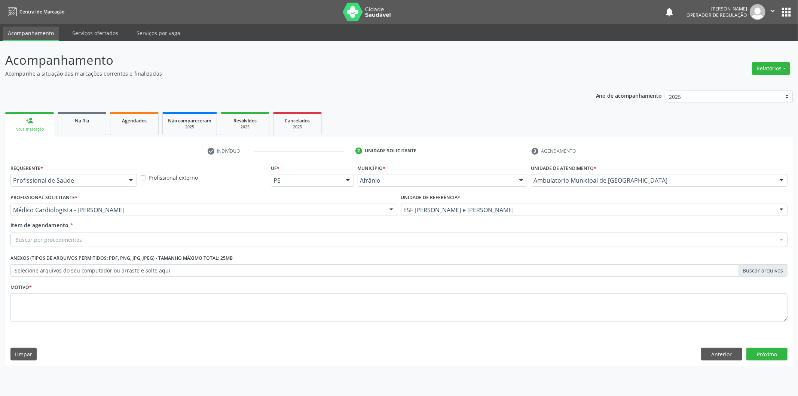
click at [425, 235] on div "Buscar por procedimentos" at bounding box center [398, 239] width 777 height 15
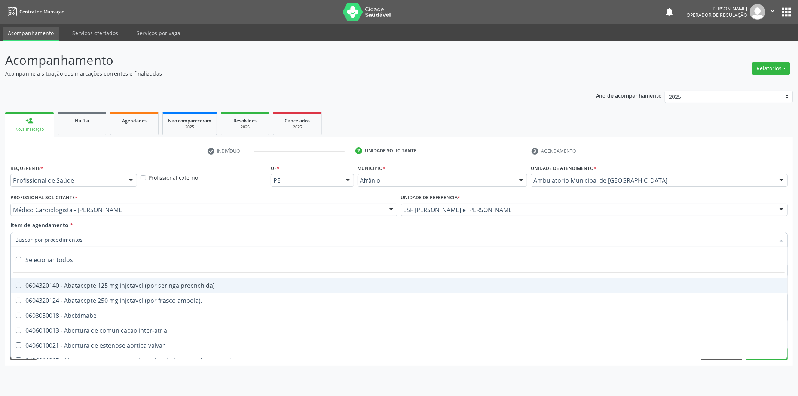
paste input "0302050027"
type input "0302050027"
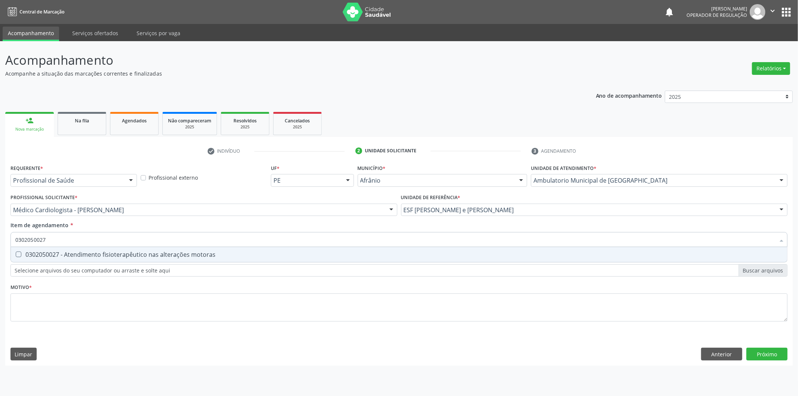
click at [198, 254] on div "0302050027 - Atendimento fisioterapêutico nas alterações motoras" at bounding box center [399, 254] width 768 height 6
checkbox motoras "true"
click at [201, 316] on div "Requerente * Profissional de Saúde Profissional de Saúde Paciente Nenhum result…" at bounding box center [398, 247] width 777 height 170
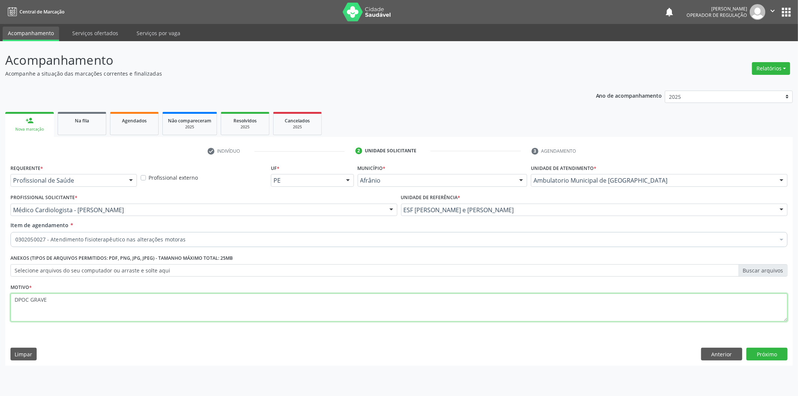
type textarea "DPOC GRAVE"
click at [773, 353] on button "Próximo" at bounding box center [767, 354] width 41 height 13
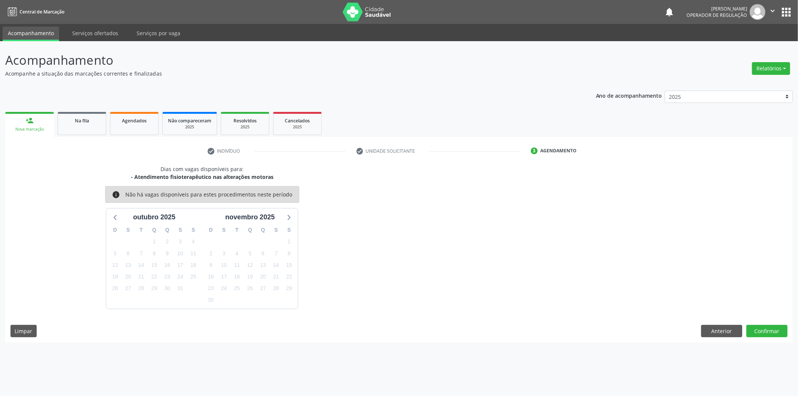
click at [772, 337] on div "Dias com vagas disponíveis para: - Atendimento fisioterapêutico nas alterações …" at bounding box center [399, 253] width 788 height 177
click at [772, 333] on button "Confirmar" at bounding box center [767, 331] width 41 height 13
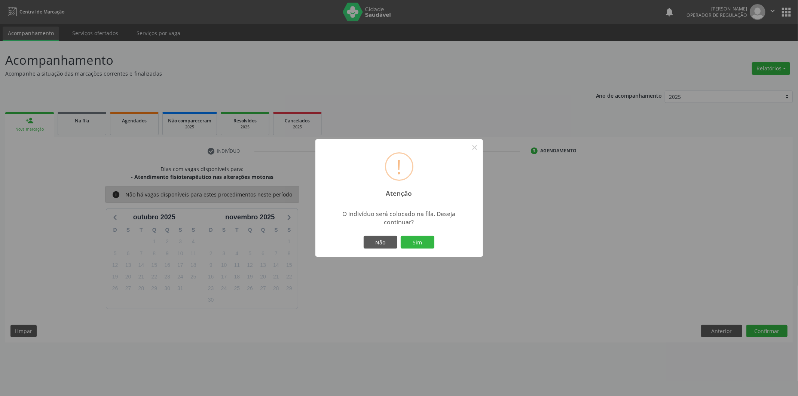
click at [401, 236] on button "Sim" at bounding box center [418, 242] width 34 height 13
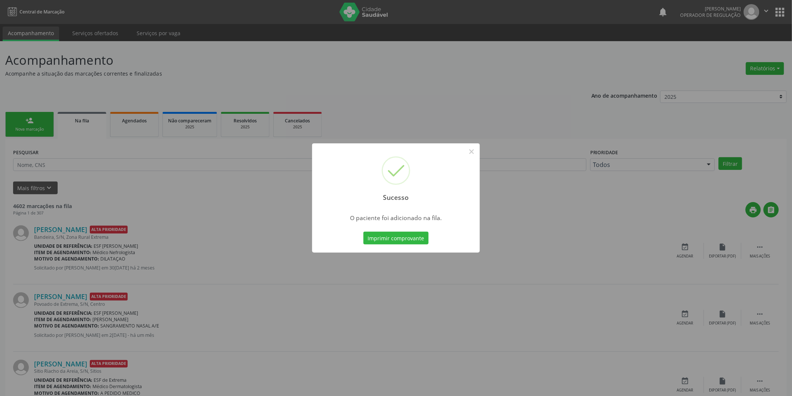
click at [191, 229] on div "Sucesso × O paciente foi adicionado na fila. Imprimir comprovante Cancel" at bounding box center [396, 198] width 792 height 396
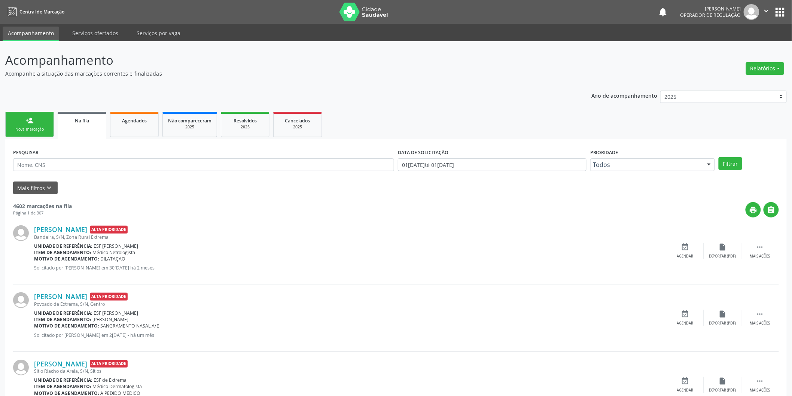
click at [49, 124] on link "person_add Nova marcação" at bounding box center [29, 124] width 49 height 25
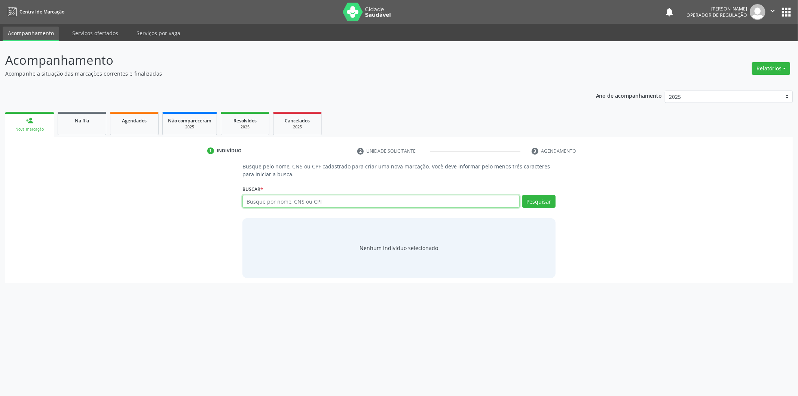
click at [294, 207] on input "text" at bounding box center [381, 201] width 277 height 13
type input "706907153639239"
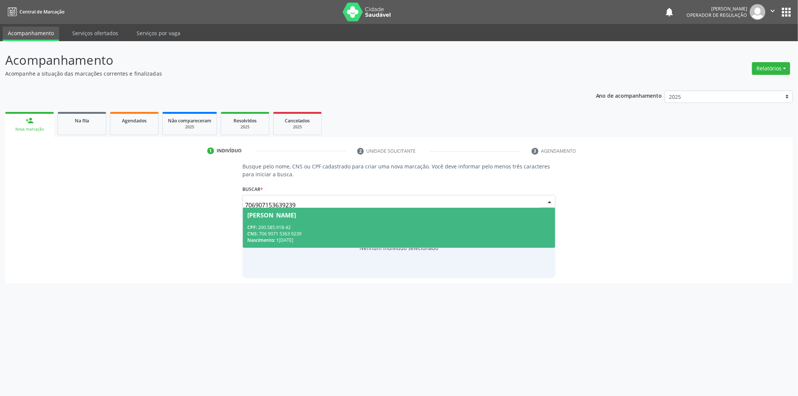
click at [320, 223] on span "Raimundo Coelho da Luz CPF: 200.585.918-42 CNS: 706 9071 5363 9239 Nascimento: …" at bounding box center [399, 228] width 312 height 40
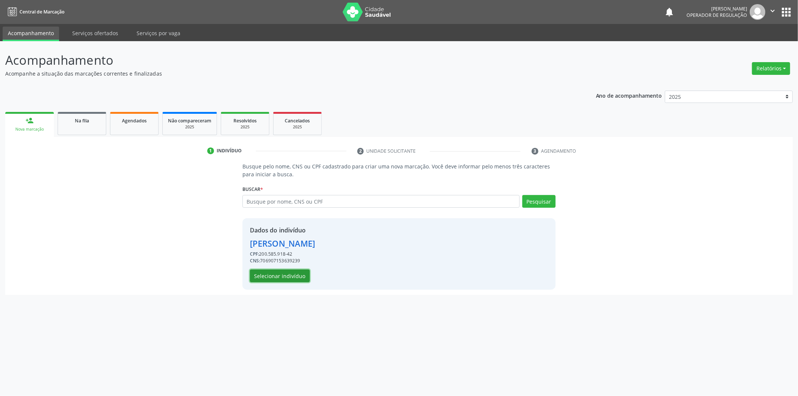
click at [291, 279] on button "Selecionar indivíduo" at bounding box center [280, 275] width 60 height 13
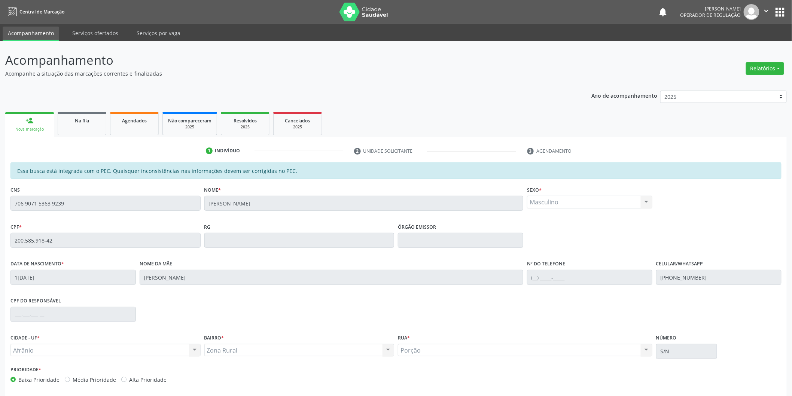
scroll to position [31, 0]
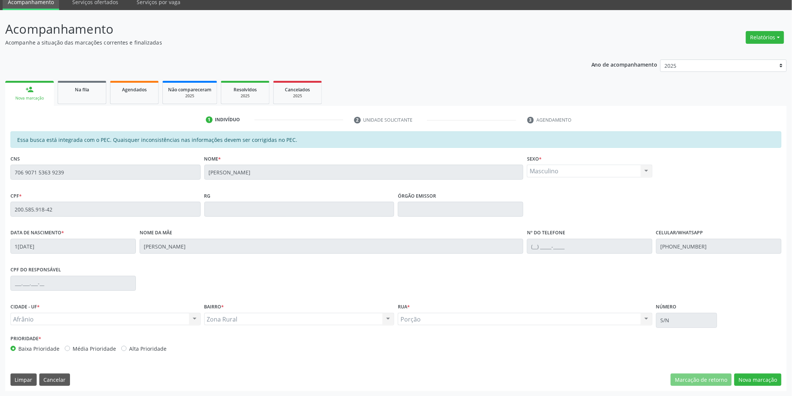
click at [746, 369] on div "Essa busca está integrada com o PEC. Quaisquer inconsistências nas informações …" at bounding box center [395, 261] width 781 height 260
click at [746, 380] on button "Nova marcação" at bounding box center [757, 379] width 47 height 13
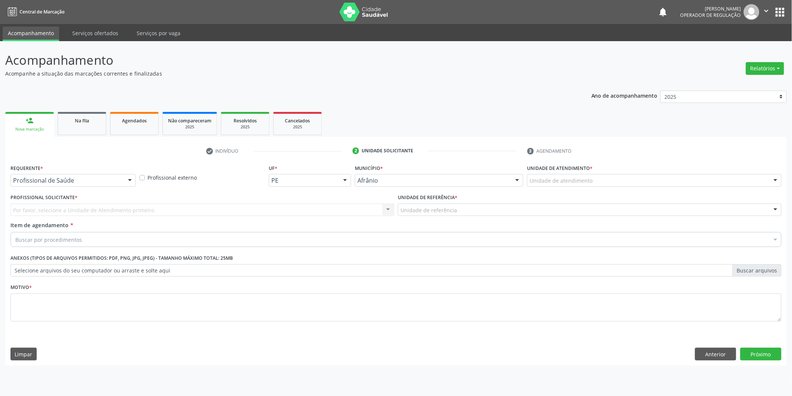
scroll to position [0, 0]
click at [689, 181] on div "Unidade de atendimento" at bounding box center [659, 180] width 257 height 13
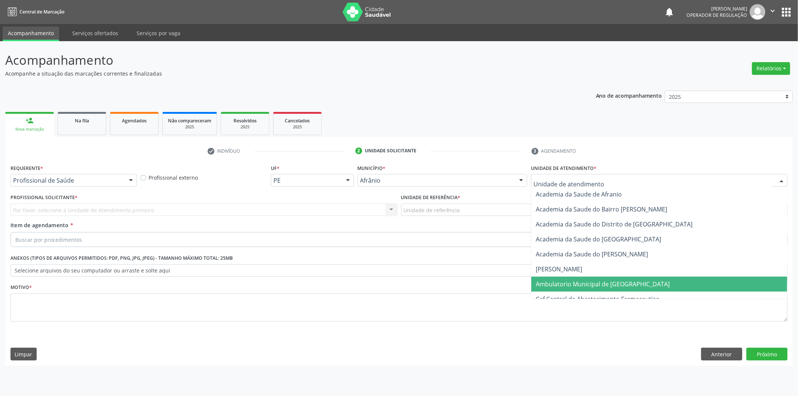
click at [623, 284] on span "Ambulatorio Municipal de [GEOGRAPHIC_DATA]" at bounding box center [603, 284] width 134 height 8
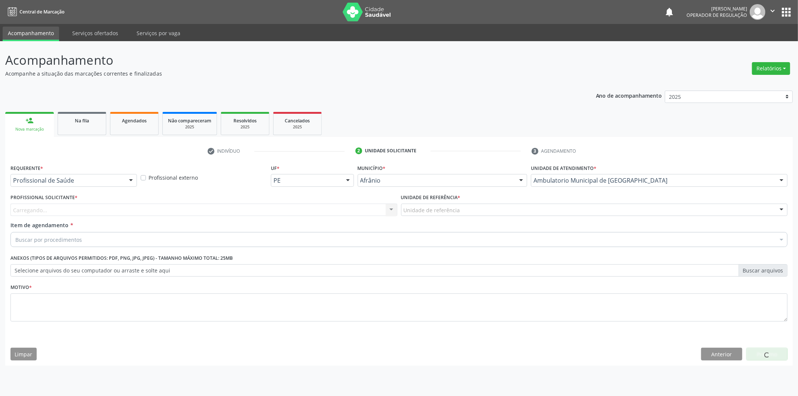
click at [308, 218] on div "Profissional Solicitante * Carregando... Nenhum resultado encontrado para: " " …" at bounding box center [204, 206] width 391 height 29
click at [321, 210] on div at bounding box center [203, 210] width 387 height 13
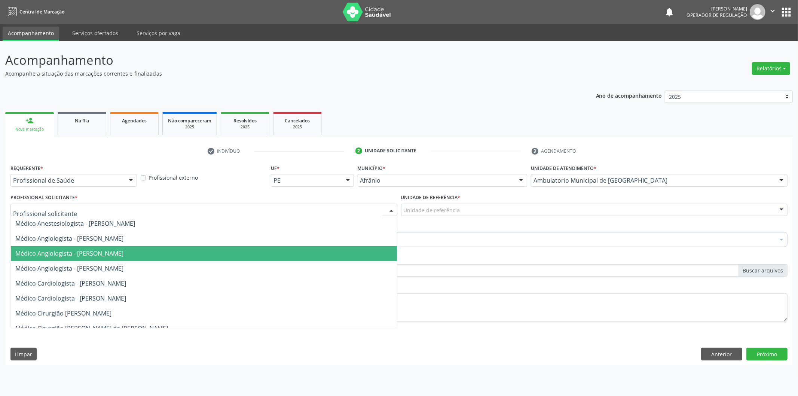
click at [300, 253] on span "Médico Angiologista - [PERSON_NAME]" at bounding box center [204, 253] width 386 height 15
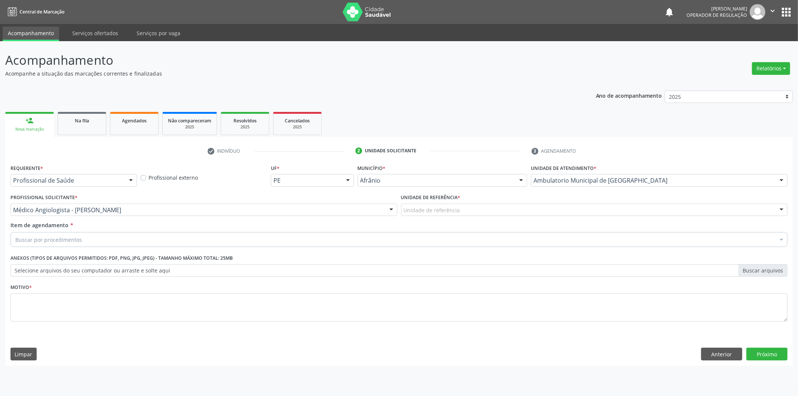
click at [488, 218] on div "Unidade de referência * Unidade de referência ESF de Extrema ESF de Barra das M…" at bounding box center [594, 206] width 391 height 29
click at [498, 213] on div "Unidade de referência" at bounding box center [594, 210] width 387 height 13
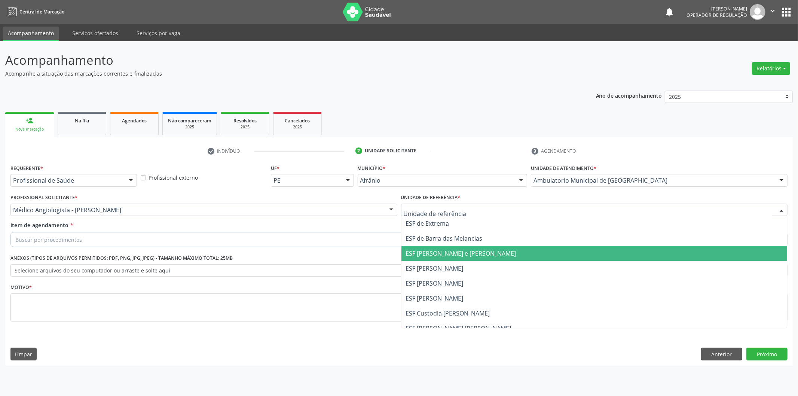
click at [491, 253] on span "ESF [PERSON_NAME] e [PERSON_NAME]" at bounding box center [461, 253] width 110 height 8
click at [458, 236] on div "Buscar por procedimentos" at bounding box center [398, 239] width 777 height 15
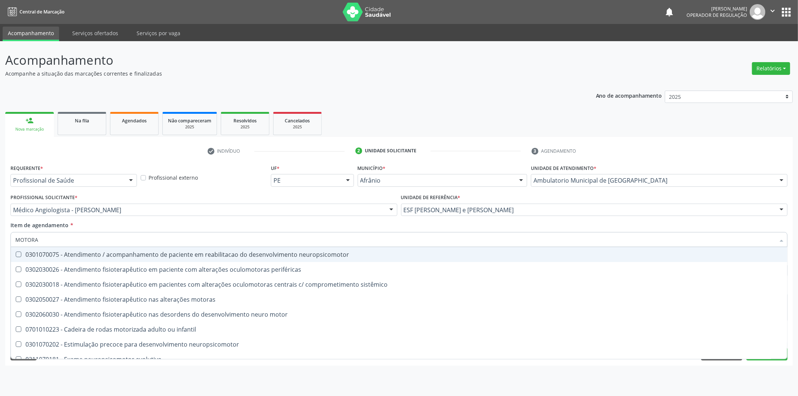
type input "MOTORAS"
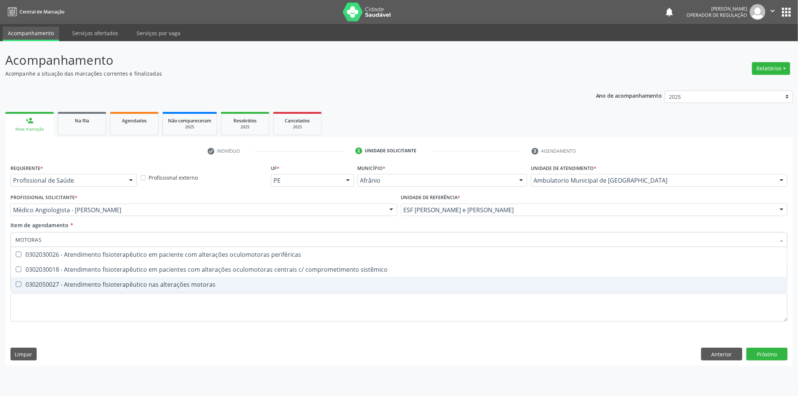
click at [296, 283] on div "0302050027 - Atendimento fisioterapêutico nas alterações motoras" at bounding box center [399, 284] width 768 height 6
checkbox motoras "true"
click at [278, 302] on div "Requerente * Profissional de Saúde Profissional de Saúde Paciente Nenhum result…" at bounding box center [398, 247] width 777 height 170
checkbox sistêmico "true"
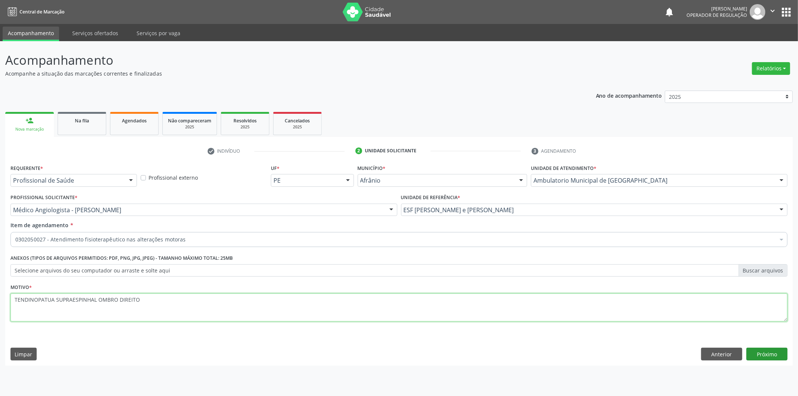
type textarea "TENDINOPATUA SUPRAESPINHAL OMBRO DIREITO"
click at [781, 349] on button "Próximo" at bounding box center [767, 354] width 41 height 13
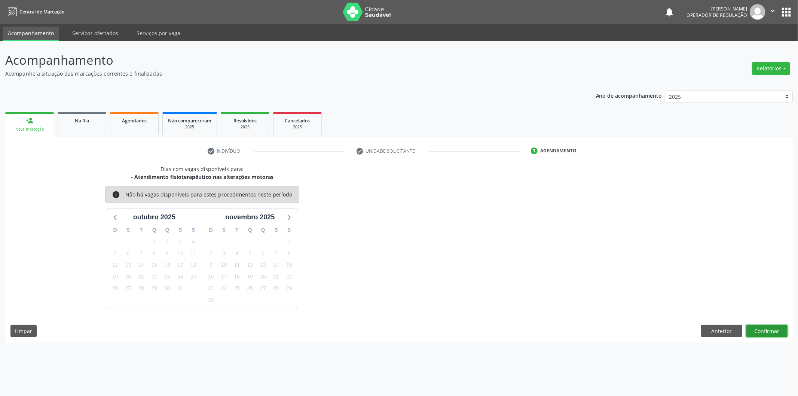
click at [782, 332] on button "Confirmar" at bounding box center [767, 331] width 41 height 13
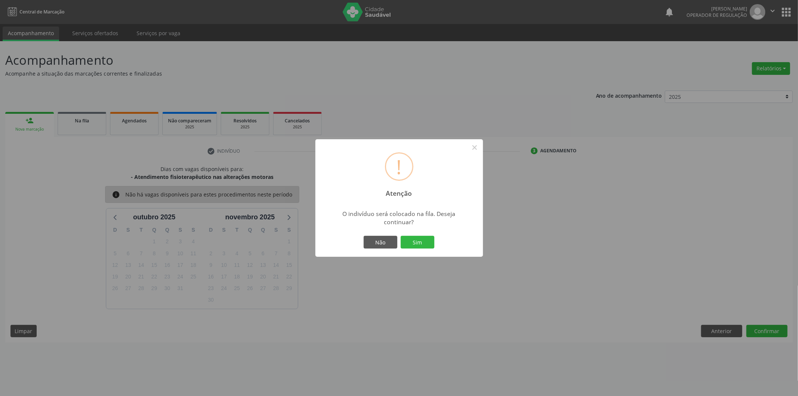
click at [401, 236] on button "Sim" at bounding box center [418, 242] width 34 height 13
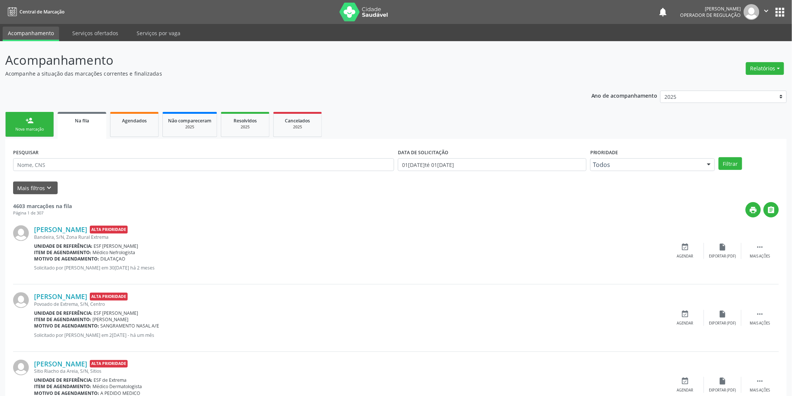
click at [32, 118] on div "person_add" at bounding box center [29, 120] width 8 height 8
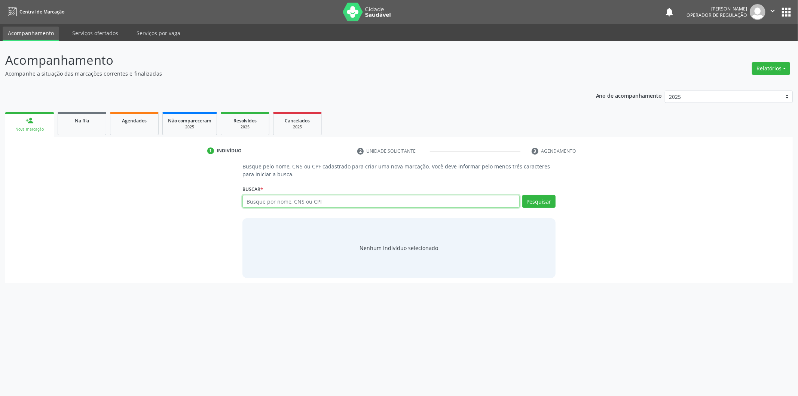
click at [344, 198] on input "text" at bounding box center [381, 201] width 277 height 13
type input "700406491656145"
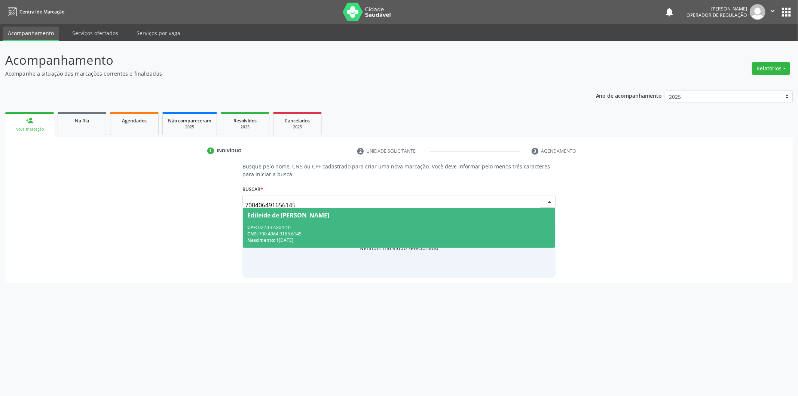
click at [286, 228] on div "CPF: 022.132.804-10" at bounding box center [399, 227] width 304 height 6
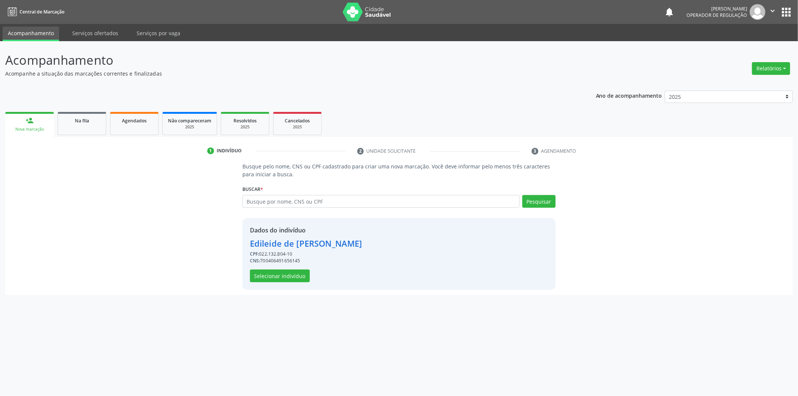
click at [283, 286] on div "Dados do indivíduo Edileide de Carvalho Vieira CPF: 022.132.804-10 CNS: 7004064…" at bounding box center [399, 253] width 313 height 71
click at [286, 276] on button "Selecionar indivíduo" at bounding box center [280, 275] width 60 height 13
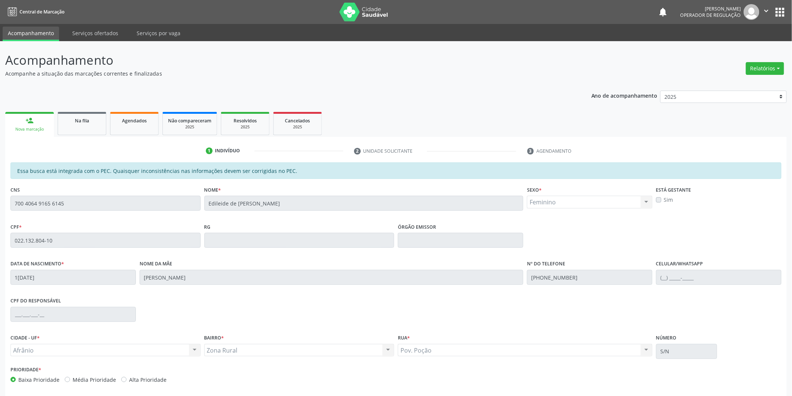
scroll to position [31, 0]
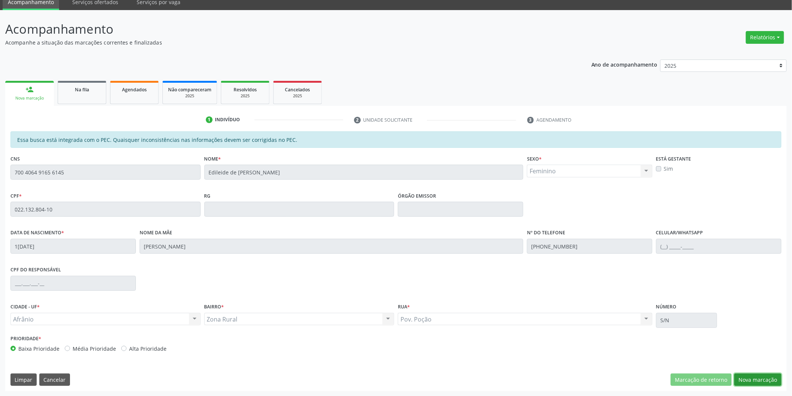
click at [753, 376] on button "Nova marcação" at bounding box center [757, 379] width 47 height 13
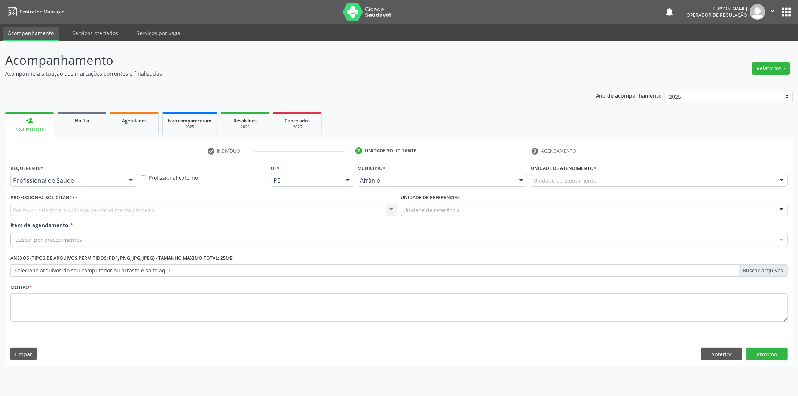
click at [110, 214] on div "Por favor, selecione a Unidade de Atendimento primeiro Nenhum resultado encontr…" at bounding box center [203, 210] width 387 height 13
drag, startPoint x: 147, startPoint y: 216, endPoint x: 489, endPoint y: 226, distance: 342.2
click at [164, 216] on div "Profissional Solicitante * Por favor, selecione a Unidade de Atendimento primei…" at bounding box center [204, 206] width 391 height 29
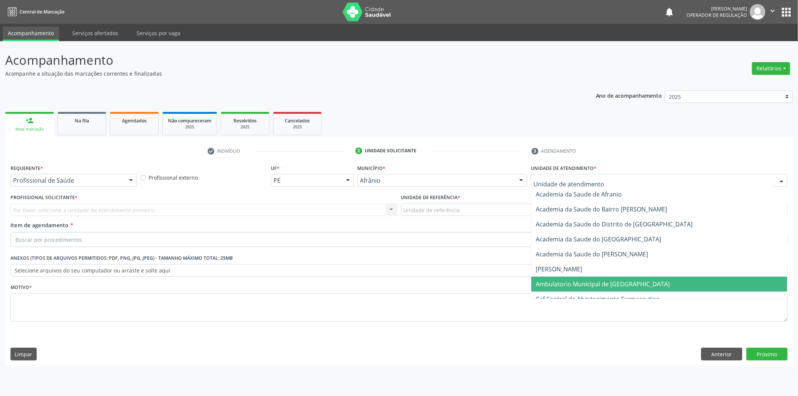
click at [557, 287] on span "Ambulatorio Municipal de [GEOGRAPHIC_DATA]" at bounding box center [603, 284] width 134 height 8
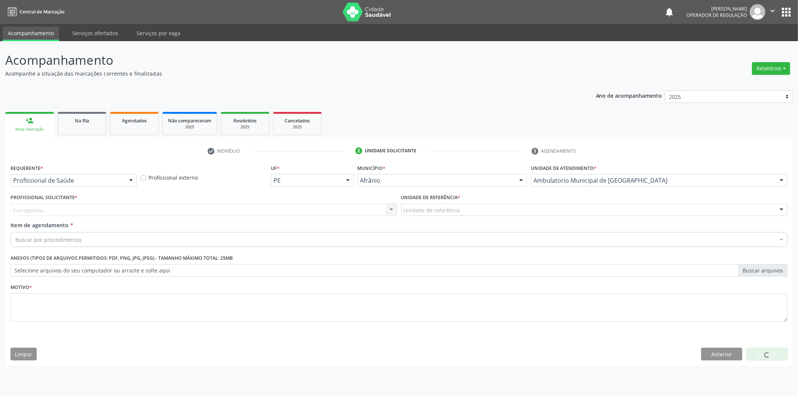
click at [84, 208] on div "Carregando... Nenhum resultado encontrado para: " " Não há nenhuma opção para s…" at bounding box center [203, 210] width 387 height 13
click at [84, 208] on div "Carregando..." at bounding box center [203, 210] width 387 height 13
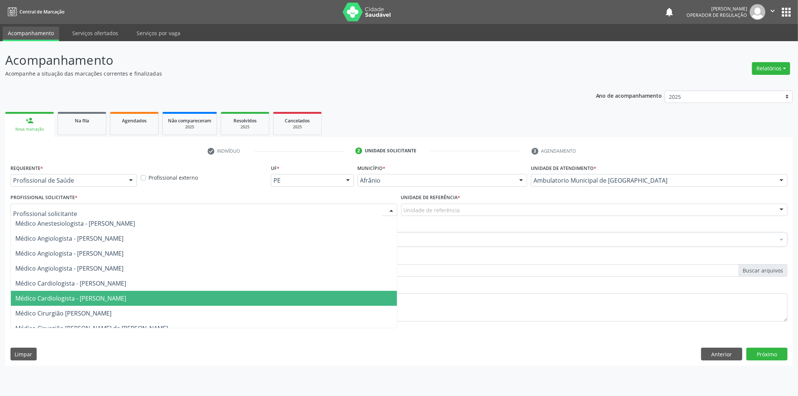
click at [105, 275] on span "Médico Angiologista - [PERSON_NAME]" at bounding box center [204, 268] width 386 height 15
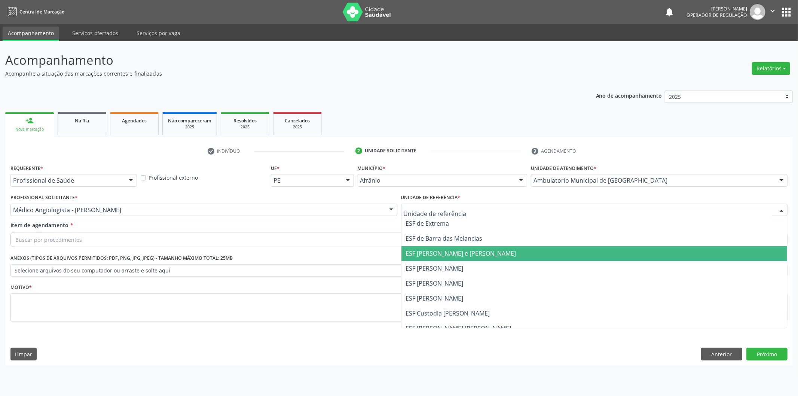
click at [451, 255] on span "ESF [PERSON_NAME] e [PERSON_NAME]" at bounding box center [461, 253] width 110 height 8
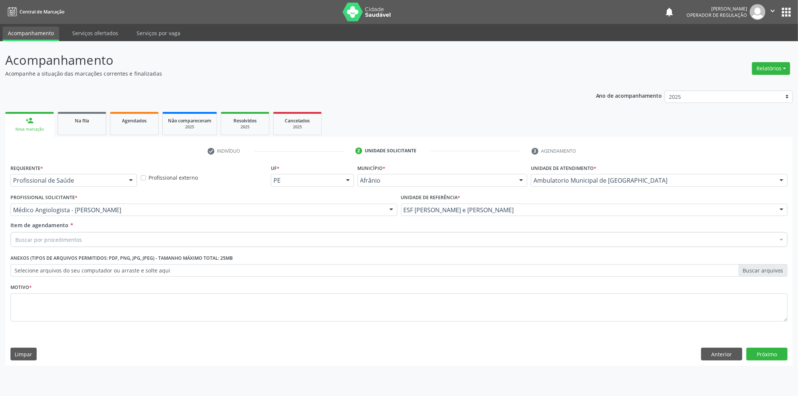
click at [449, 245] on div "Buscar por procedimentos" at bounding box center [398, 239] width 777 height 15
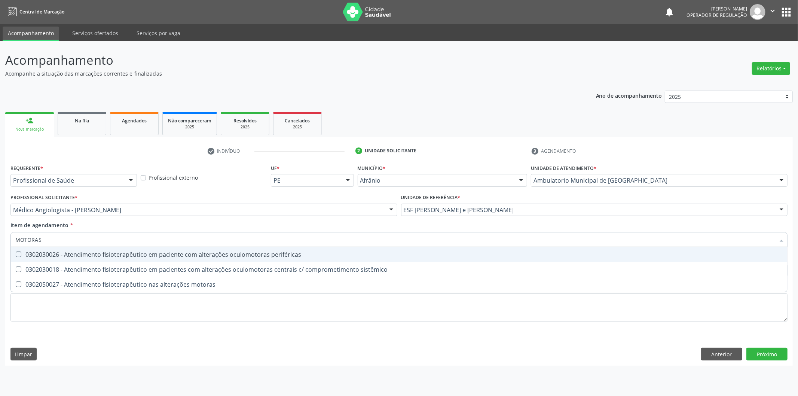
type input "MOTORAS"
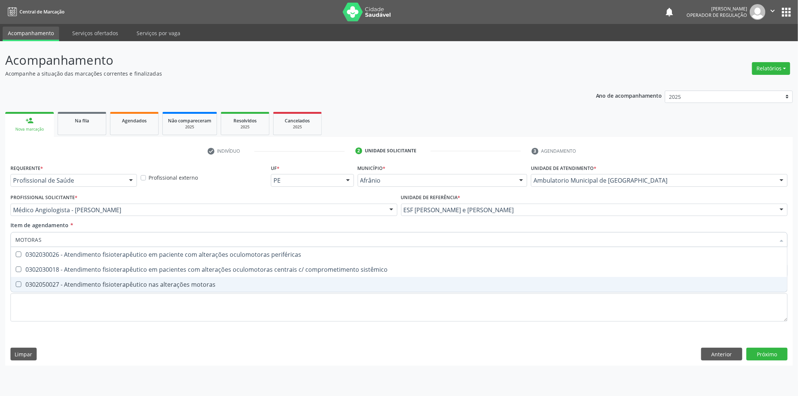
click at [347, 284] on div "0302050027 - Atendimento fisioterapêutico nas alterações motoras" at bounding box center [399, 284] width 768 height 6
checkbox motoras "true"
click at [341, 298] on div "Requerente * Profissional de Saúde Profissional de Saúde Paciente Nenhum result…" at bounding box center [398, 247] width 777 height 170
checkbox sistêmico "true"
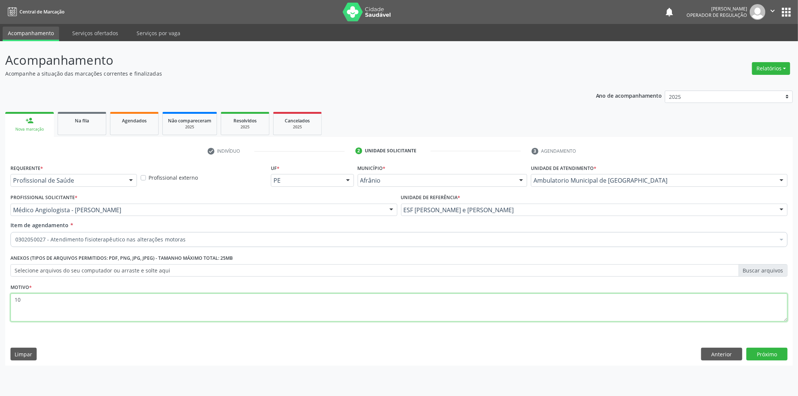
type textarea "1"
type textarea "ARTOLOGIA CERVICAL/SD MANGUITO ROTADOR"
click at [780, 347] on div "Requerente * Profissional de Saúde Profissional de Saúde Paciente Nenhum result…" at bounding box center [399, 263] width 788 height 203
click at [780, 351] on button "Próximo" at bounding box center [767, 354] width 41 height 13
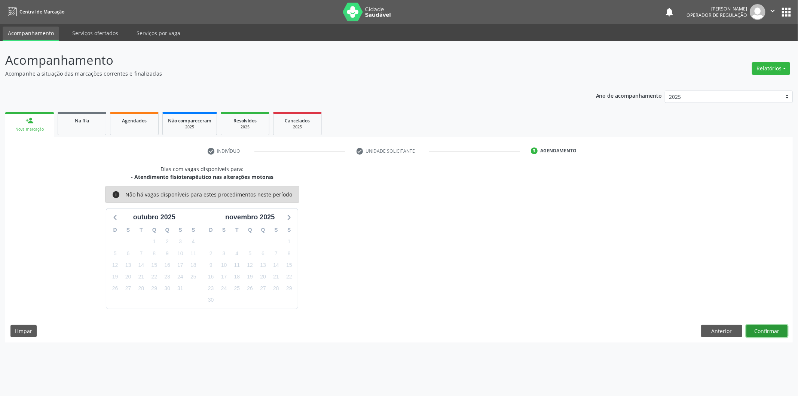
click at [775, 326] on button "Confirmar" at bounding box center [767, 331] width 41 height 13
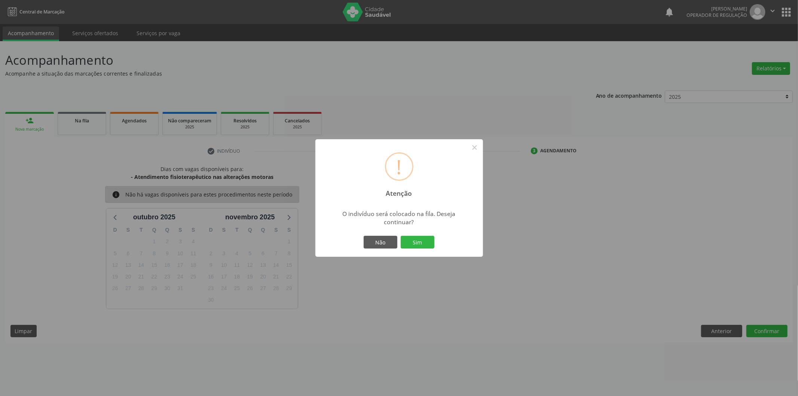
click at [401, 236] on button "Sim" at bounding box center [418, 242] width 34 height 13
